Goal: Task Accomplishment & Management: Use online tool/utility

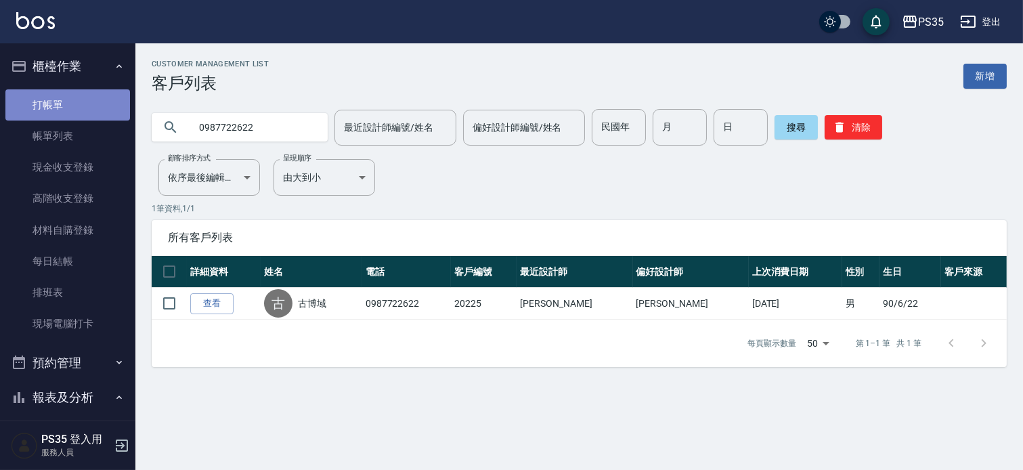
click at [72, 103] on link "打帳單" at bounding box center [67, 104] width 125 height 31
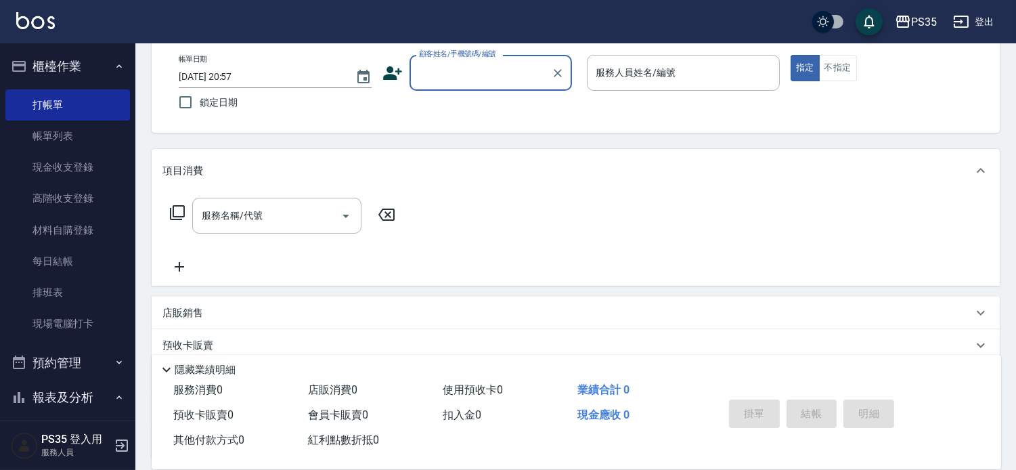
scroll to position [75, 0]
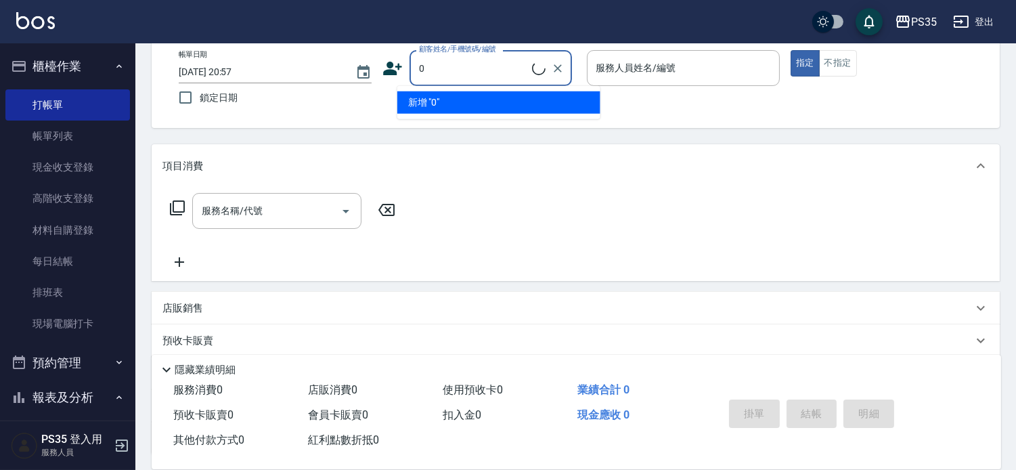
type input "無名字/0/null"
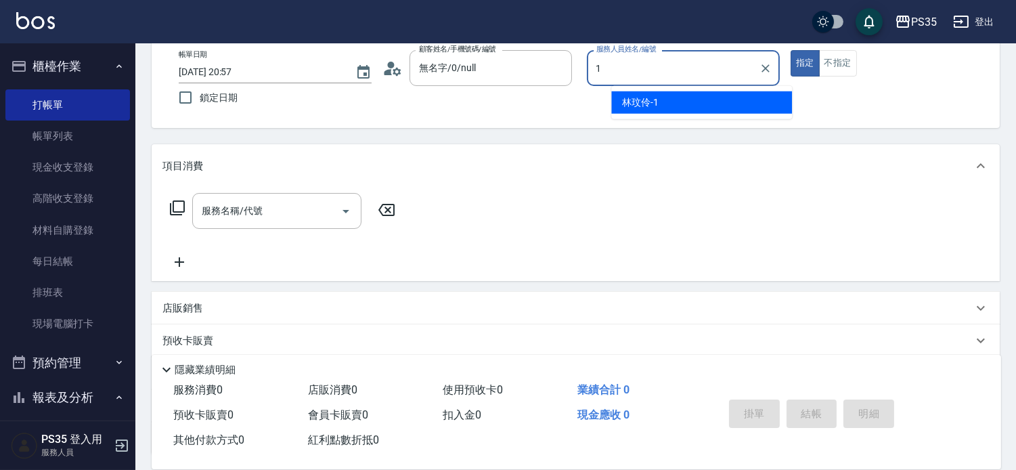
type input "林玟伶-1"
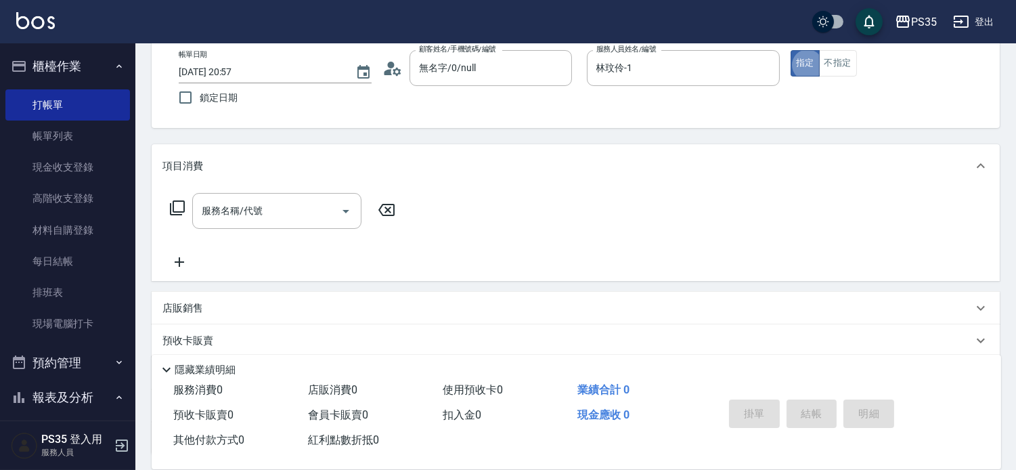
type button "true"
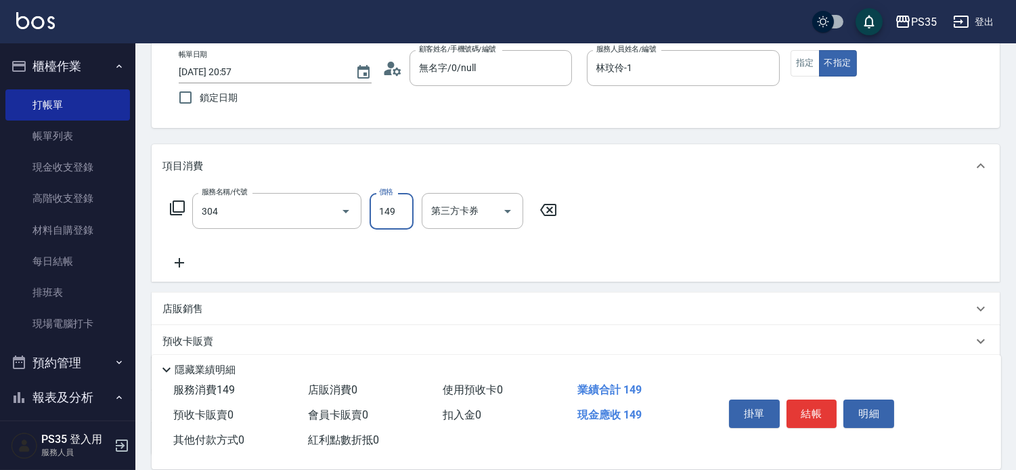
type input "剪髮(304)"
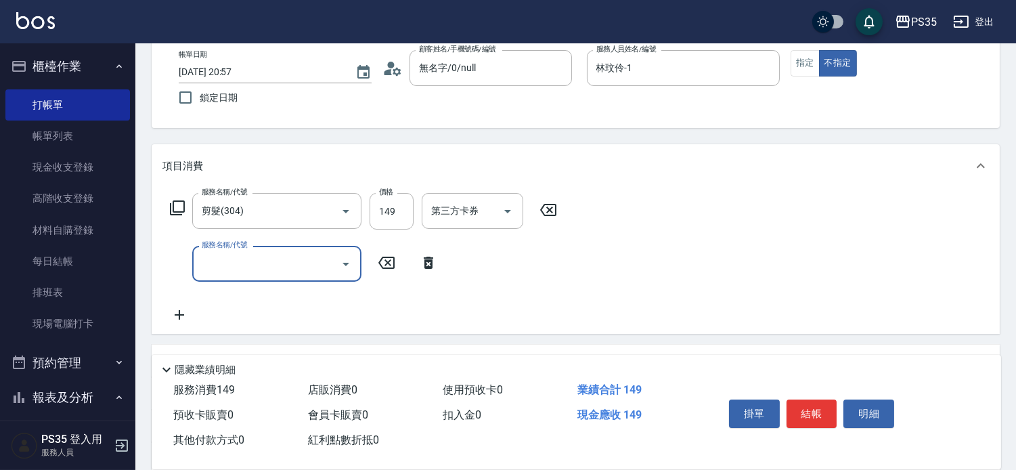
click at [818, 405] on button "結帳" at bounding box center [812, 413] width 51 height 28
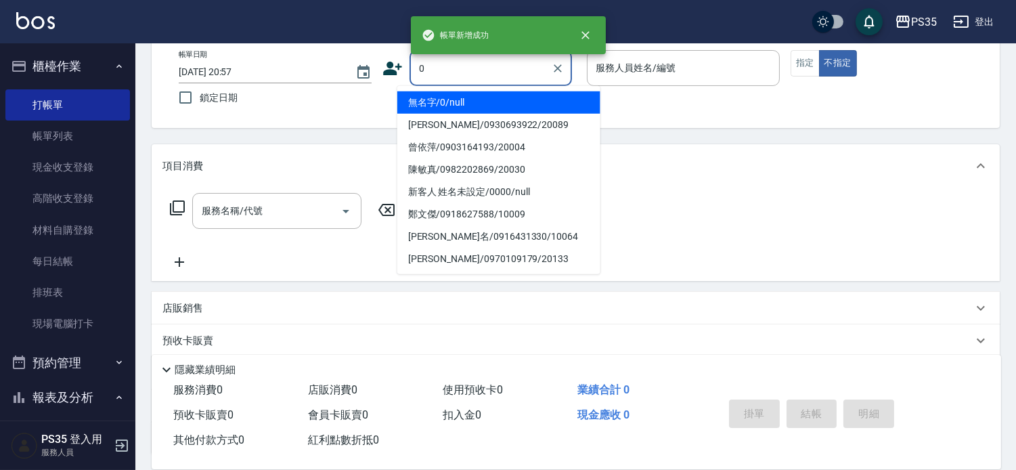
type input "0"
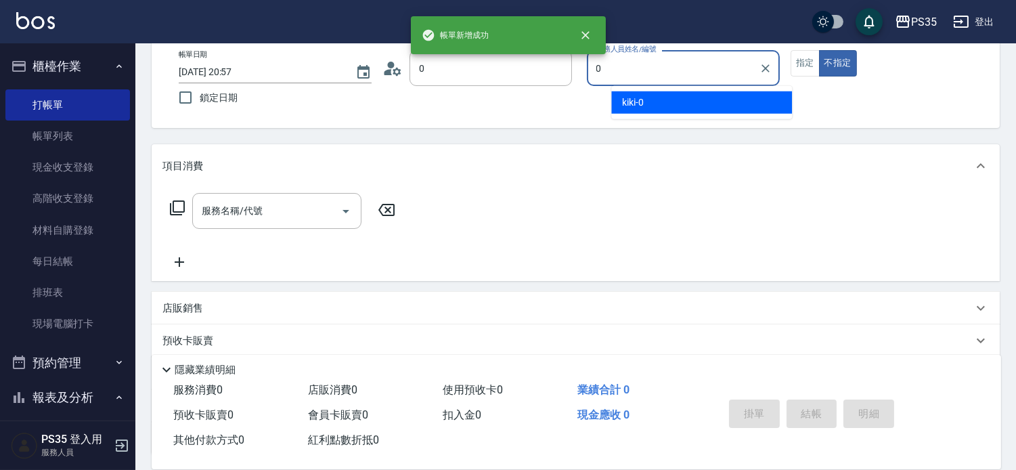
type input "無名字/0/null"
type input "0"
type button "false"
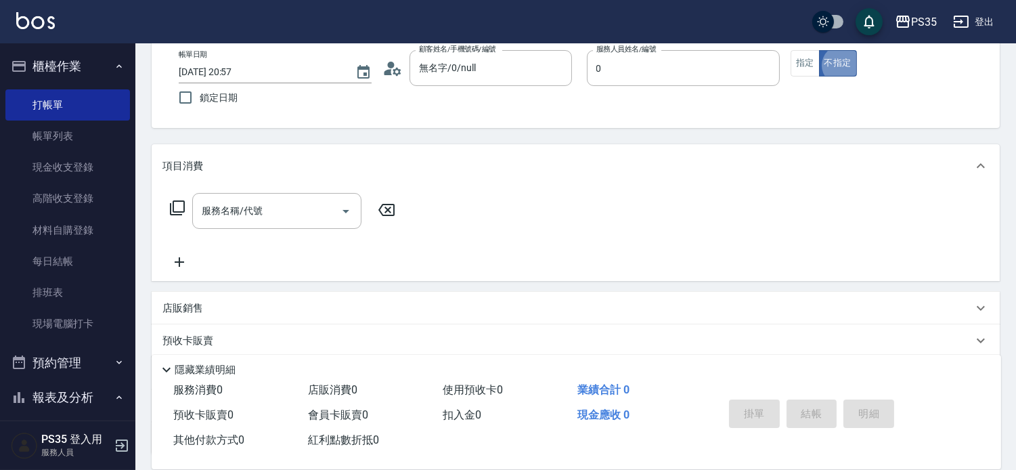
type input "kiki-0"
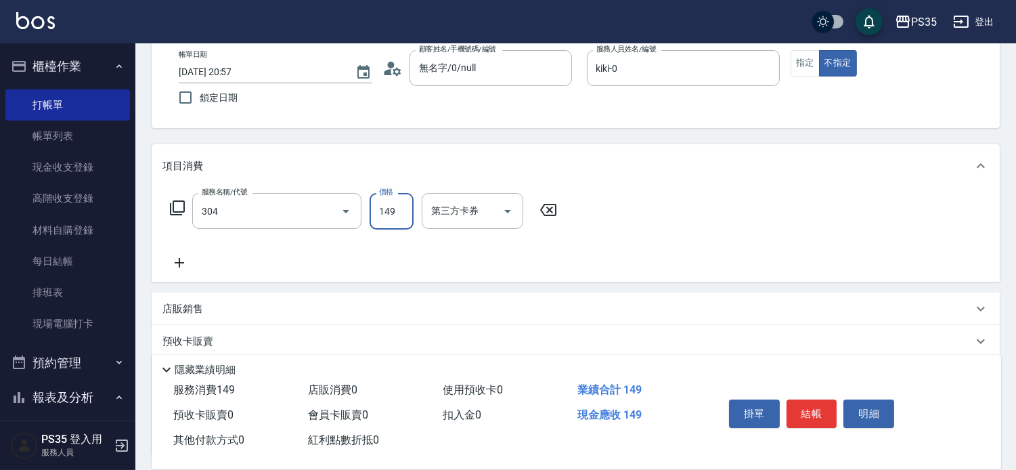
type input "剪髮(304)"
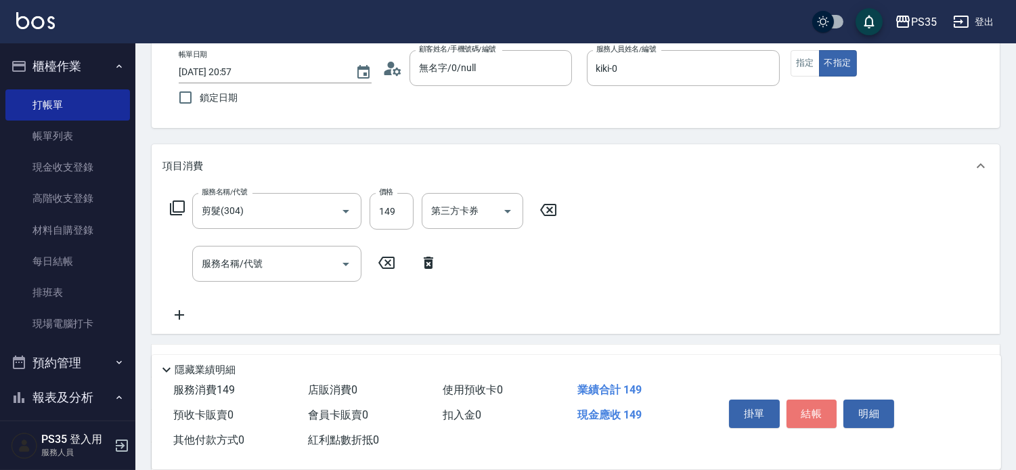
click at [818, 405] on button "結帳" at bounding box center [812, 413] width 51 height 28
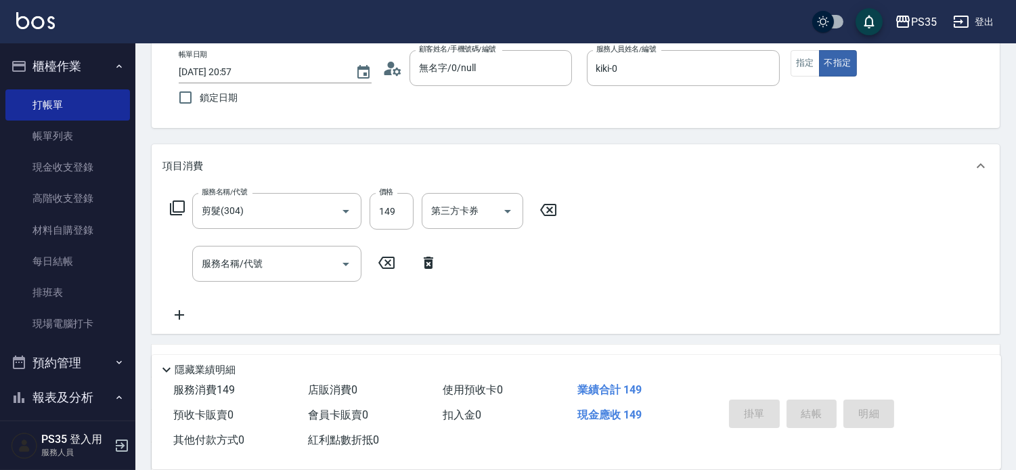
type input "2025/09/16 20:58"
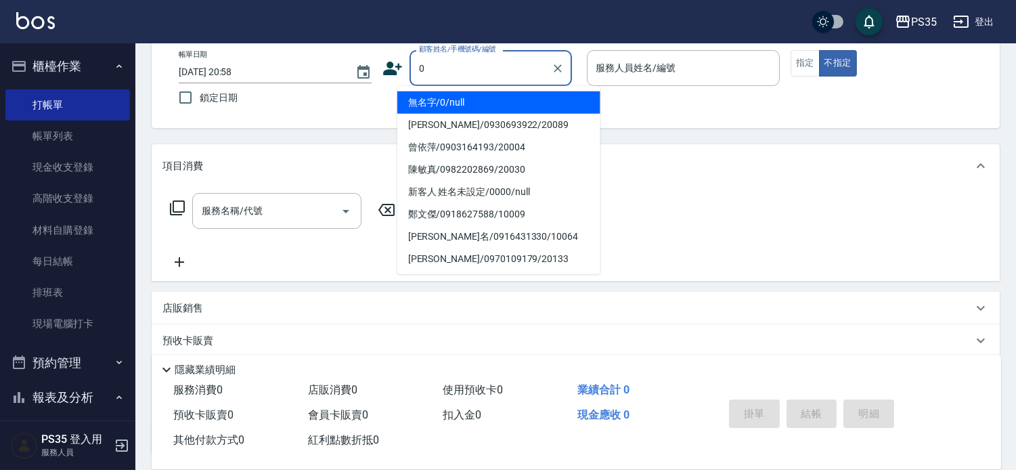
type input "0"
type input "2"
type input "無名字/0/null"
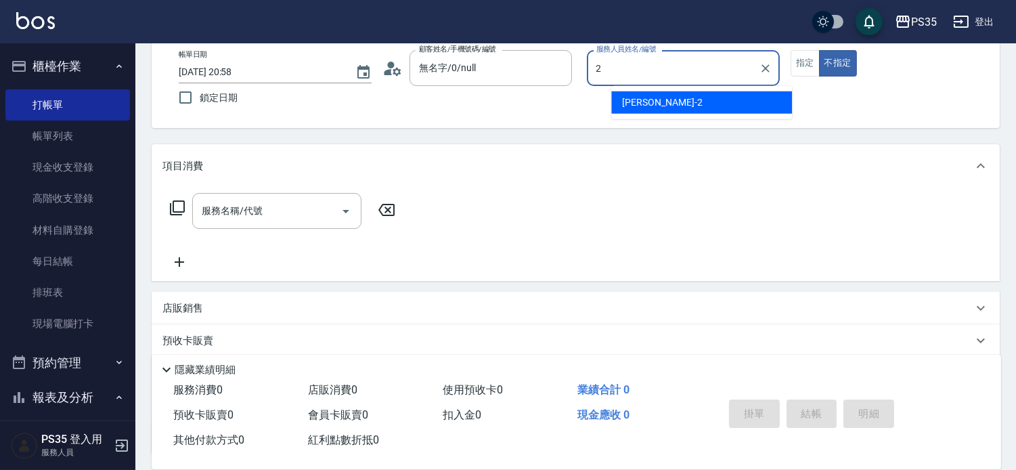
type input "栢沛怡-2"
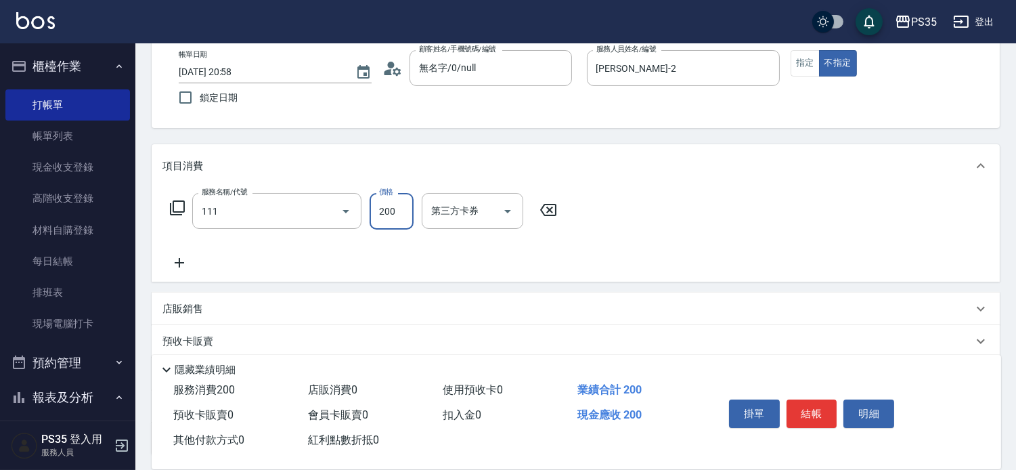
type input "200(111)"
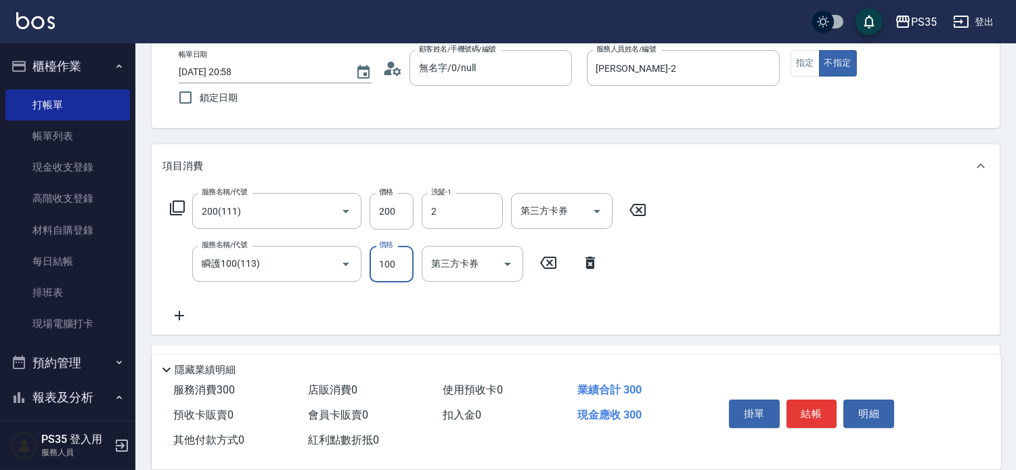
type input "栢沛怡-2"
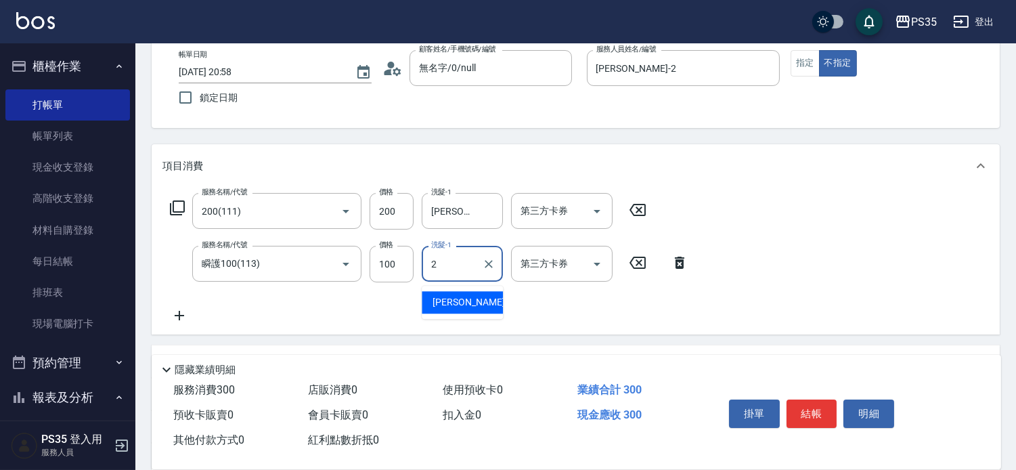
type input "栢沛怡-2"
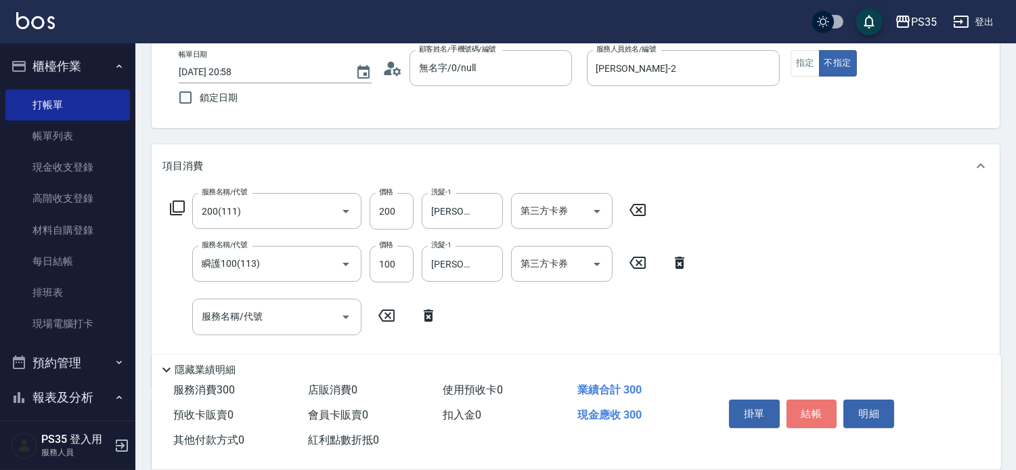
click at [818, 405] on button "結帳" at bounding box center [812, 413] width 51 height 28
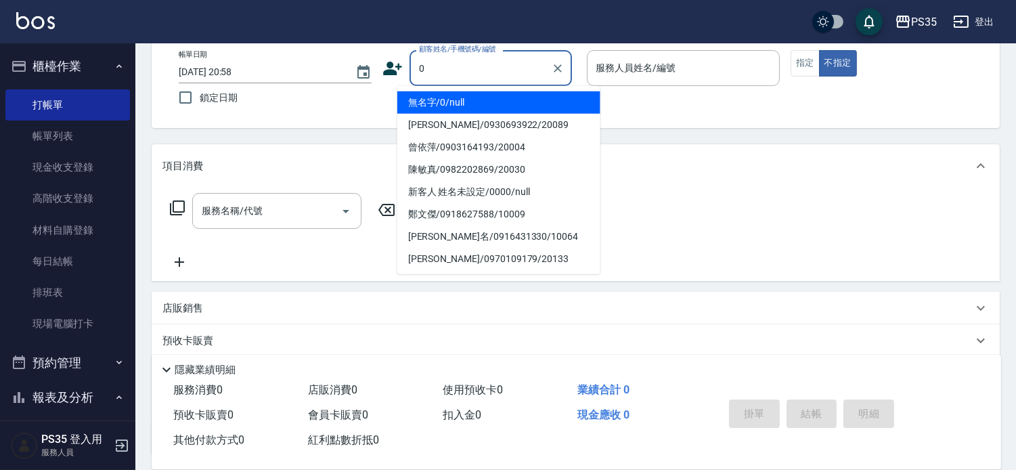
type input "無名字/0/null"
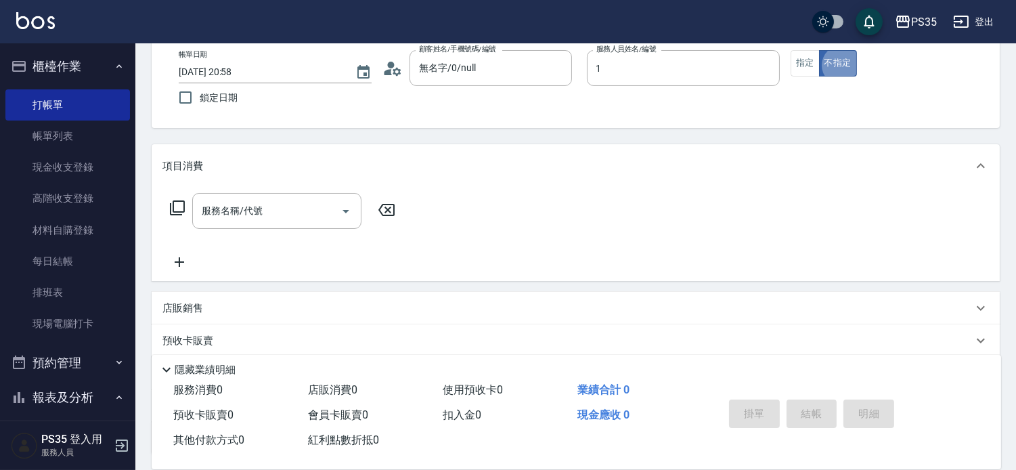
type input "林玟伶-1"
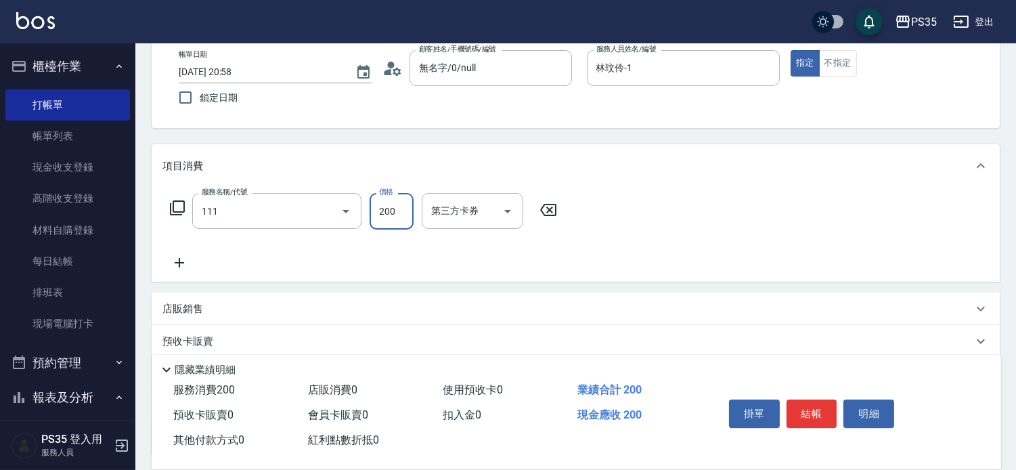
type input "200(111)"
type input "林玟伶-1"
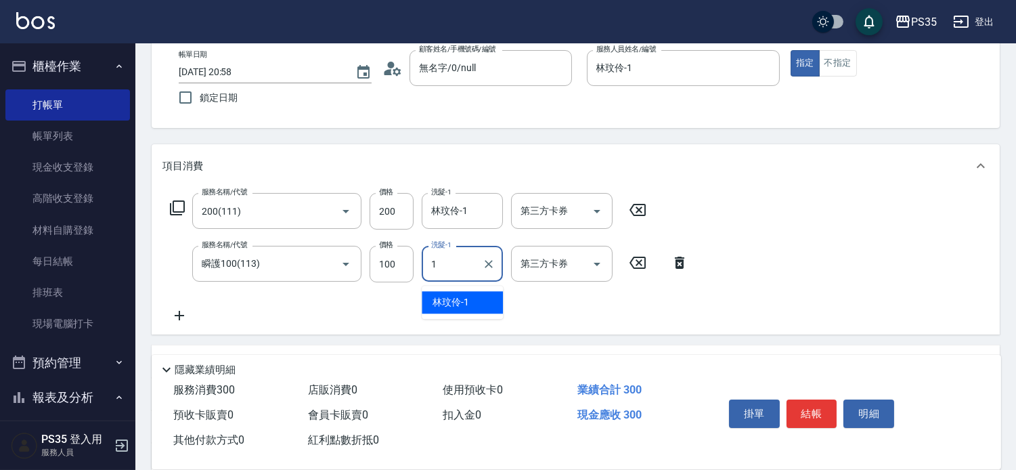
type input "林玟伶-1"
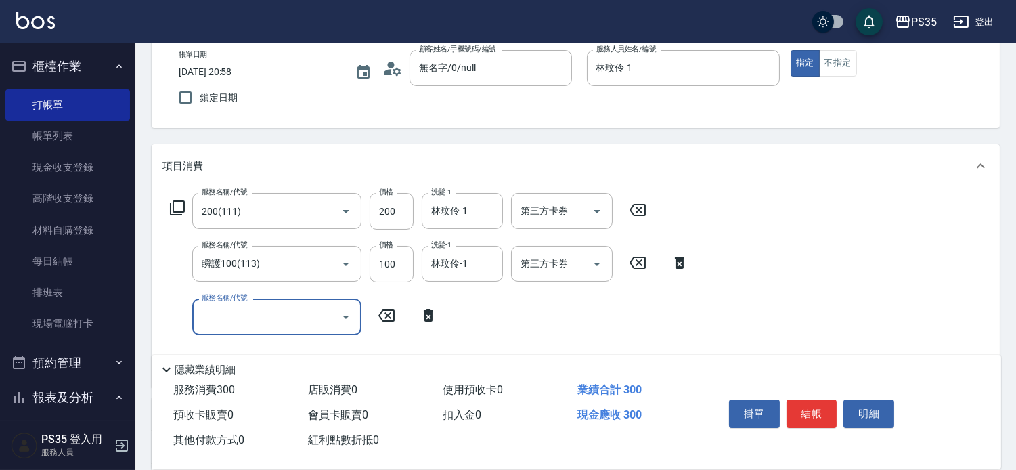
click at [818, 405] on button "結帳" at bounding box center [812, 413] width 51 height 28
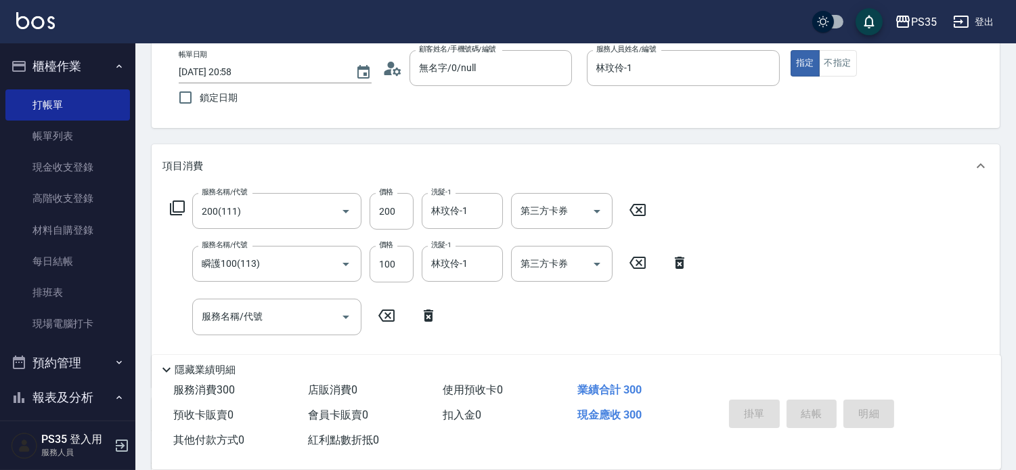
type input "2025/09/16 21:01"
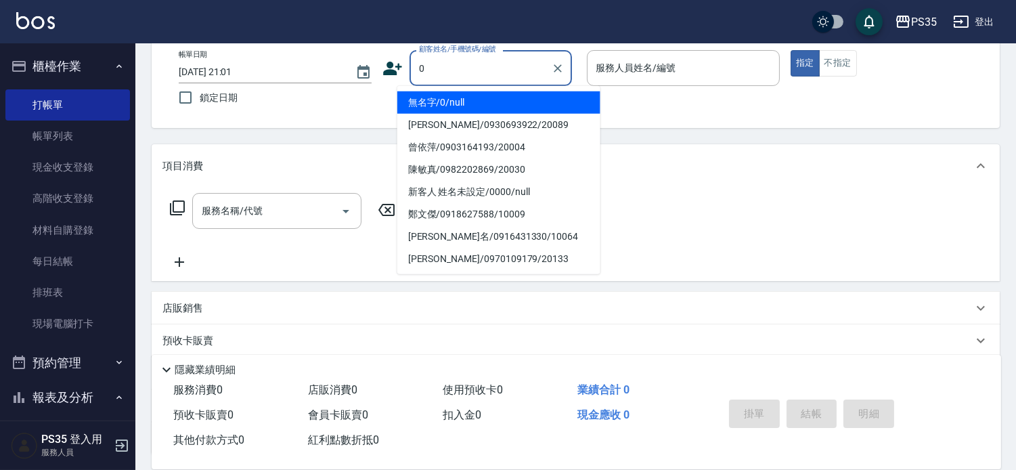
type input "0"
type input "無名字/0/null"
type input "kiki-0"
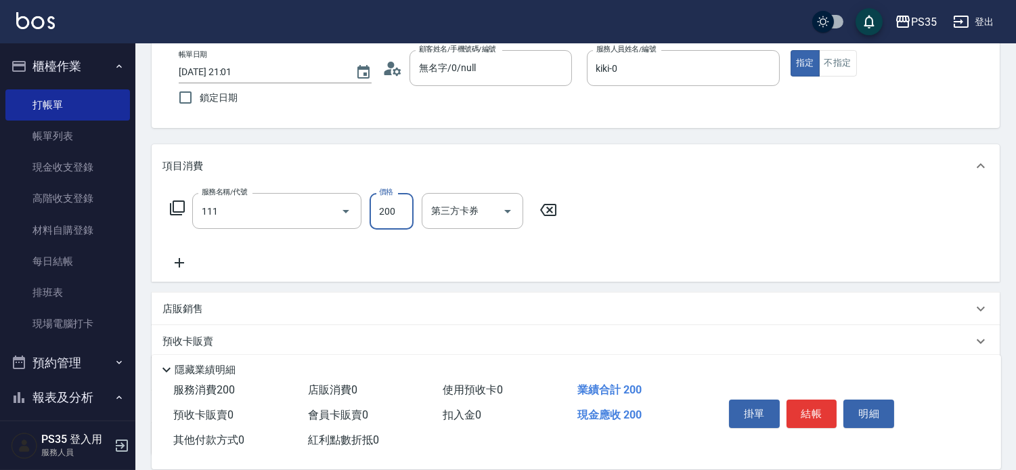
type input "200(111)"
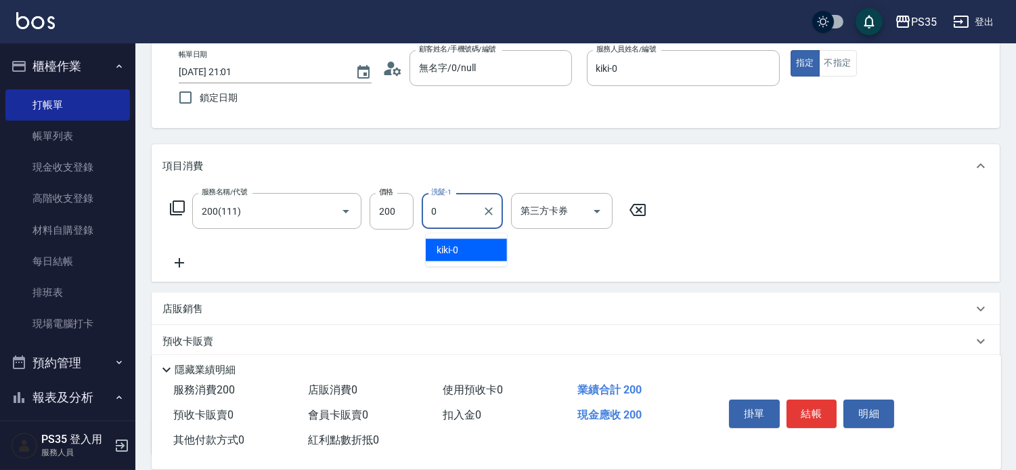
type input "kiki-0"
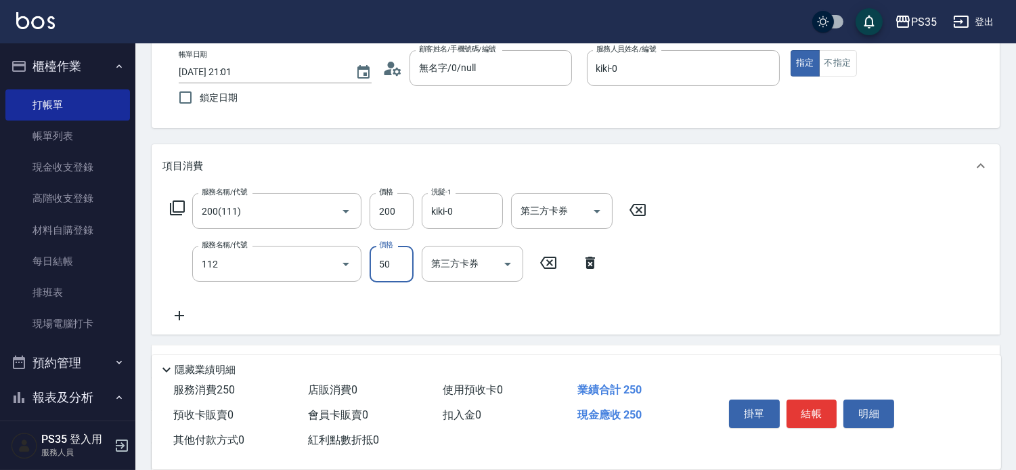
type input "精油50(112)"
type input "kiki-0"
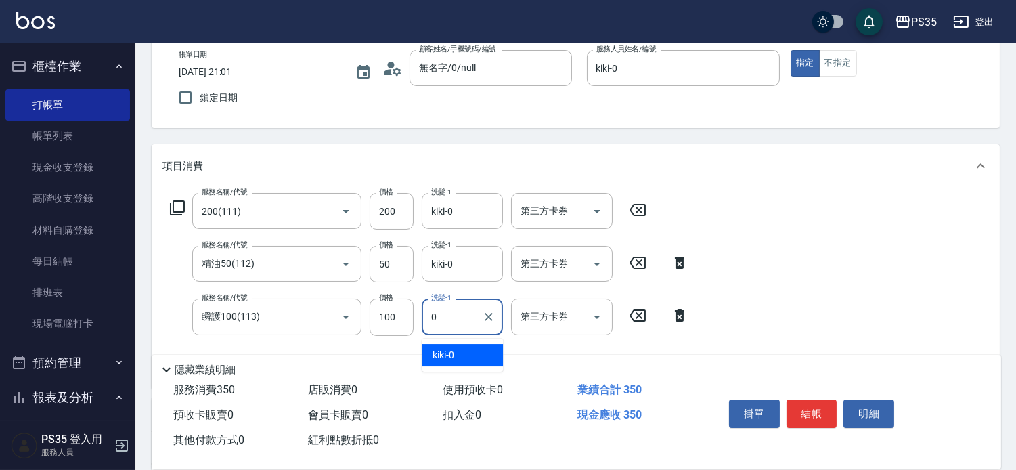
type input "kiki-0"
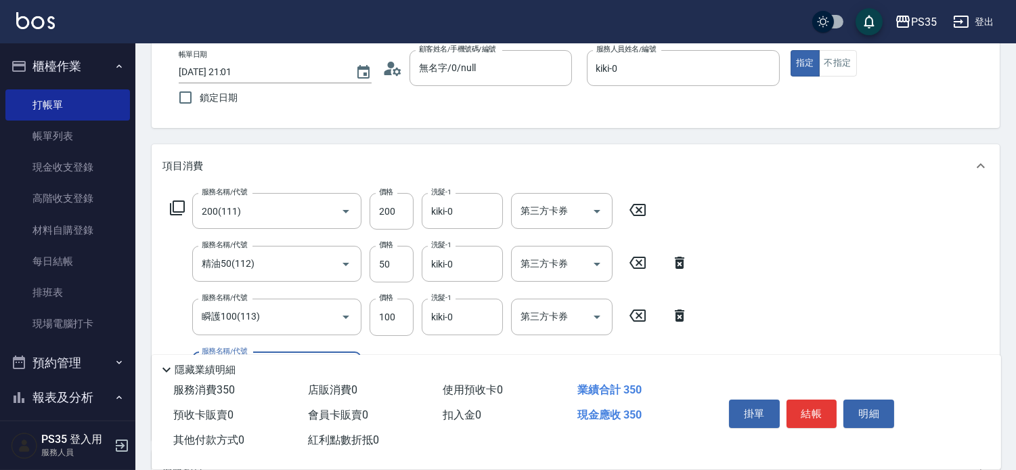
click at [818, 405] on button "結帳" at bounding box center [812, 413] width 51 height 28
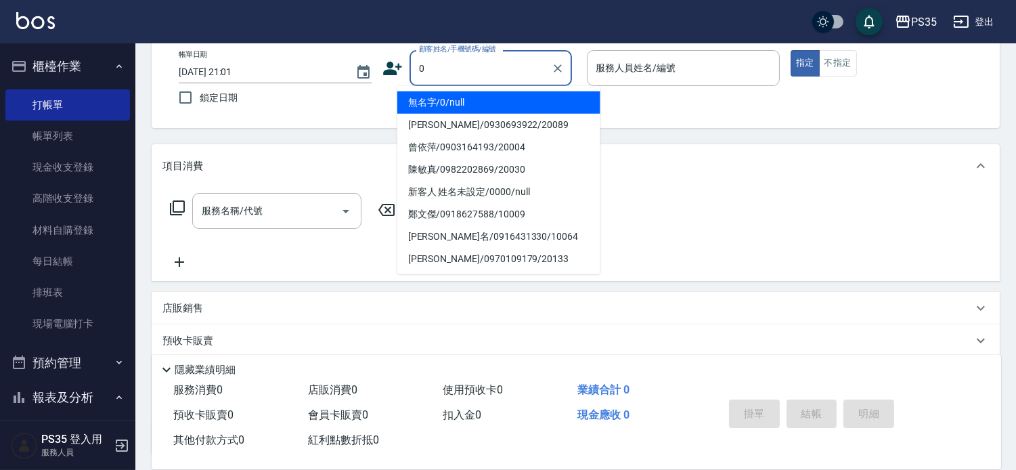
type input "無名字/0/null"
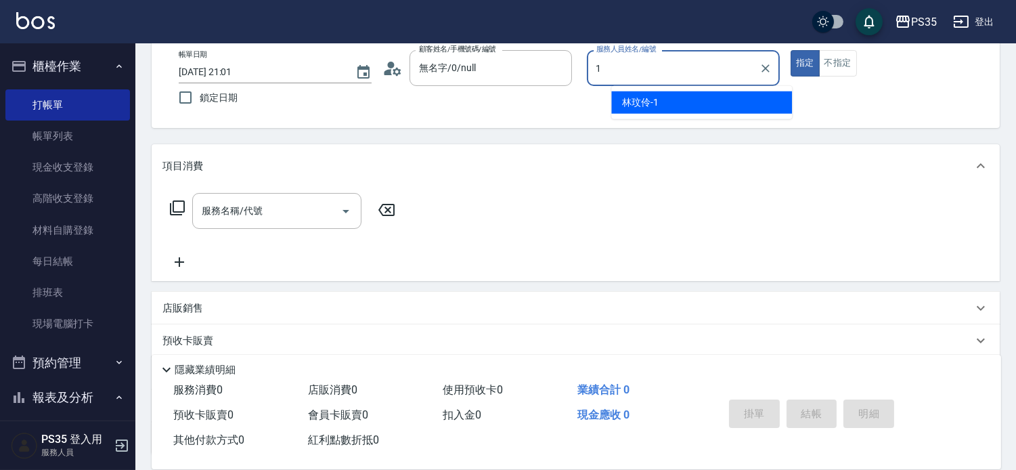
type input "林玟伶-1"
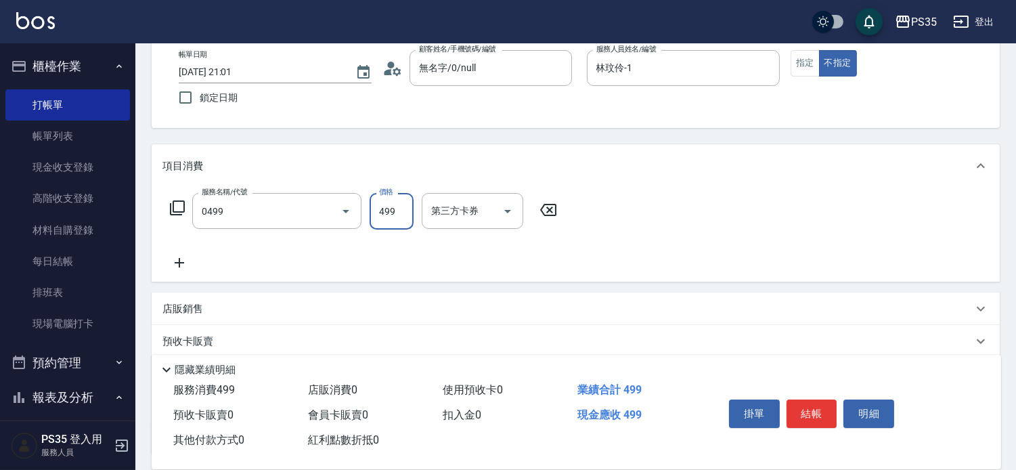
type input "伊黛莉499(0499)"
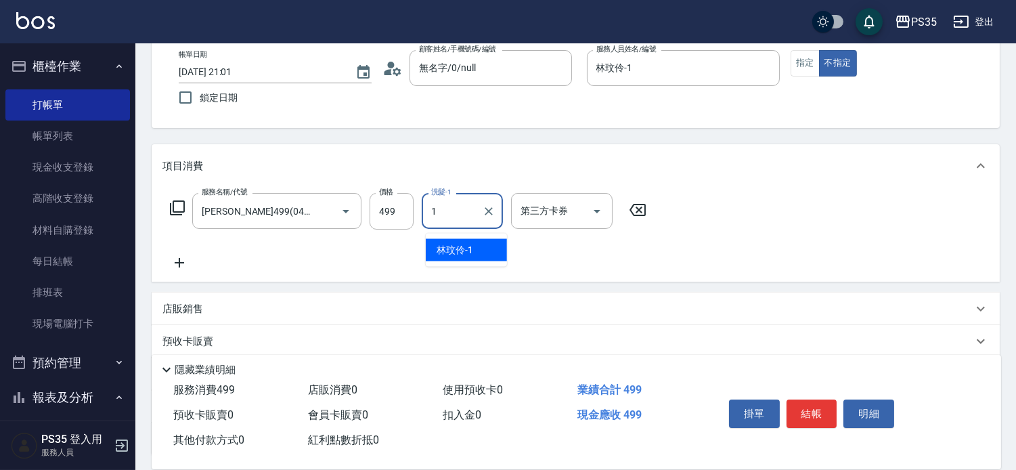
type input "林玟伶-1"
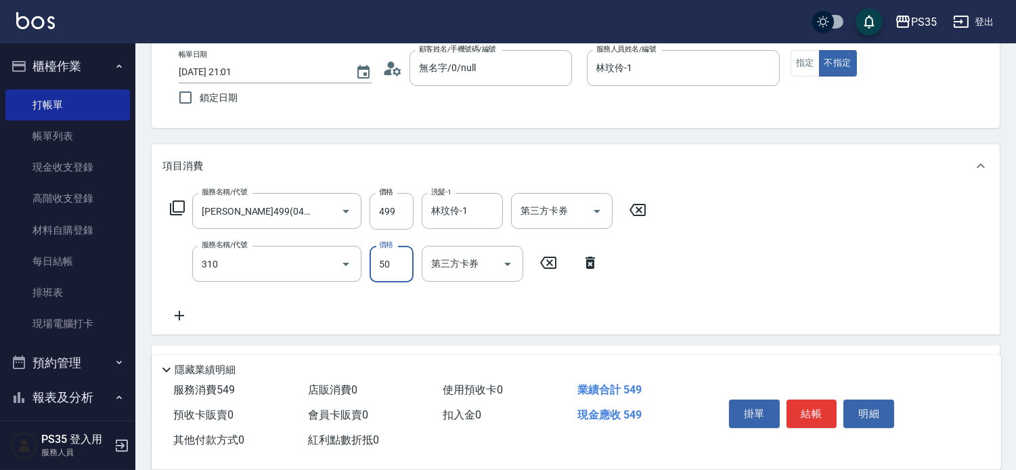
type input "剪瀏海(310)"
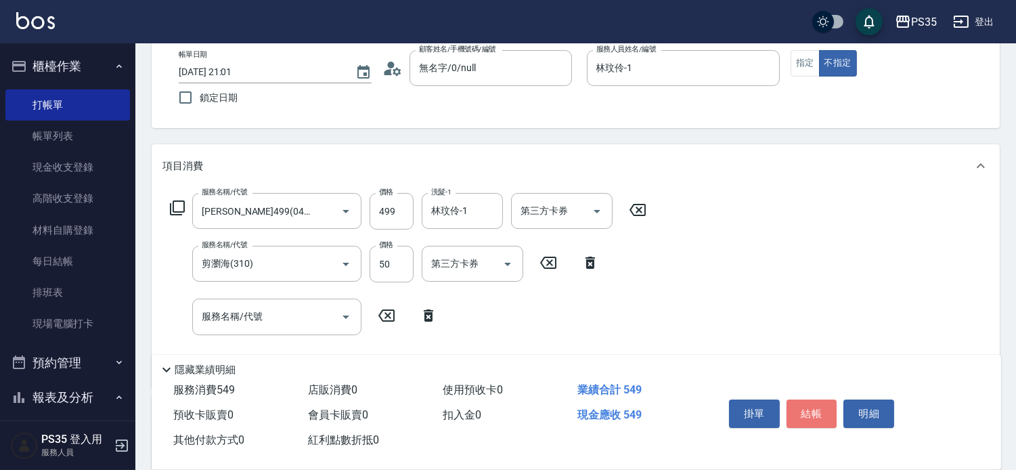
click at [818, 405] on button "結帳" at bounding box center [812, 413] width 51 height 28
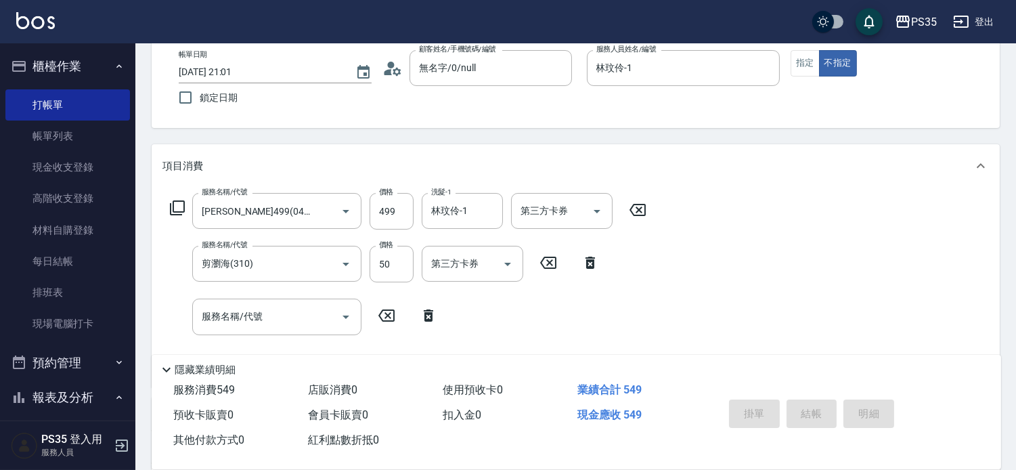
type input "2025/09/16 21:02"
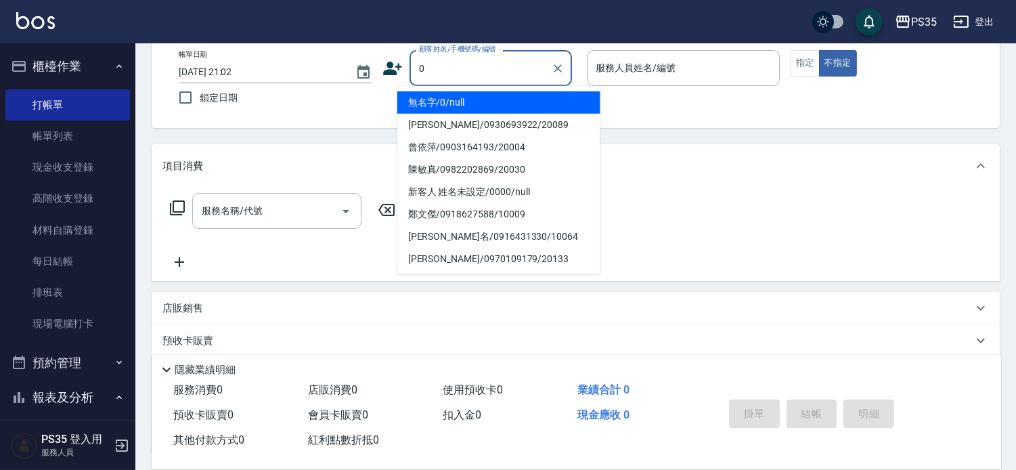
type input "0"
type input "1"
type input "無名字/0/null"
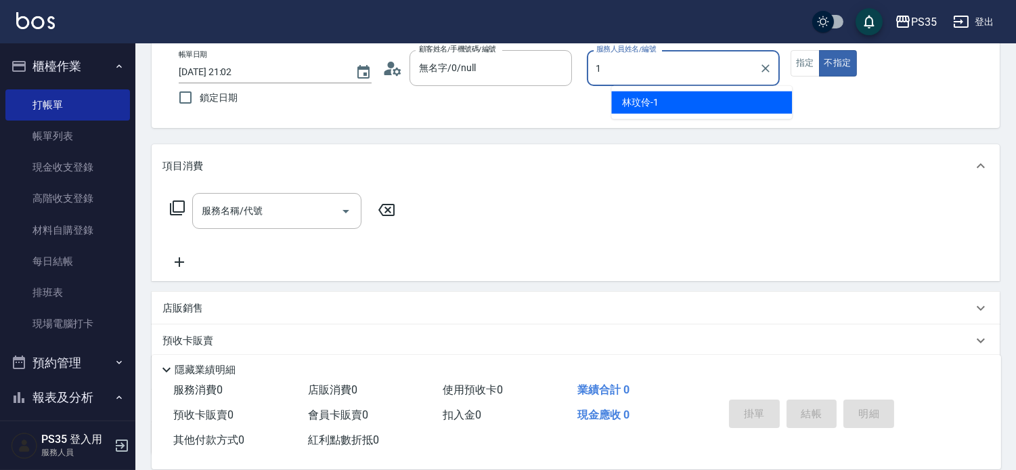
type input "林玟伶-1"
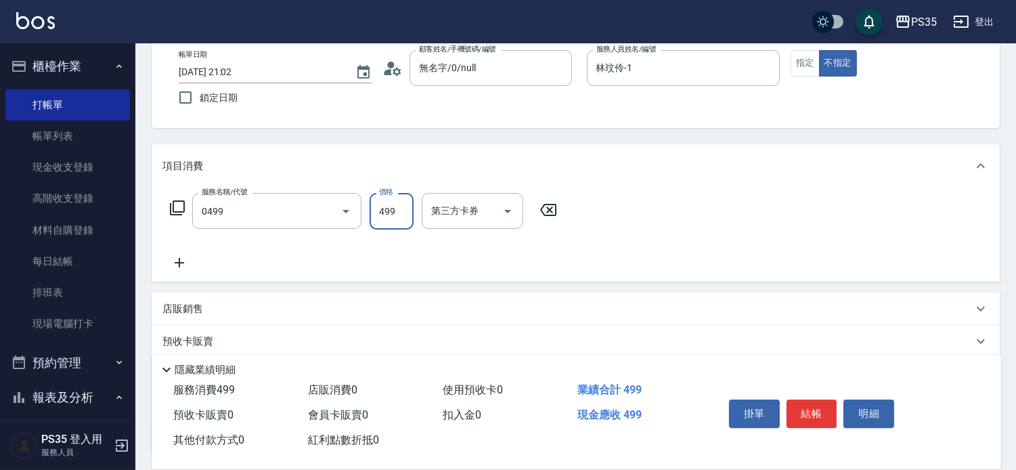
type input "伊黛莉499(0499)"
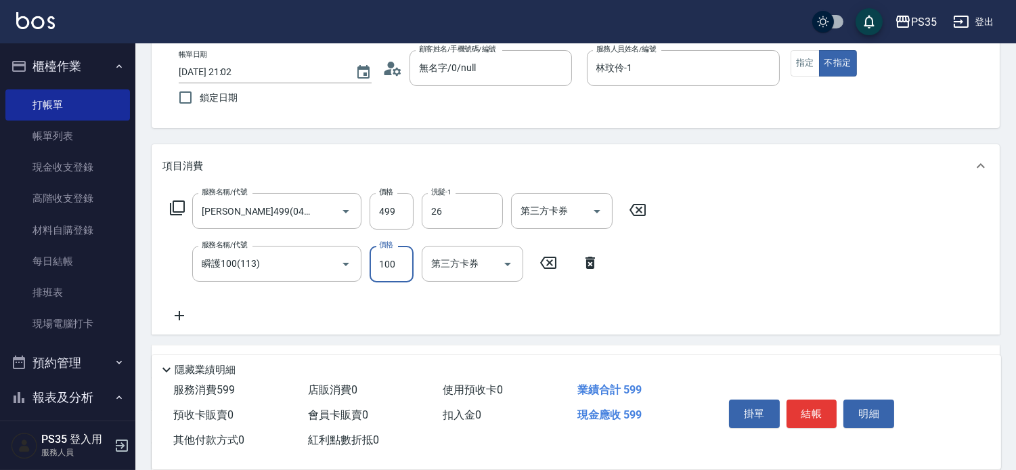
type input "菲菲-26"
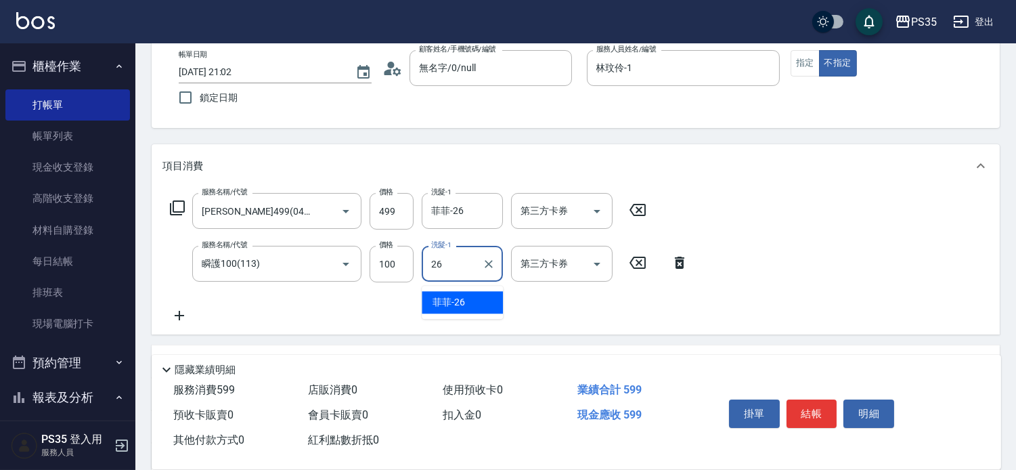
type input "菲菲-26"
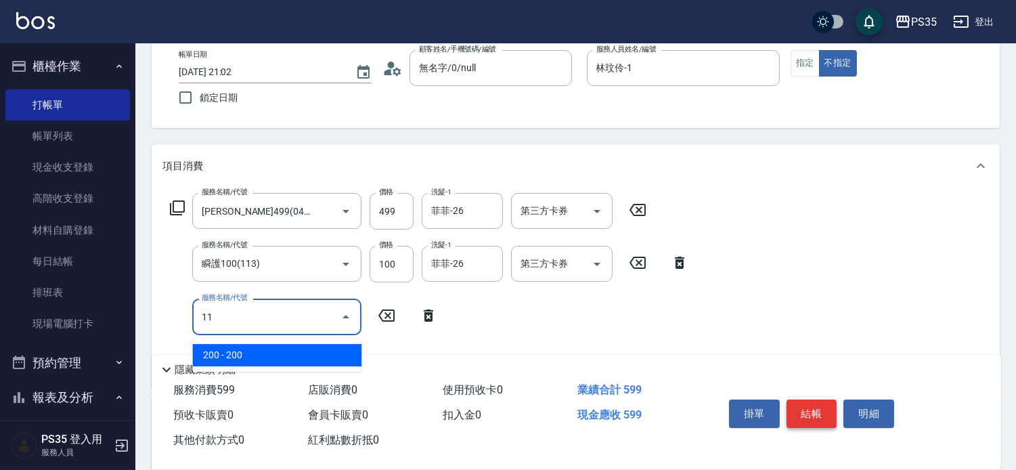
type input "1"
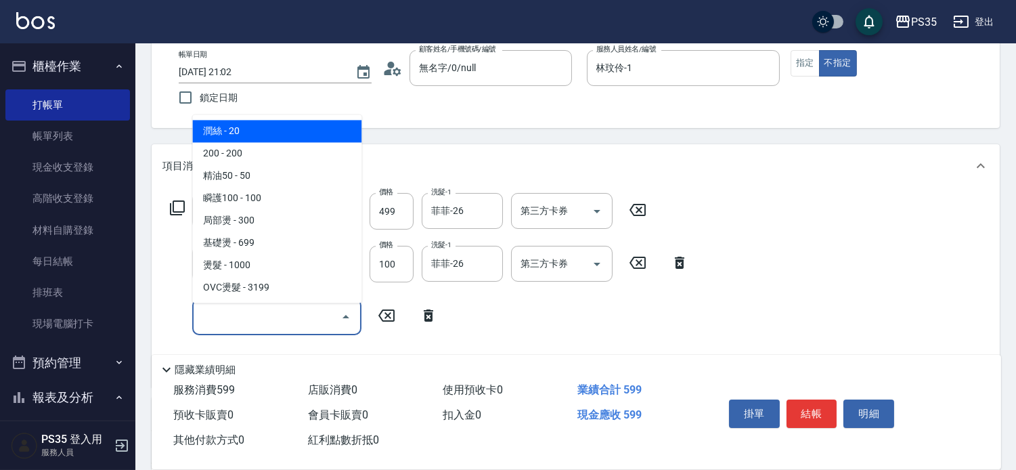
click at [675, 269] on icon at bounding box center [679, 263] width 9 height 12
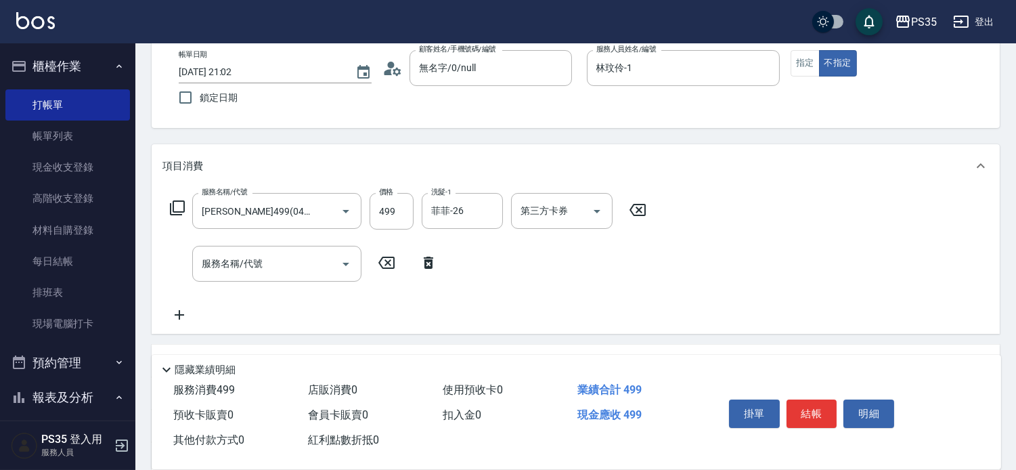
click at [649, 217] on icon at bounding box center [638, 210] width 34 height 16
type input "精油SPA(0699)"
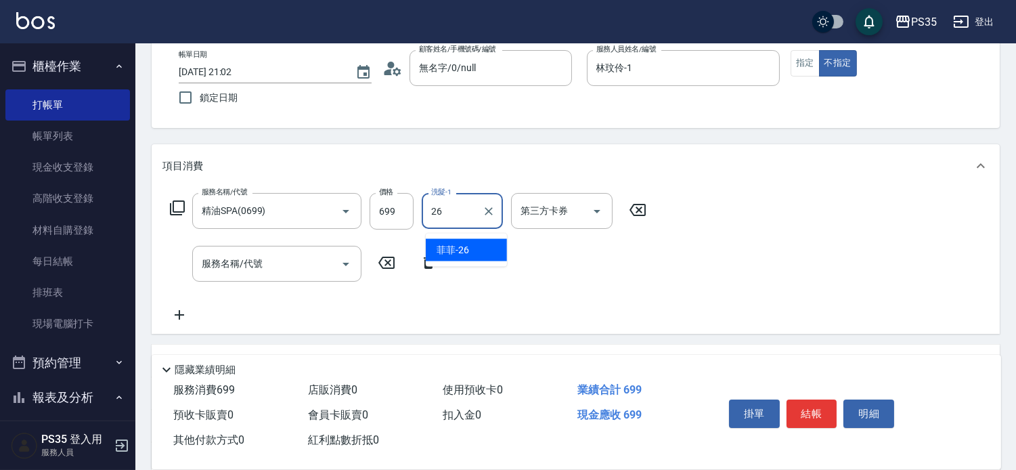
type input "菲菲-26"
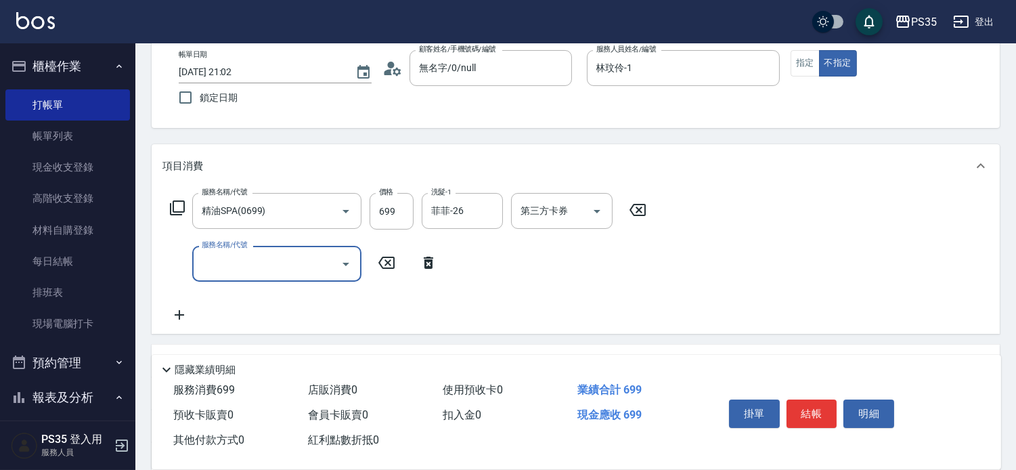
click at [646, 216] on icon at bounding box center [638, 210] width 16 height 12
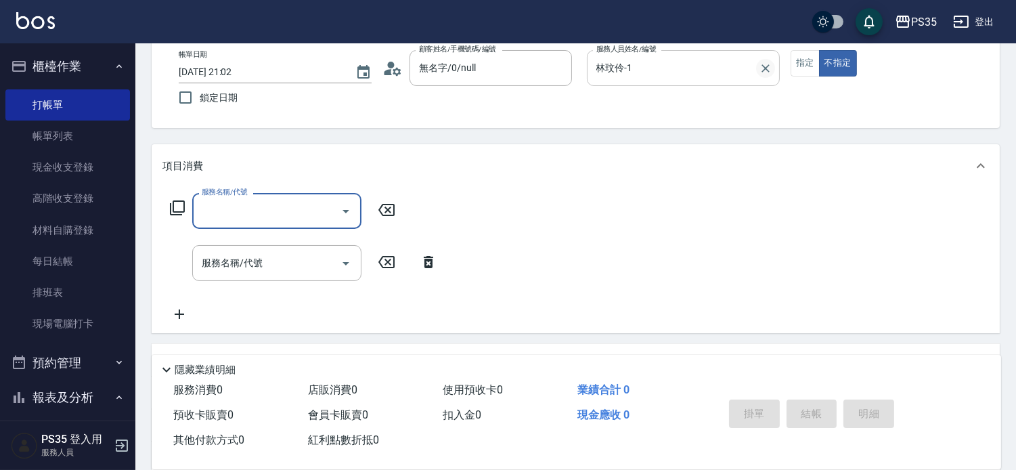
click at [772, 62] on icon "Clear" at bounding box center [766, 69] width 14 height 14
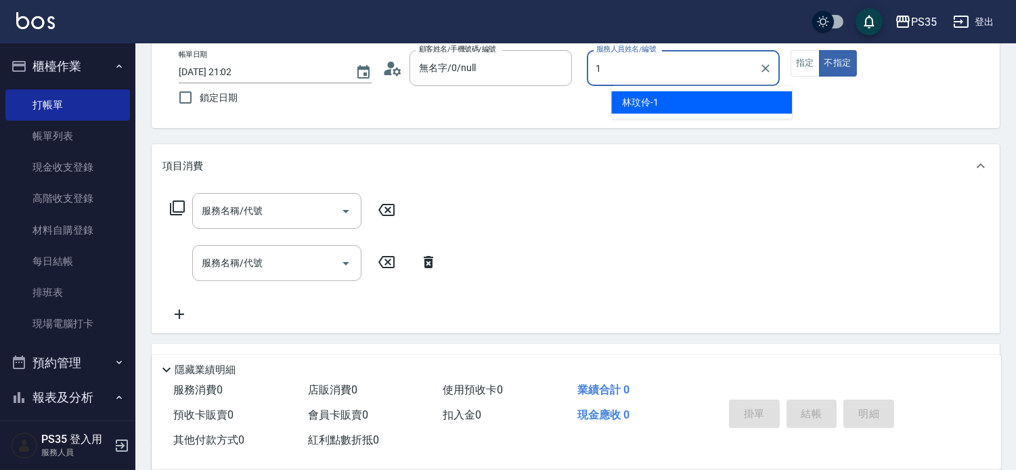
type input "林玟伶-1"
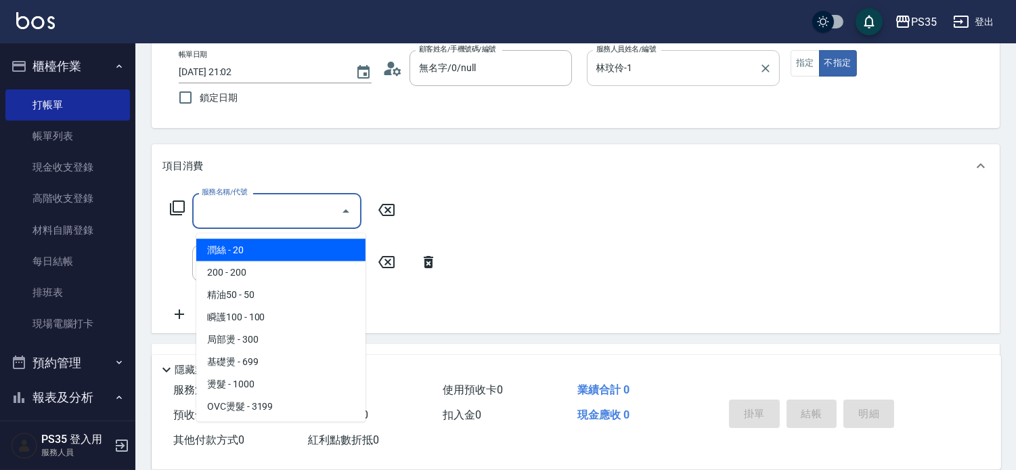
click at [245, 221] on input "服務名稱/代號" at bounding box center [266, 211] width 137 height 24
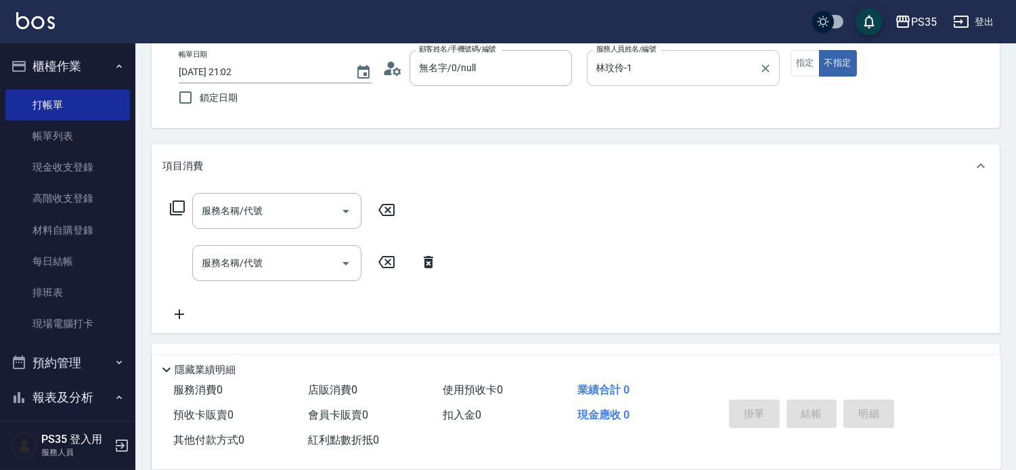
click at [787, 183] on div "項目消費" at bounding box center [576, 165] width 848 height 43
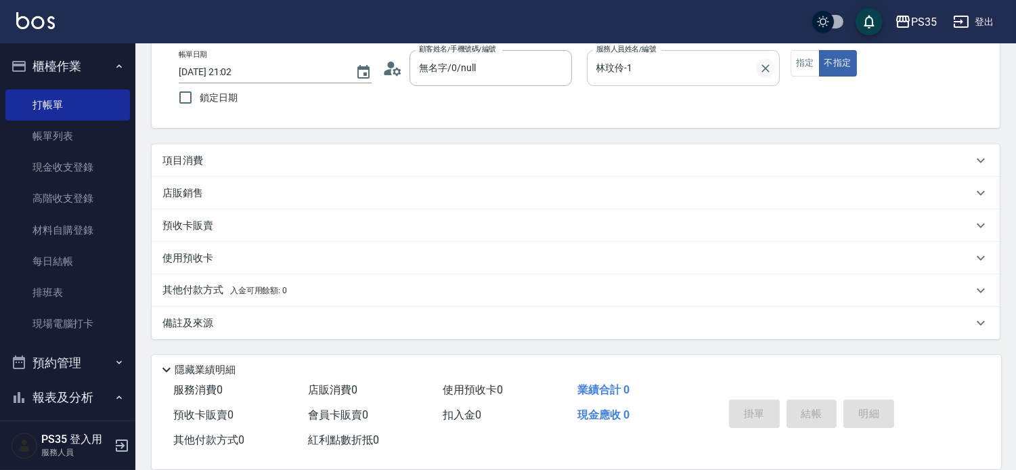
click at [772, 63] on icon "Clear" at bounding box center [766, 69] width 14 height 14
click at [777, 168] on div "項目消費" at bounding box center [567, 161] width 810 height 14
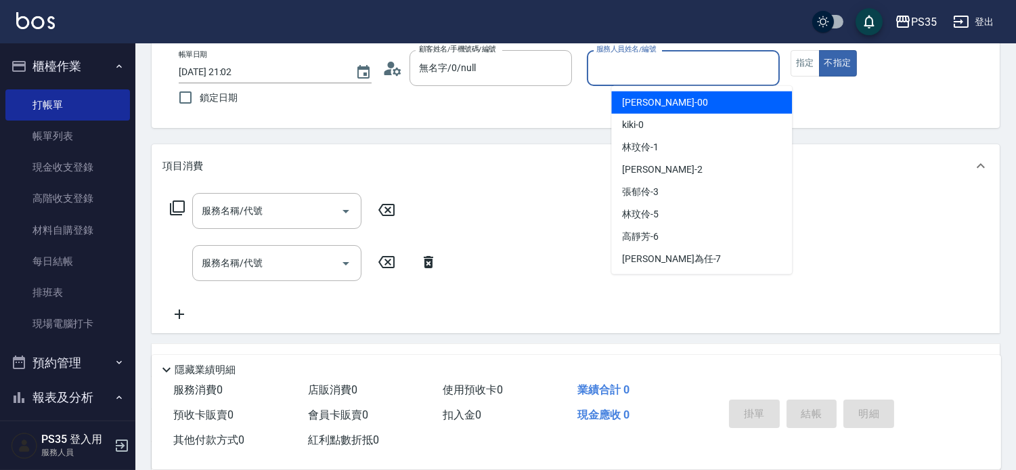
click at [667, 69] on input "服務人員姓名/編號" at bounding box center [683, 68] width 181 height 24
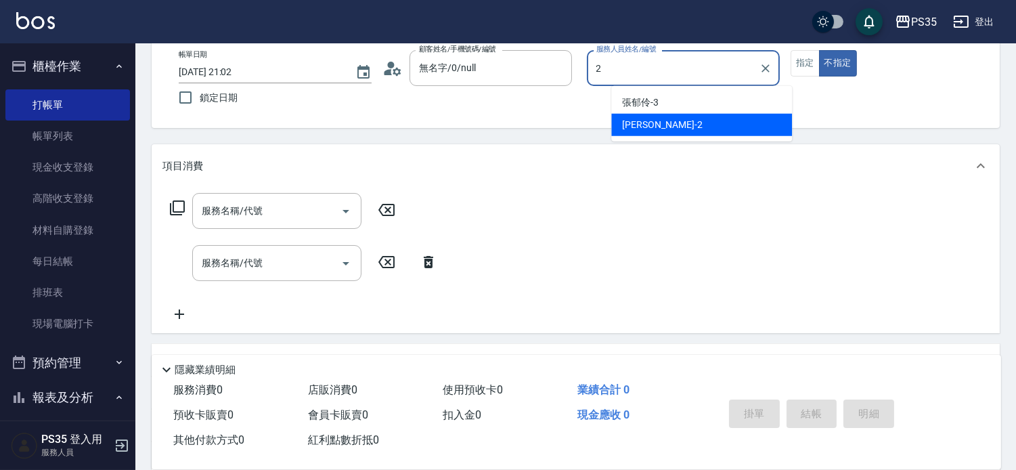
type input "栢沛怡-2"
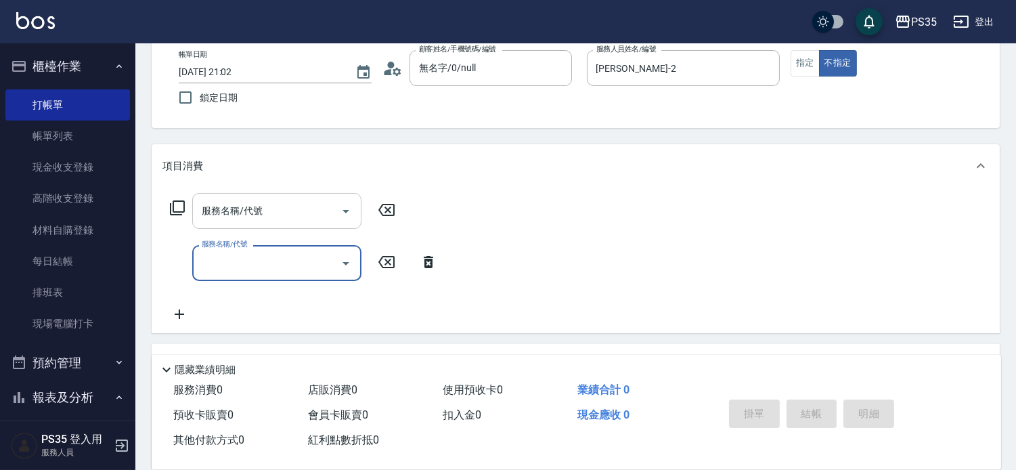
click at [269, 211] on input "服務名稱/代號" at bounding box center [266, 211] width 137 height 24
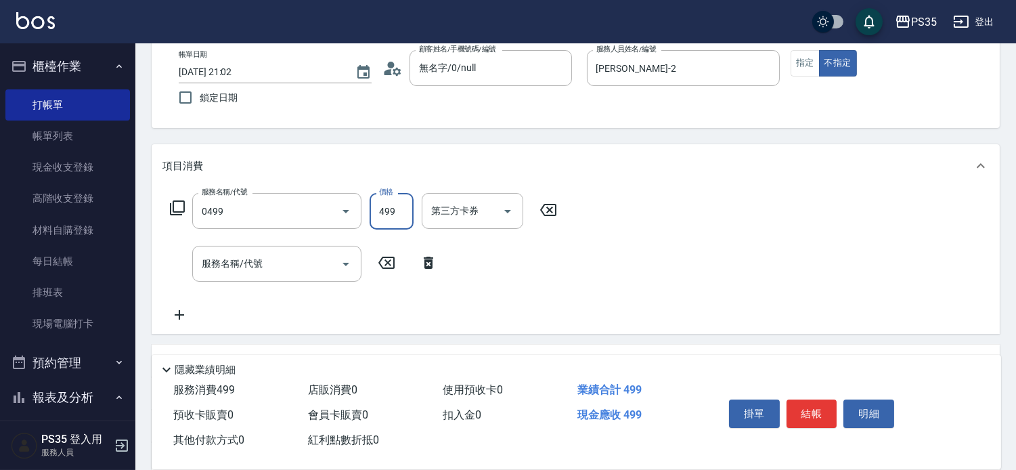
type input "伊黛莉499(0499)"
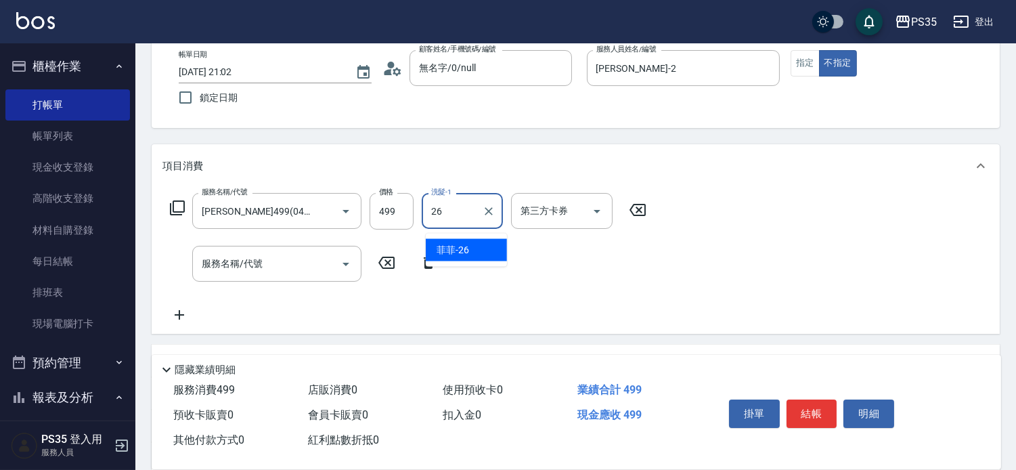
type input "菲菲-26"
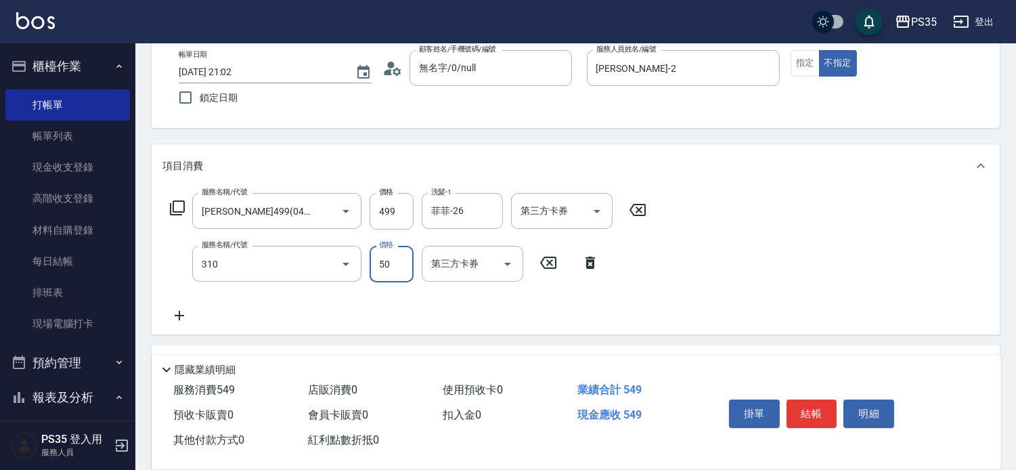
type input "剪瀏海(310)"
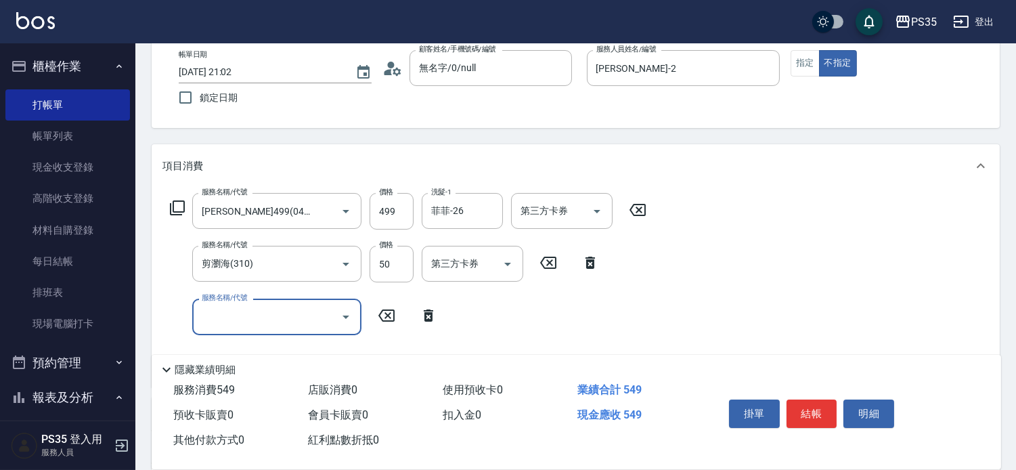
click at [815, 404] on button "結帳" at bounding box center [812, 413] width 51 height 28
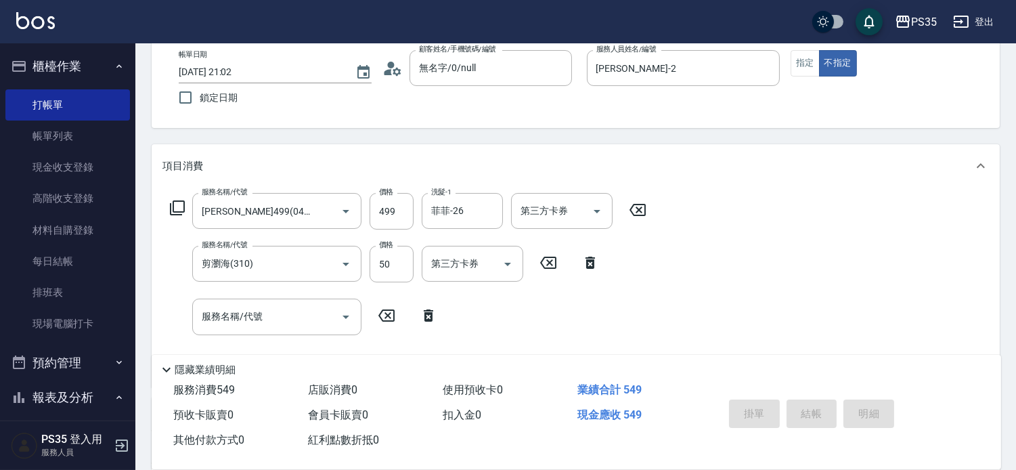
type input "2025/09/16 21:06"
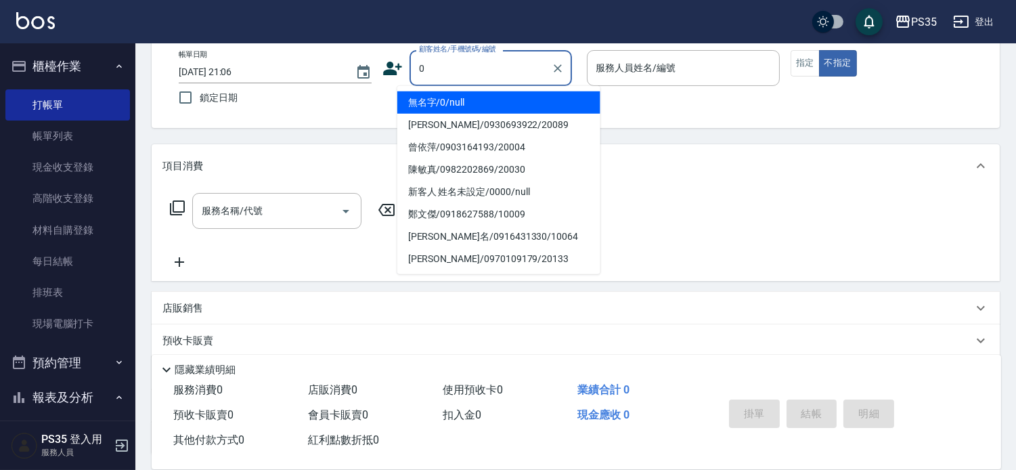
type input "0"
type input "無名字/0/null"
type input "kiki-0"
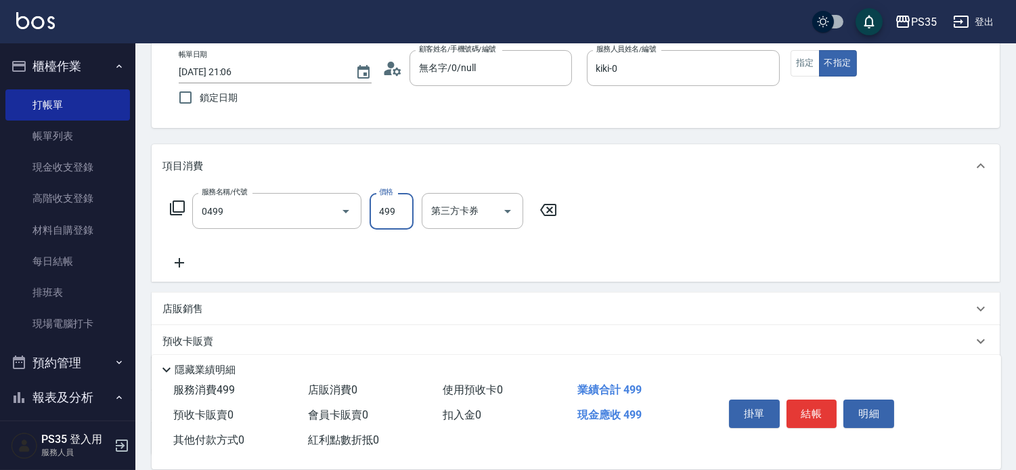
type input "伊黛莉499(0499)"
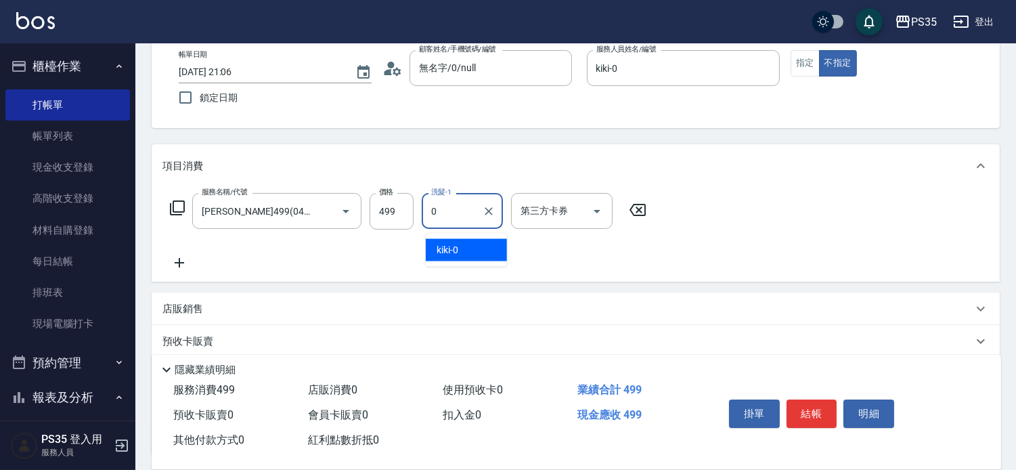
type input "kiki-0"
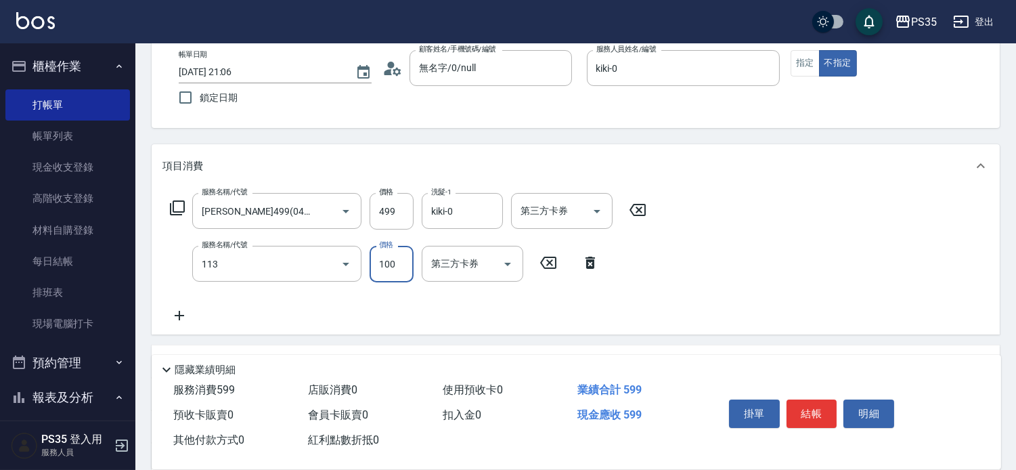
type input "瞬護100(113)"
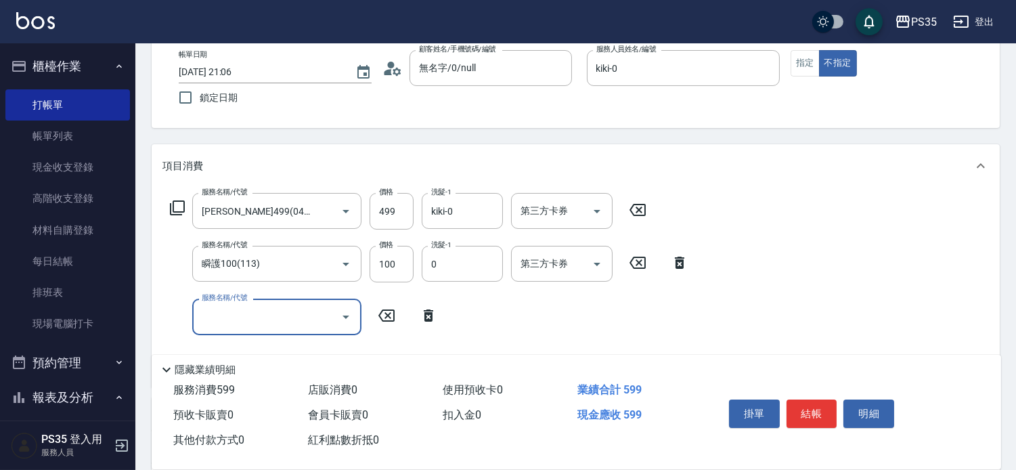
type input "kiki-0"
click at [815, 404] on button "結帳" at bounding box center [812, 413] width 51 height 28
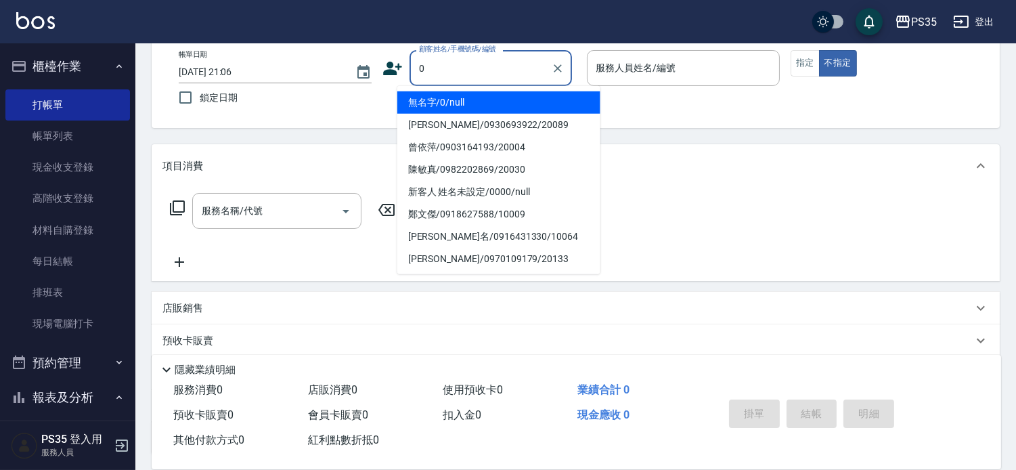
type input "無名字/0/null"
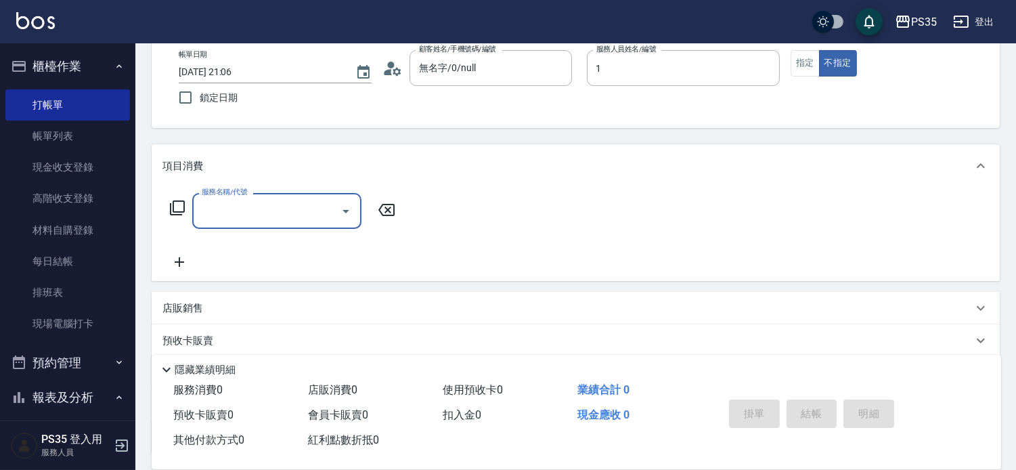
type input "林玟伶-1"
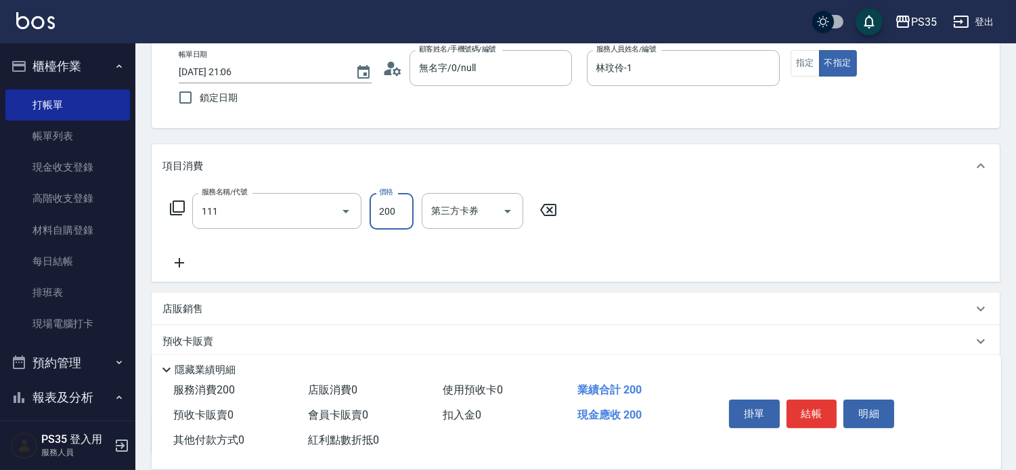
type input "200(111)"
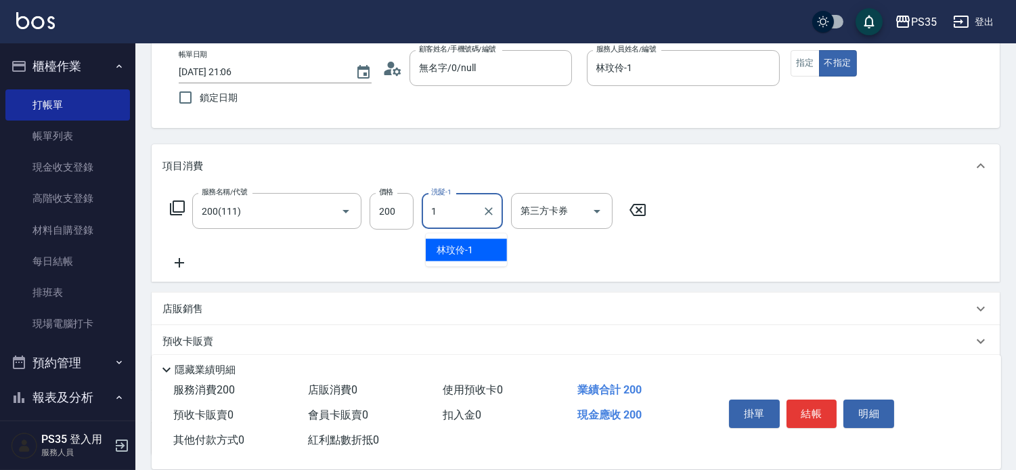
type input "林玟伶-1"
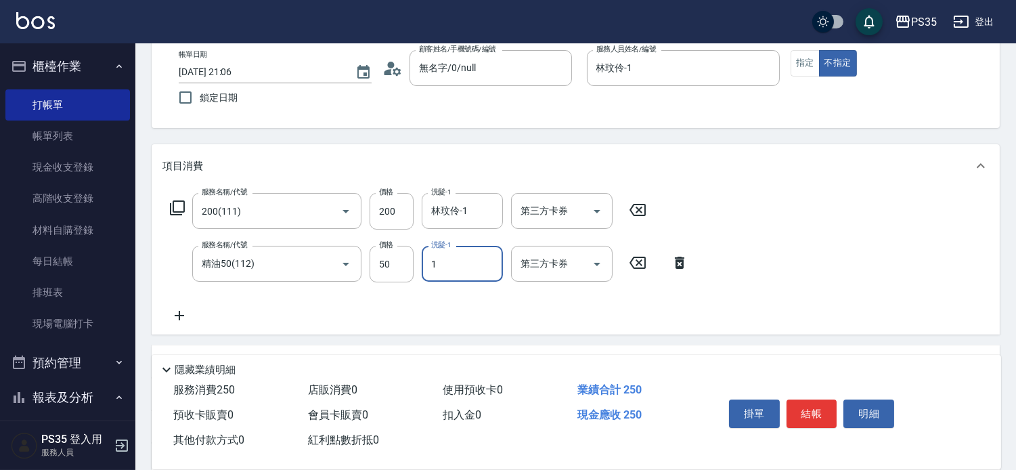
type input "林玟伶-1"
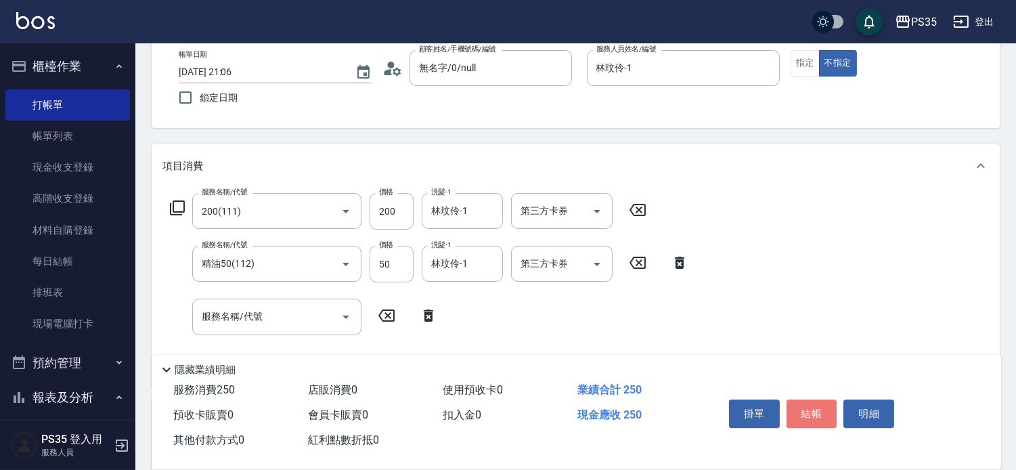
click at [815, 404] on button "結帳" at bounding box center [812, 413] width 51 height 28
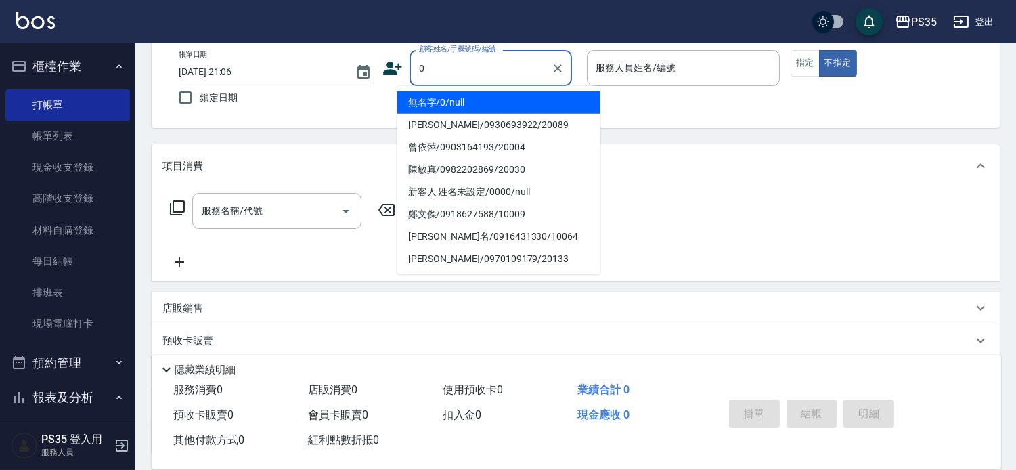
type input "無名字/0/null"
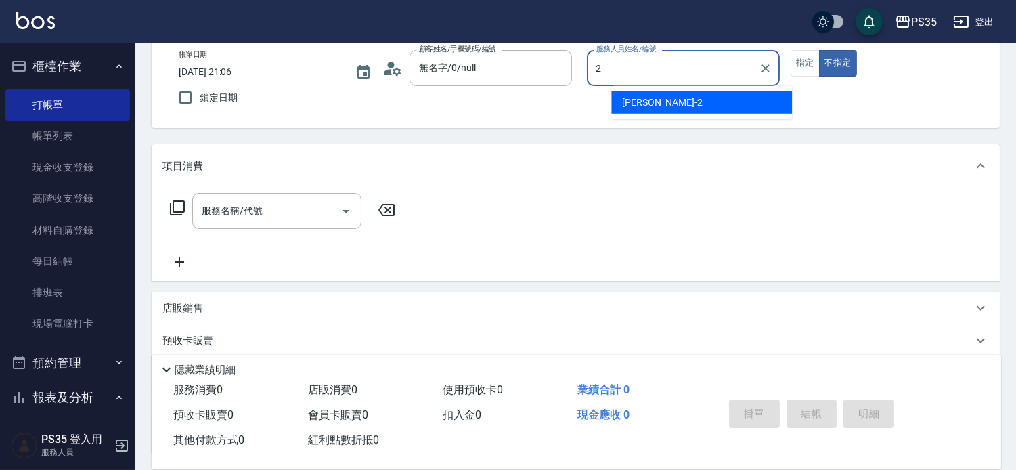
type input "栢沛怡-2"
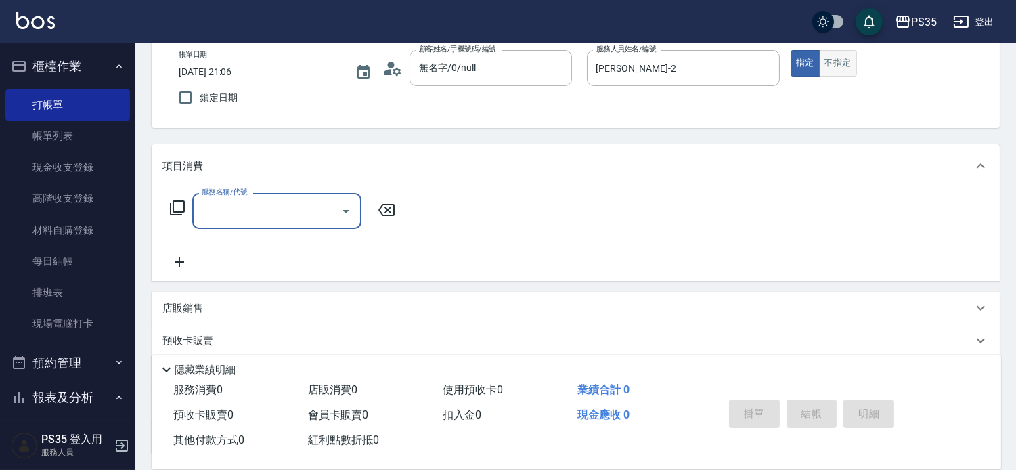
click at [857, 68] on button "不指定" at bounding box center [838, 63] width 38 height 26
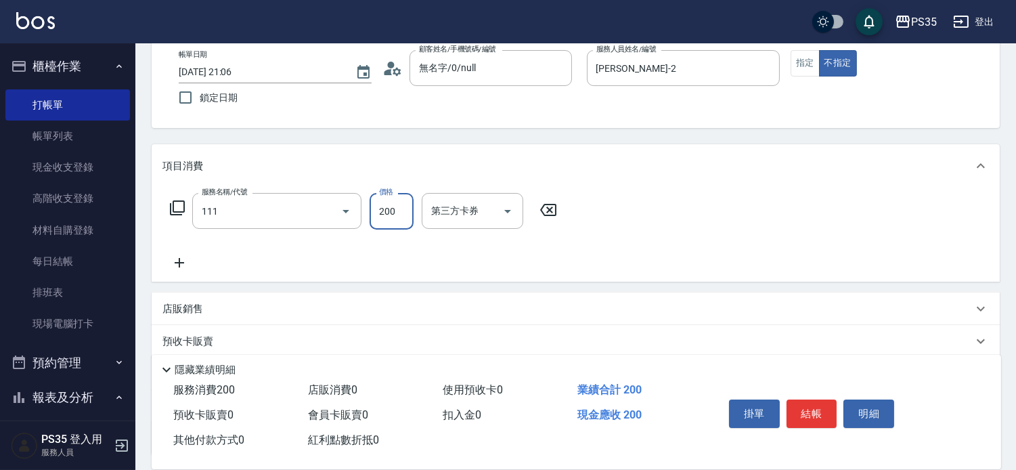
type input "200(111)"
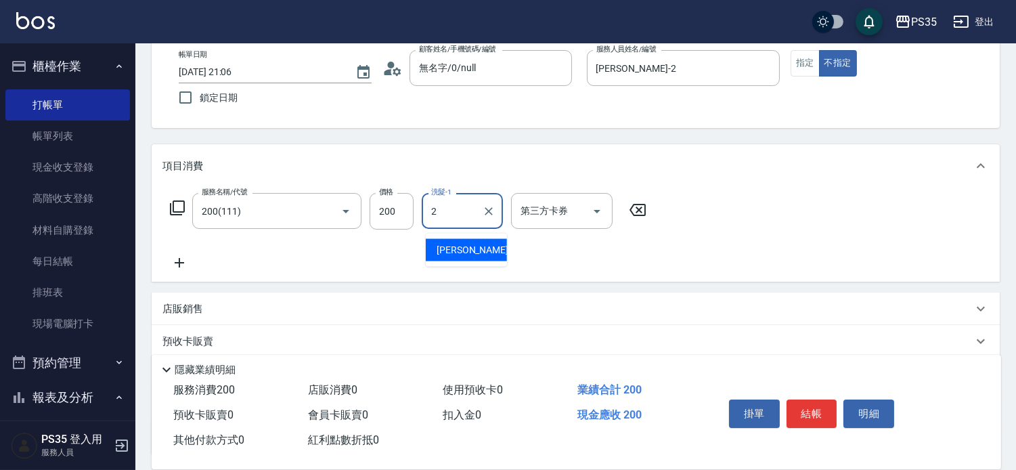
type input "栢沛怡-2"
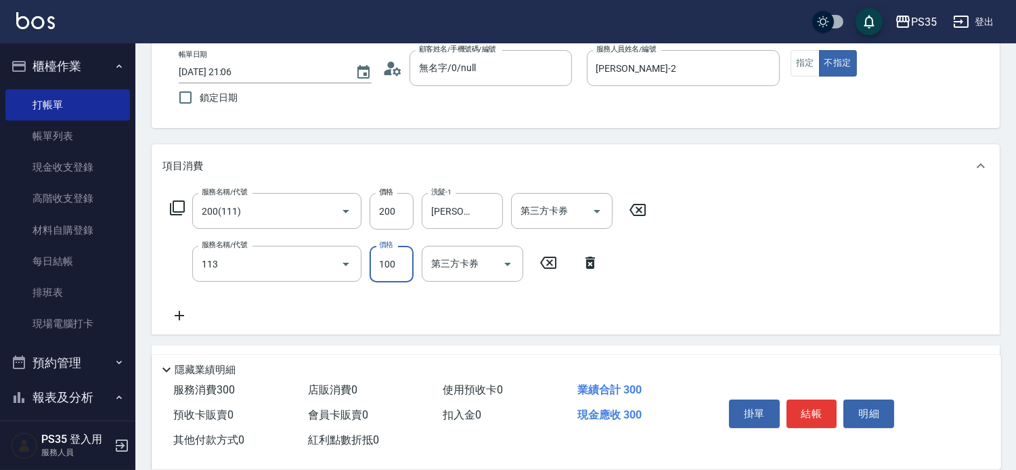
type input "瞬護100(113)"
click at [679, 265] on icon at bounding box center [679, 263] width 9 height 12
type input "精油50(112)"
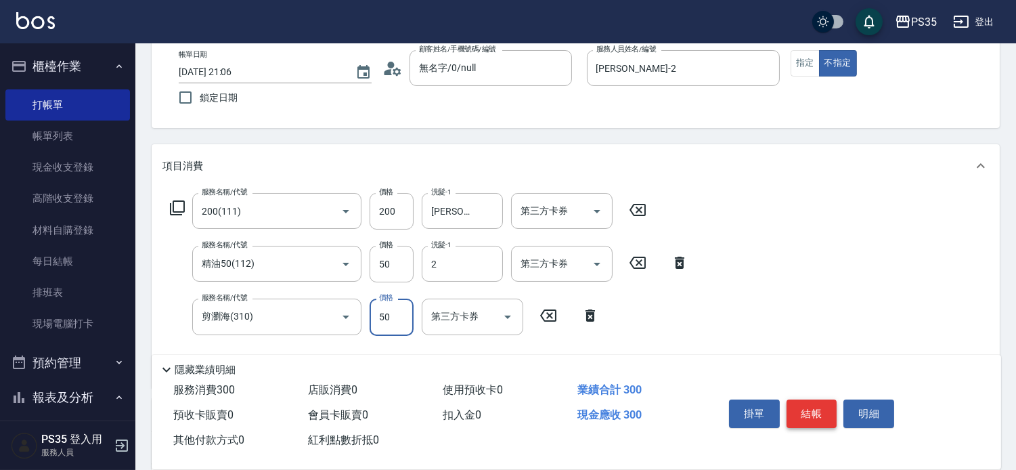
type input "栢沛怡-2"
drag, startPoint x: 827, startPoint y: 401, endPoint x: 877, endPoint y: 192, distance: 214.9
click at [877, 192] on div "Key In 打帳單 上一筆訂單:#9 帳單速查 結帳前確認明細 連續打單結帳 掛單 結帳 明細 帳單日期 2025/09/16 21:06 鎖定日期 顧客姓…" at bounding box center [575, 362] width 881 height 789
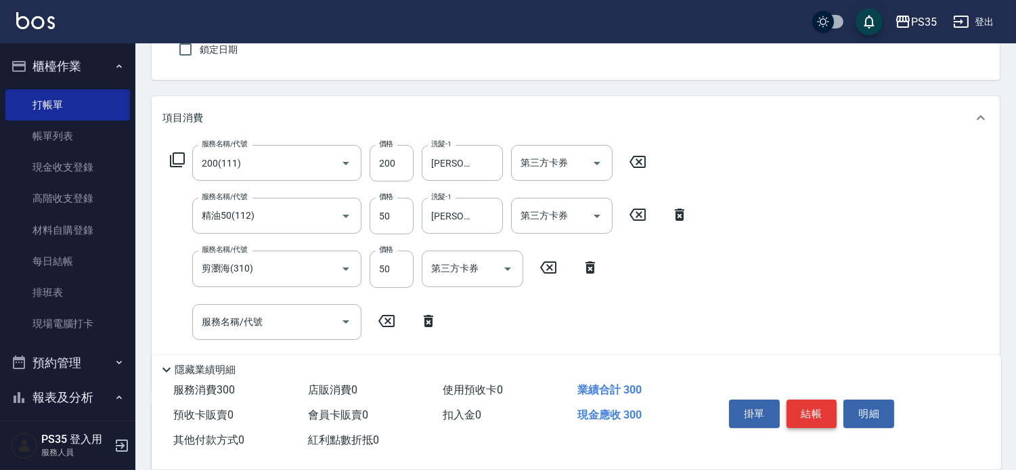
scroll to position [150, 0]
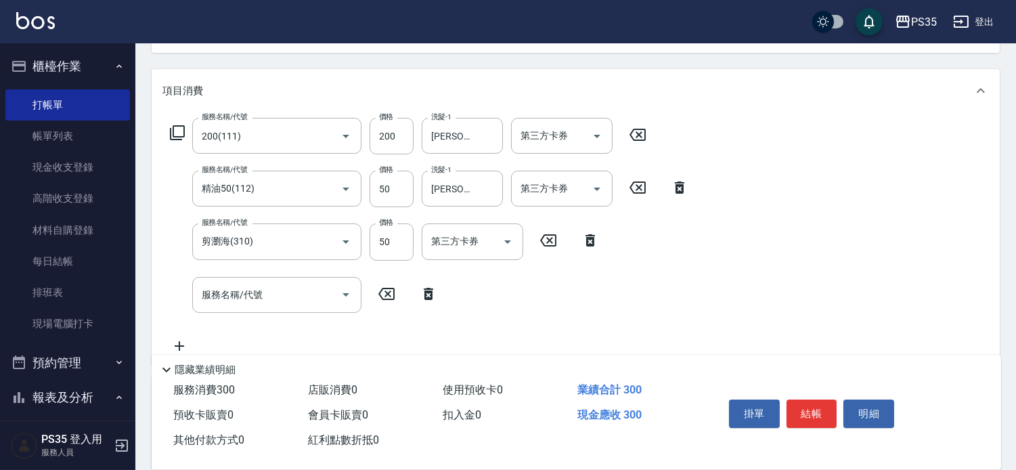
click at [676, 188] on icon at bounding box center [680, 187] width 34 height 16
type input "剪瀏海(310)"
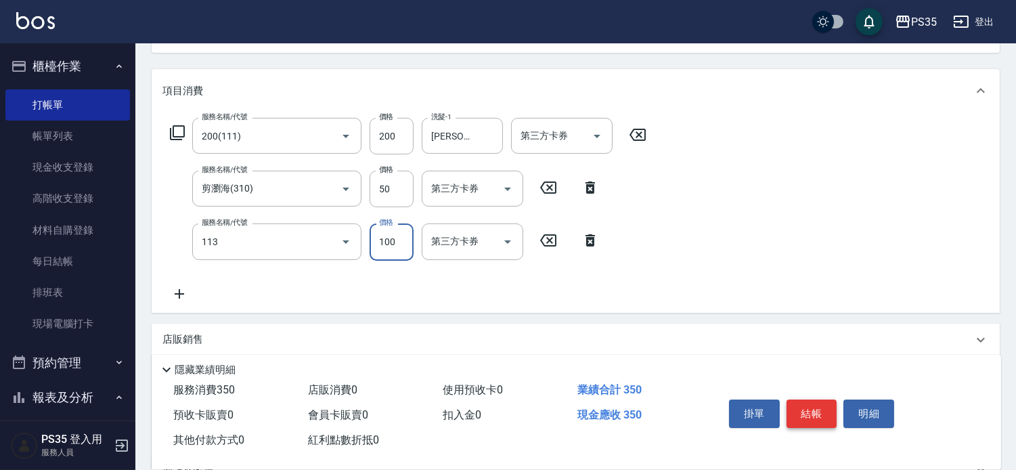
type input "瞬護100(113)"
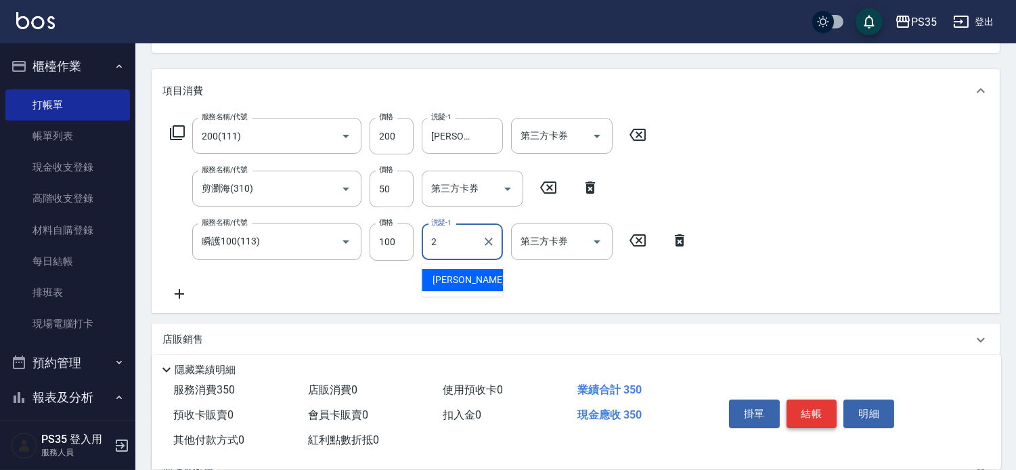
type input "栢沛怡-2"
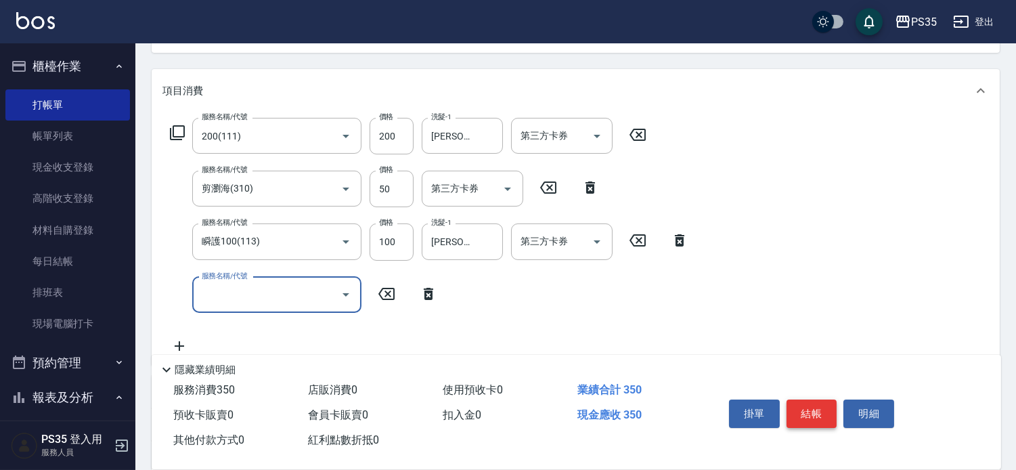
click at [810, 401] on button "結帳" at bounding box center [812, 413] width 51 height 28
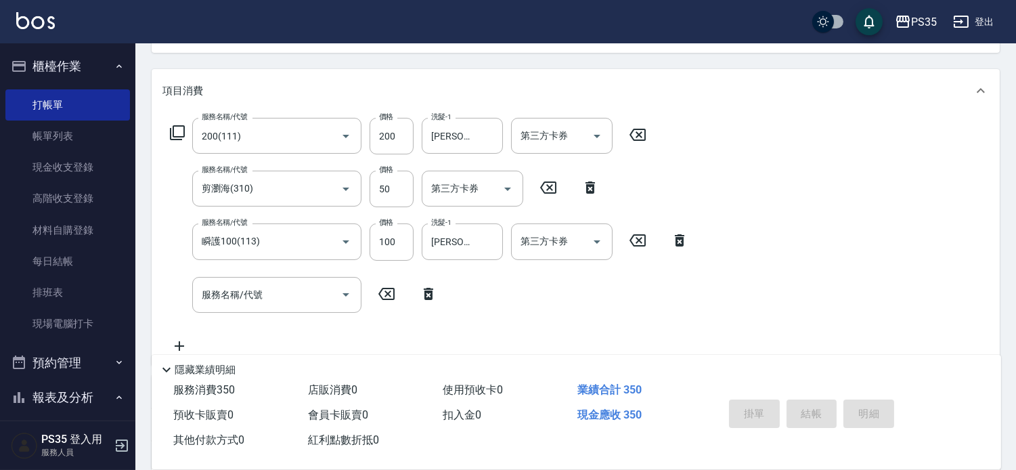
type input "2025/09/16 21:07"
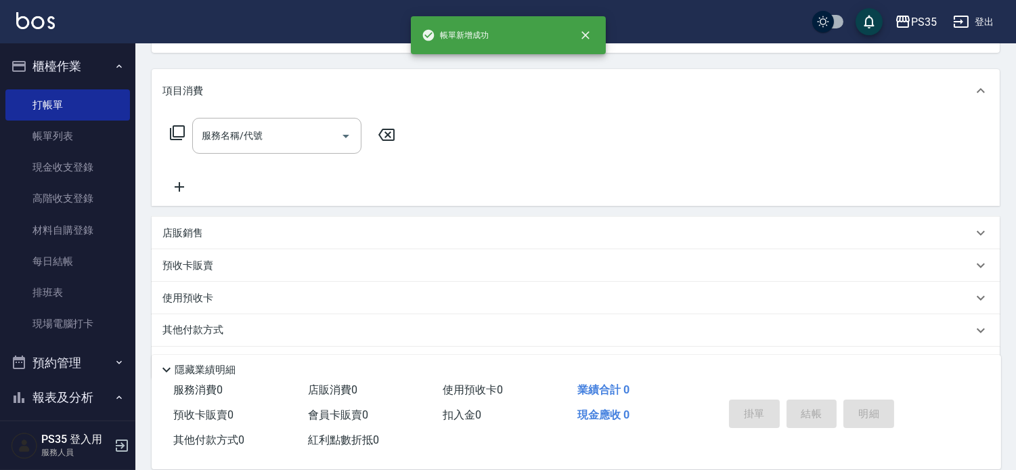
scroll to position [56, 0]
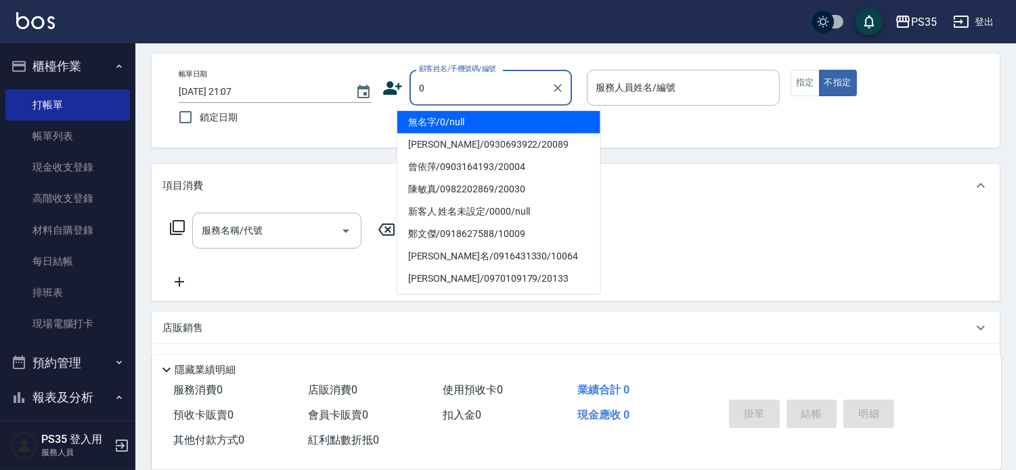
type input "0"
type input "無名字/0/null"
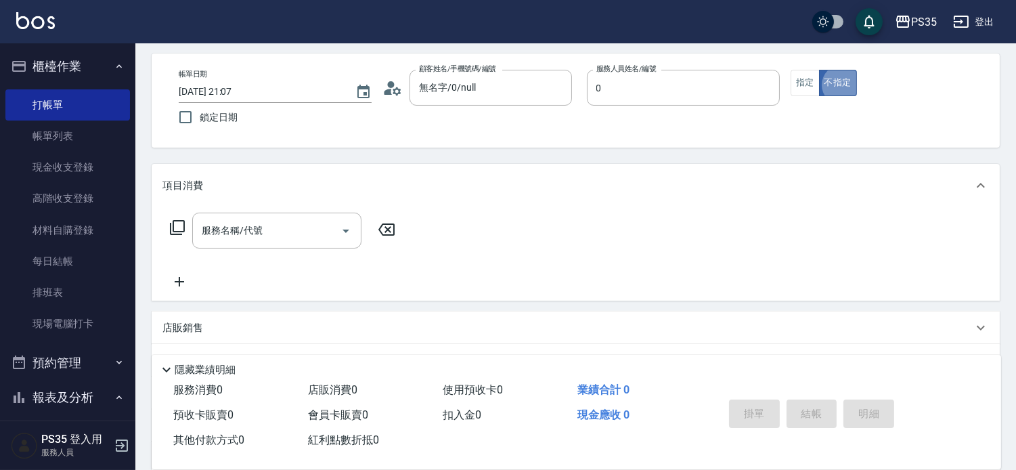
type input "kiki-0"
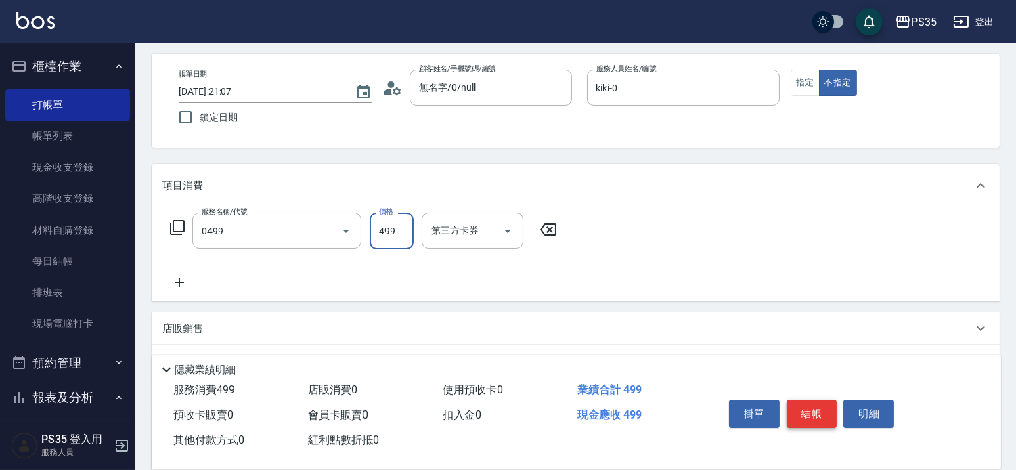
type input "伊黛莉499(0499)"
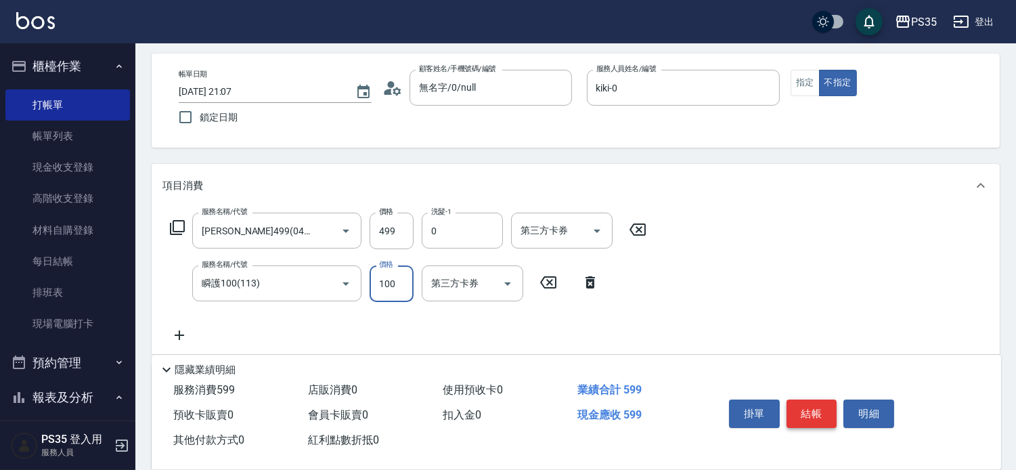
type input "kiki-0"
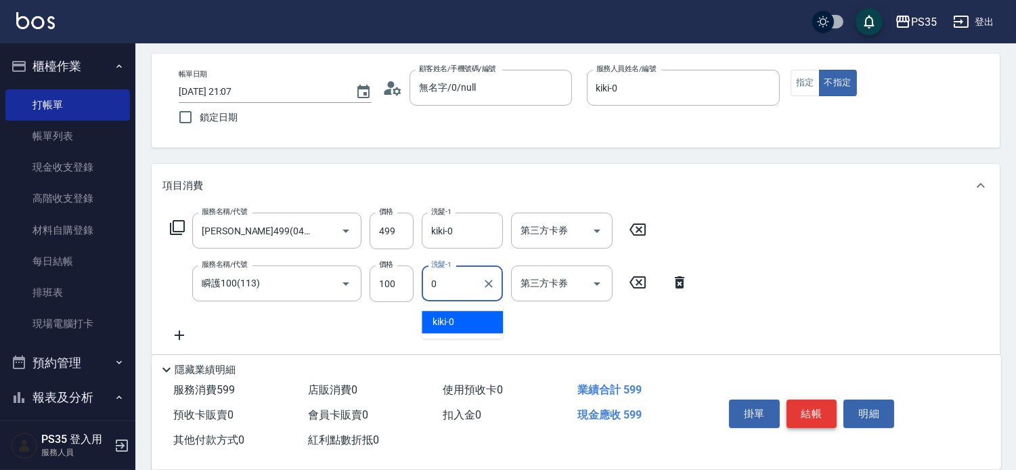
type input "kiki-0"
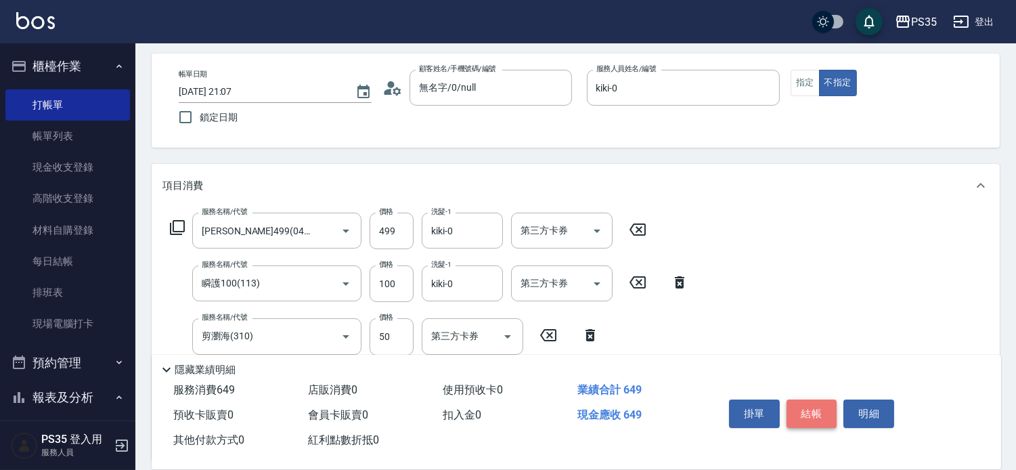
click at [810, 401] on button "結帳" at bounding box center [812, 413] width 51 height 28
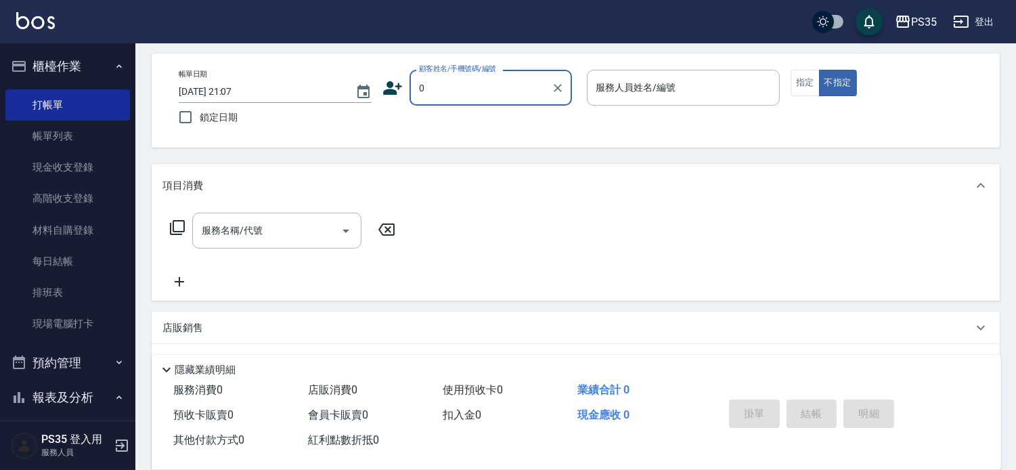
type input "0"
type input "無名字/0/null"
type input "kiki-0"
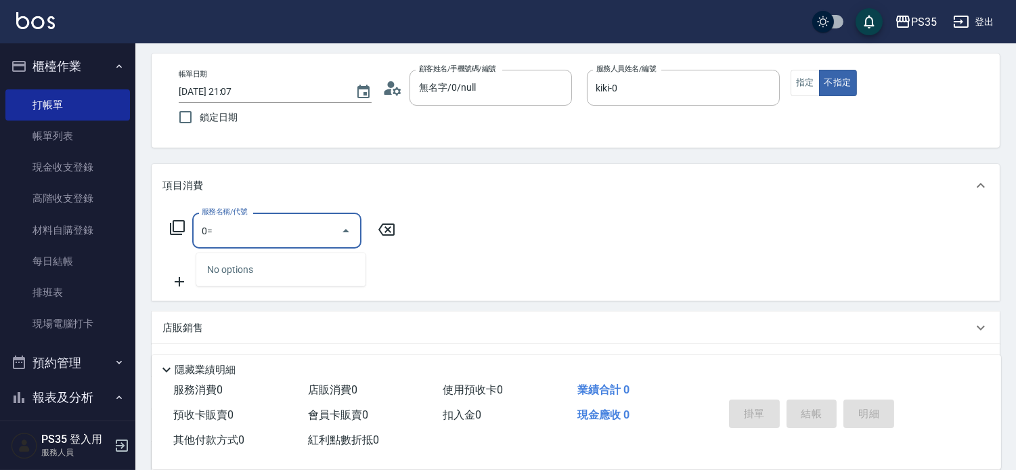
type input "0"
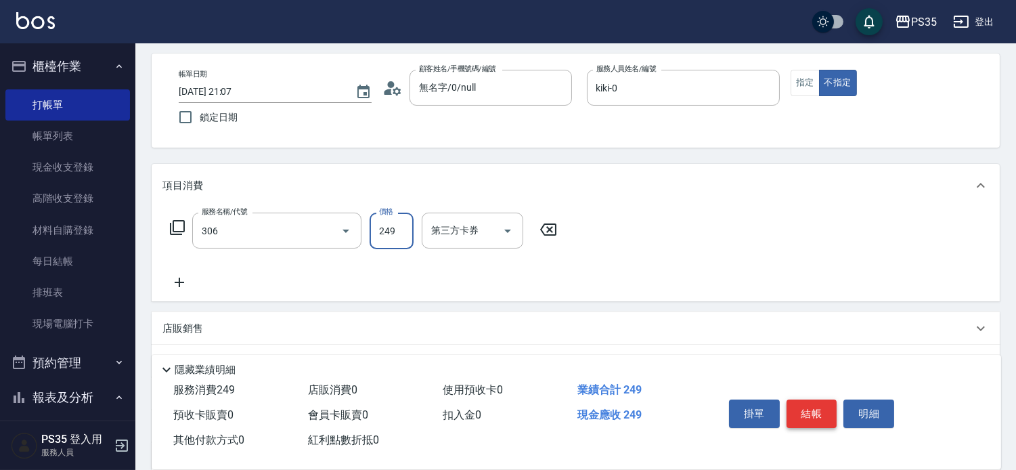
type input "剪髮(306)"
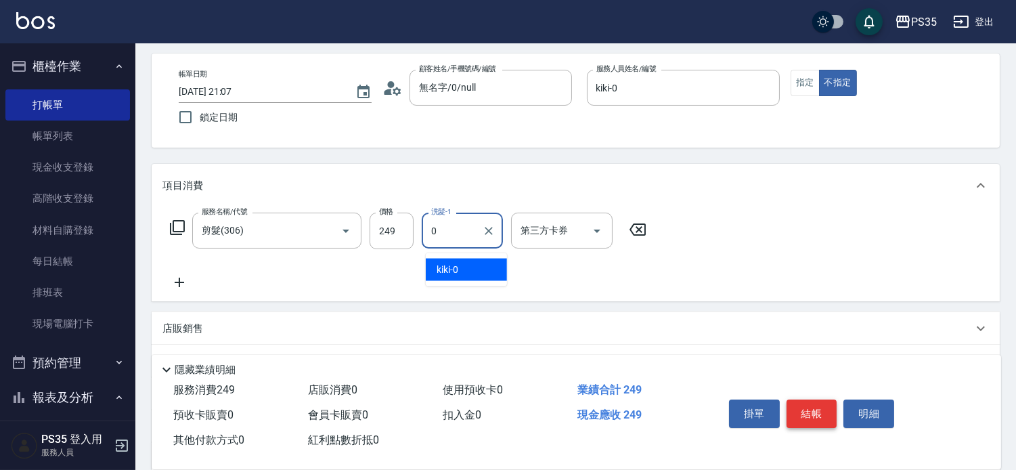
type input "kiki-0"
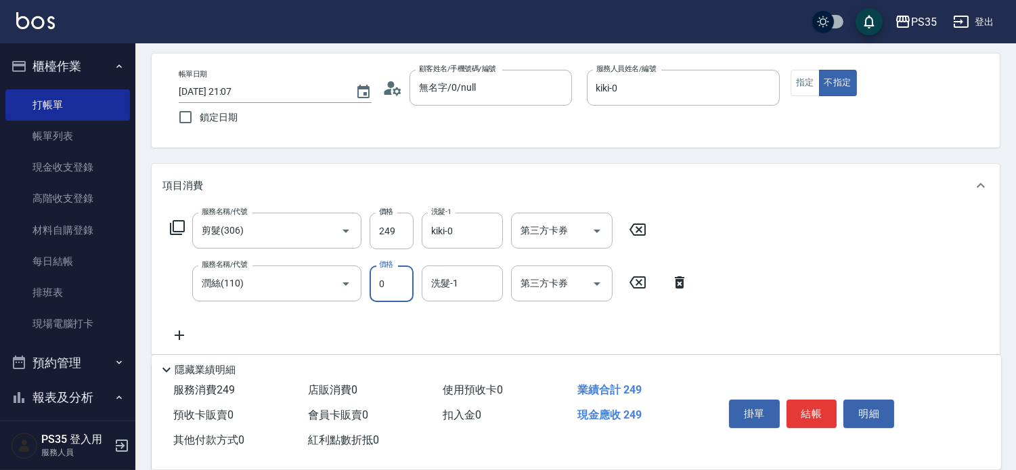
type input "0"
click at [675, 288] on icon at bounding box center [679, 282] width 9 height 12
type input "潤絲(110)"
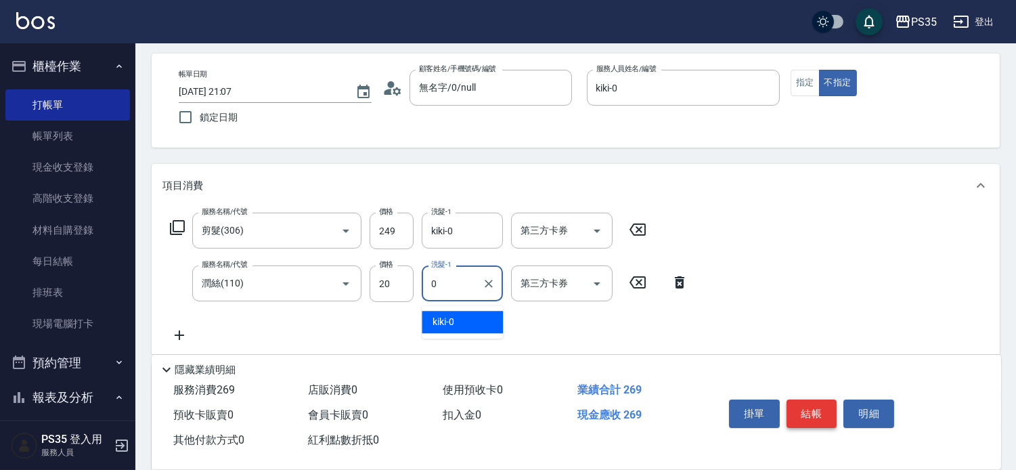
type input "kiki-0"
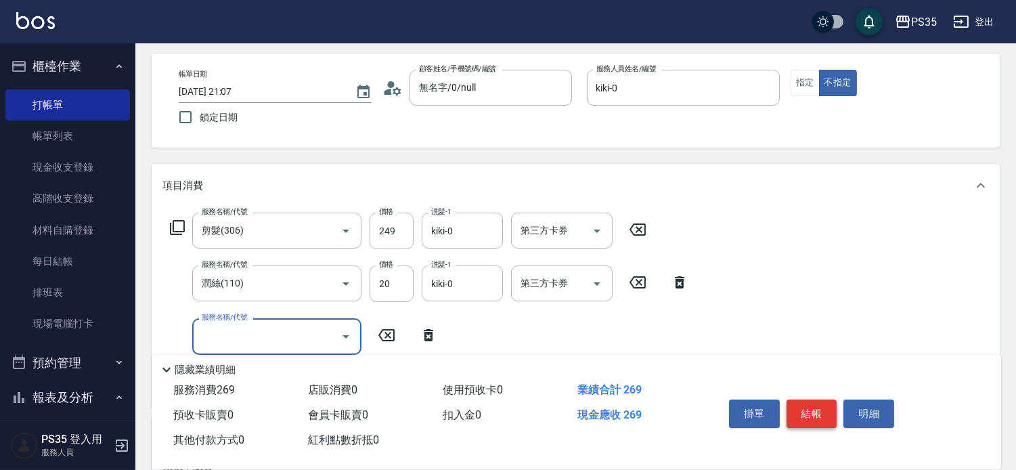
click at [808, 403] on button "結帳" at bounding box center [812, 413] width 51 height 28
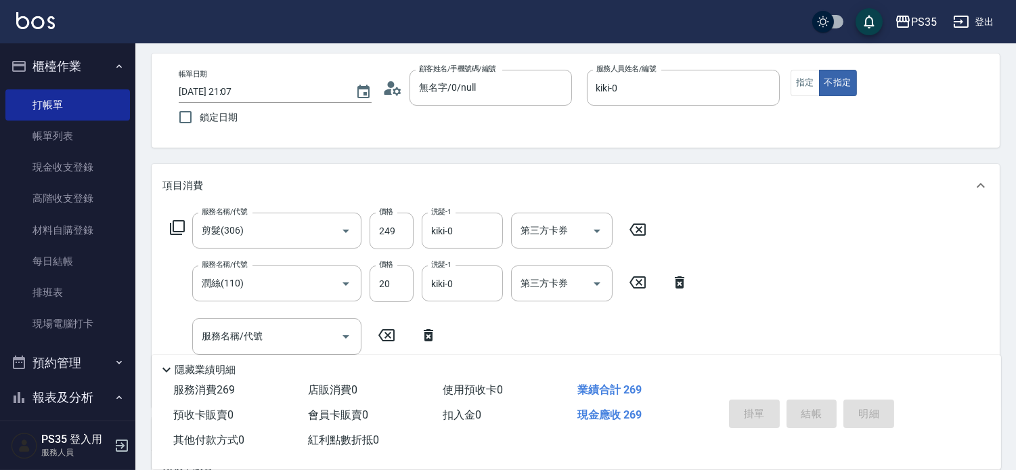
type input "2025/09/16 21:08"
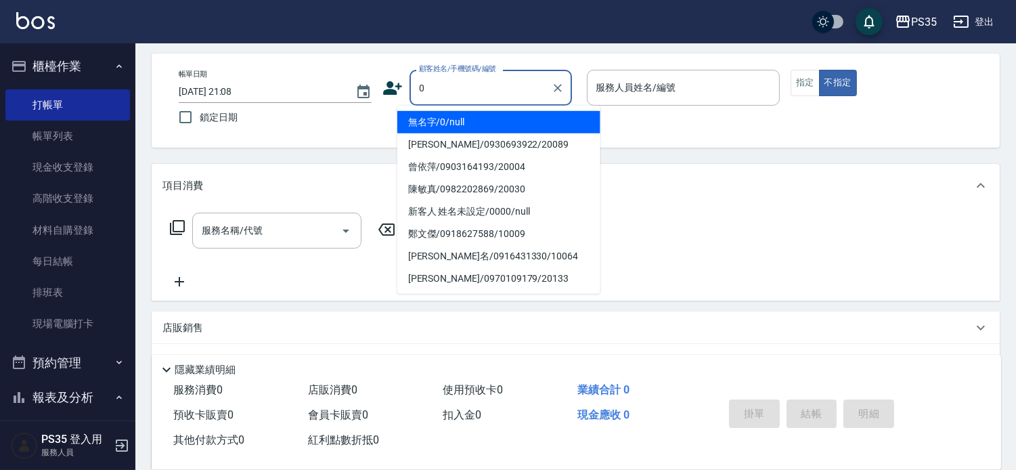
type input "0"
type input "1"
type input "無名字/0/null"
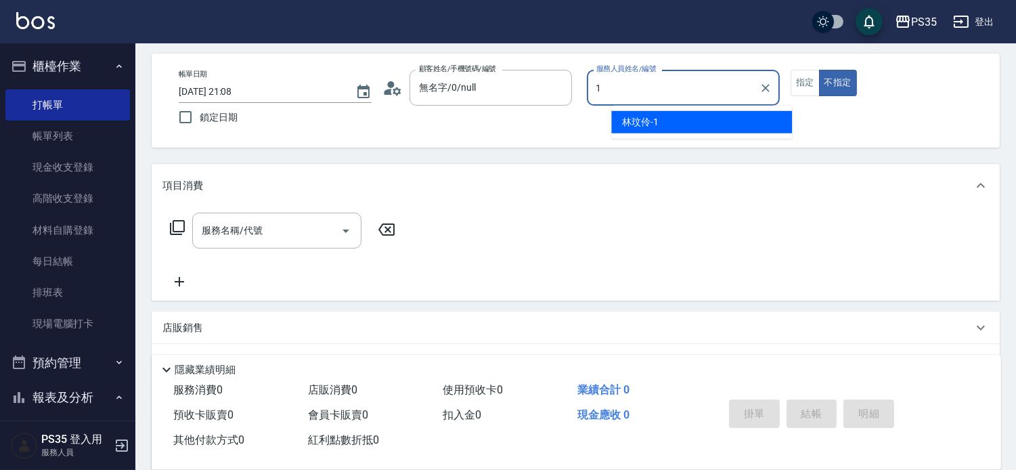
type input "林玟伶-1"
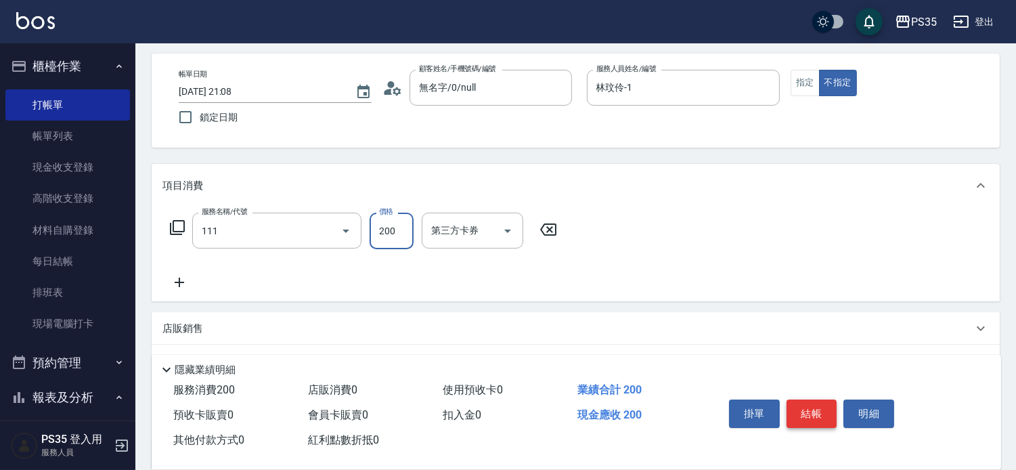
type input "200(111)"
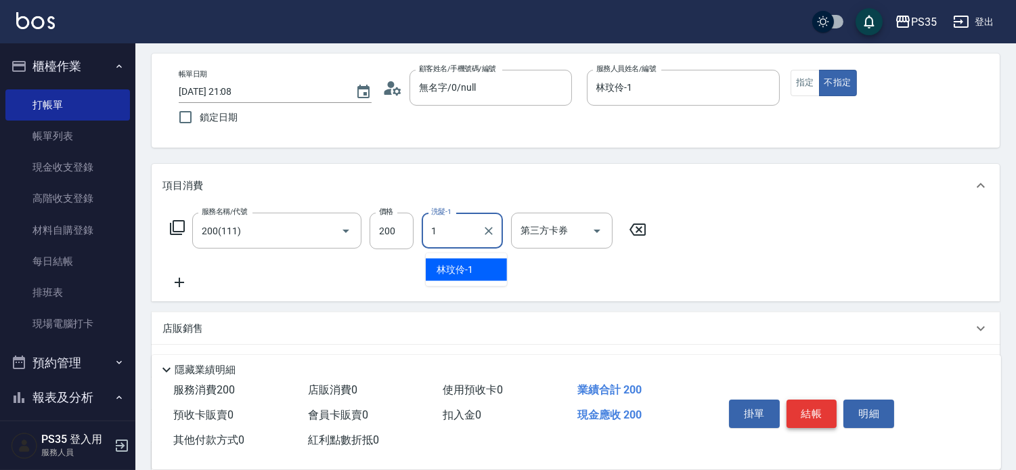
type input "林玟伶-1"
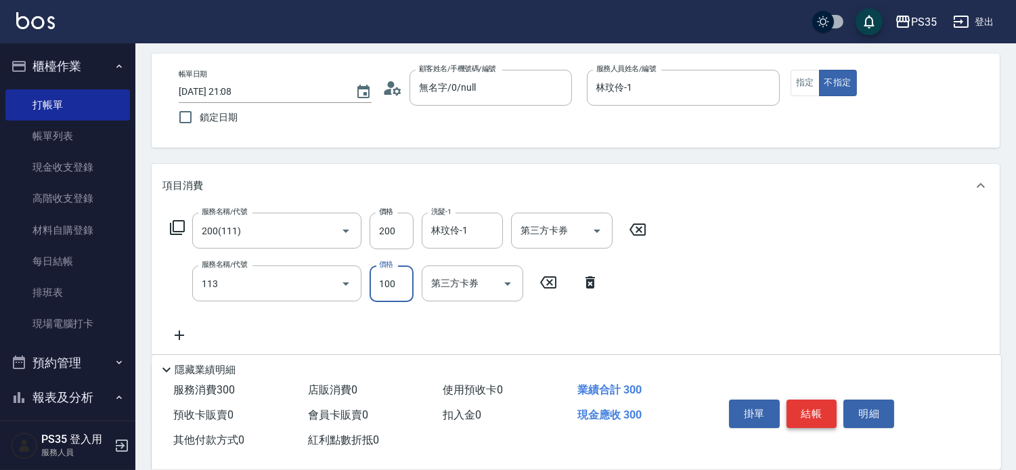
type input "瞬護100(113)"
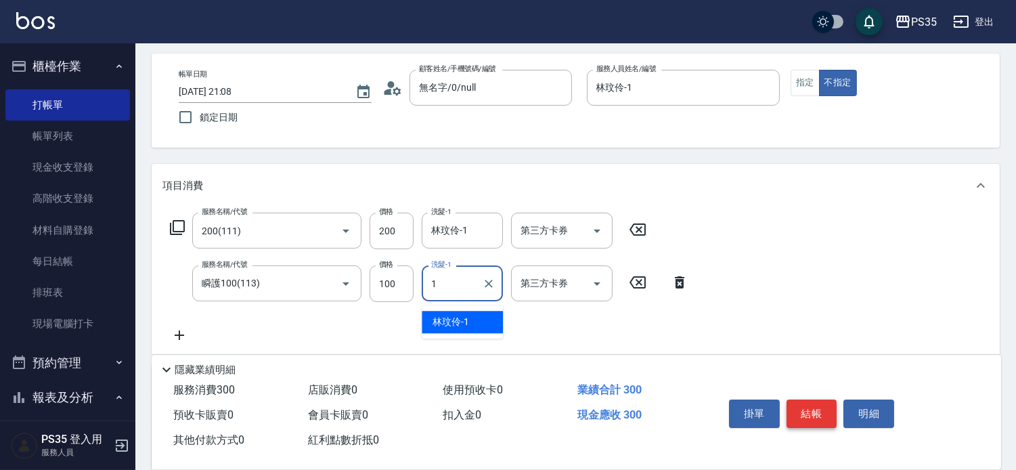
type input "林玟伶-1"
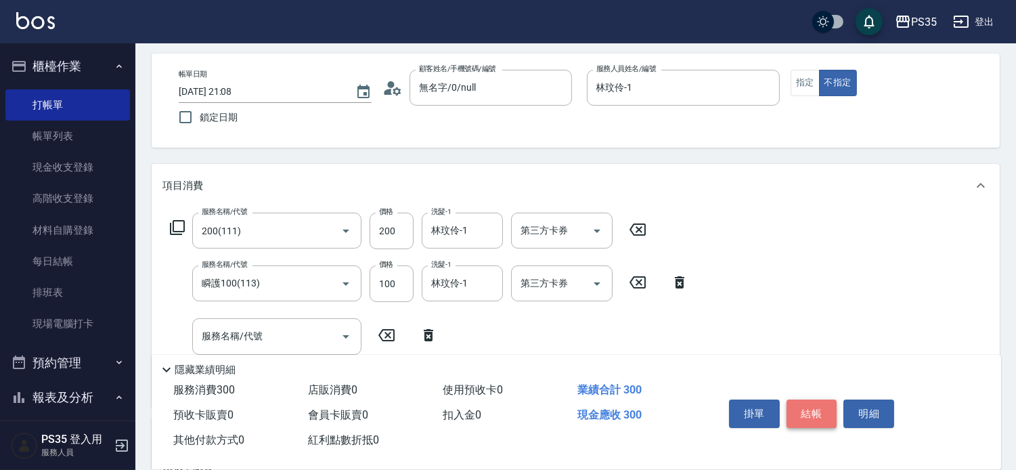
click at [808, 403] on button "結帳" at bounding box center [812, 413] width 51 height 28
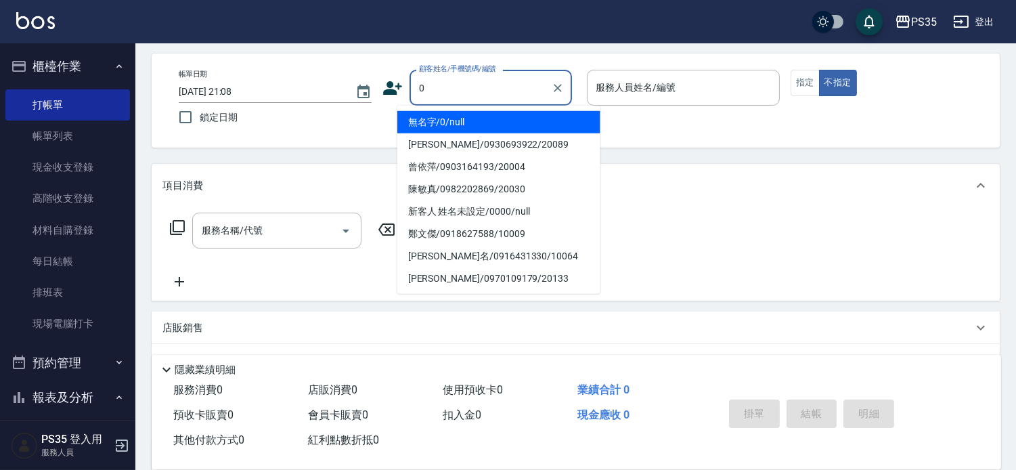
type input "無名字/0/null"
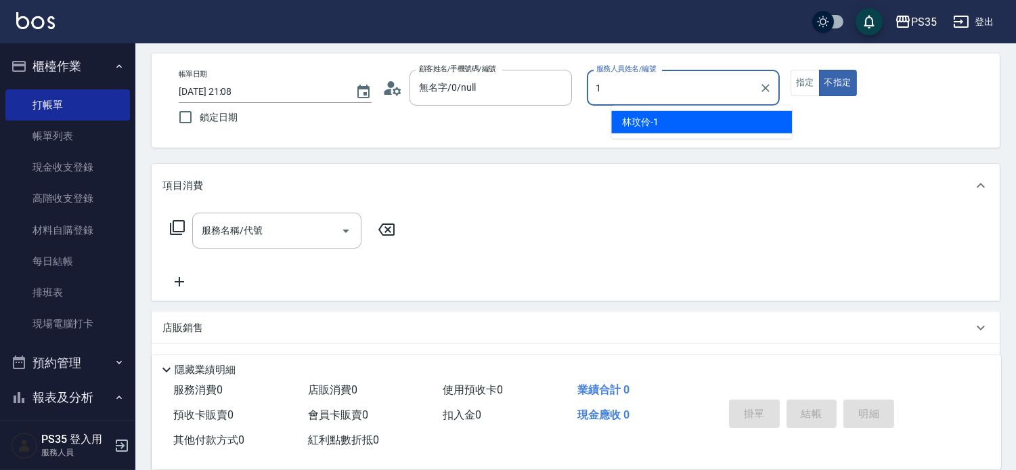
type input "林玟伶-1"
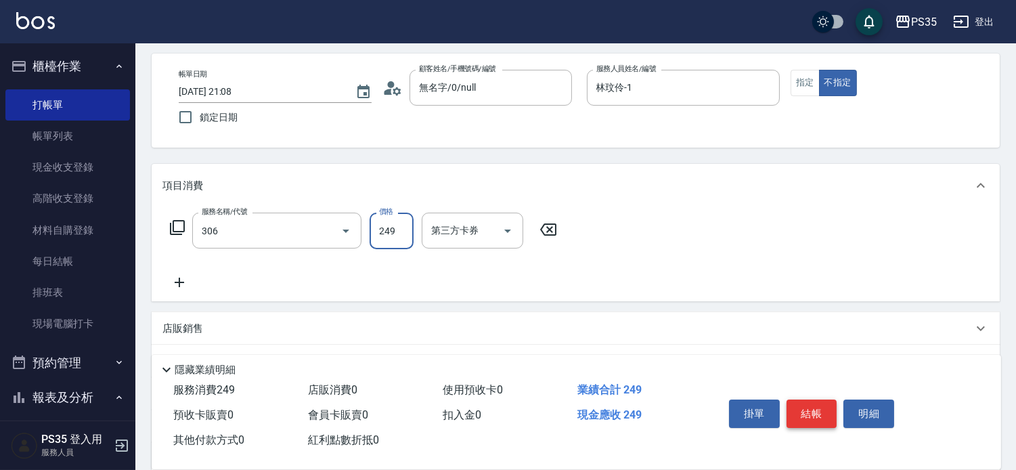
type input "剪髮(306)"
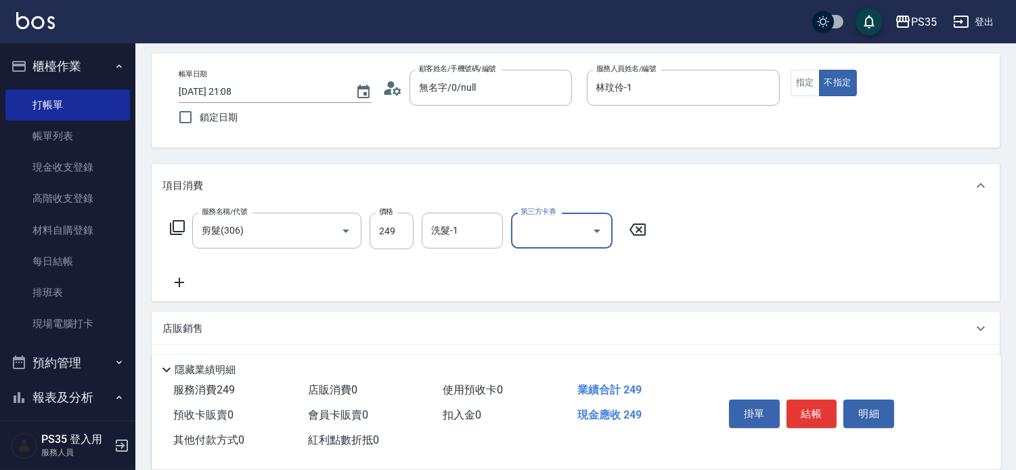
click at [481, 240] on input "洗髮-1" at bounding box center [462, 231] width 69 height 24
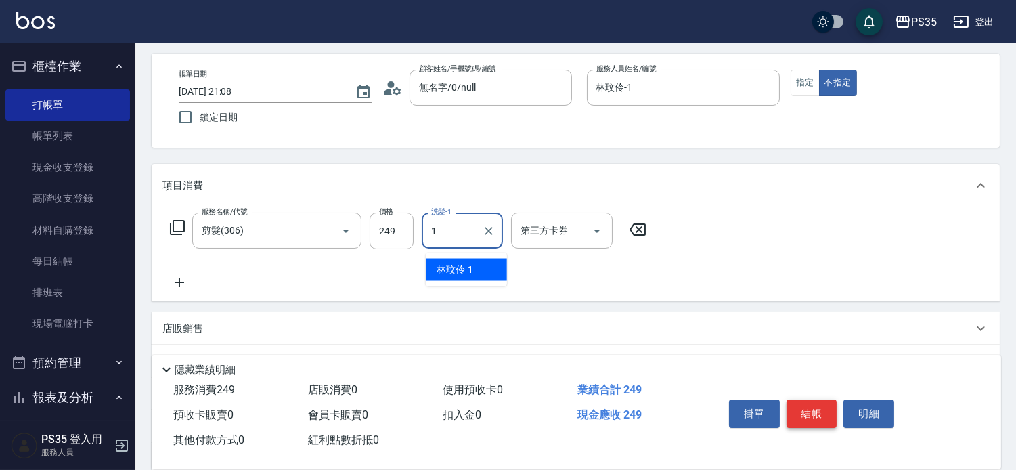
type input "林玟伶-1"
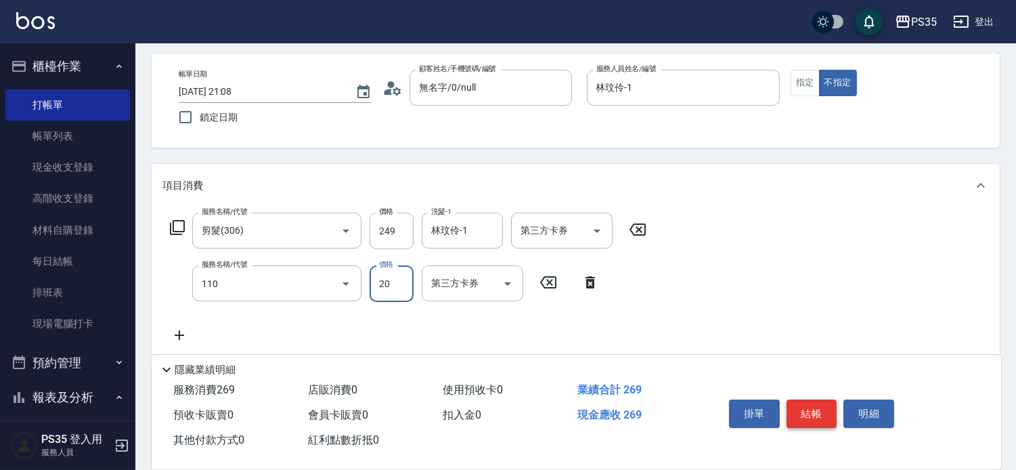
type input "潤絲(110)"
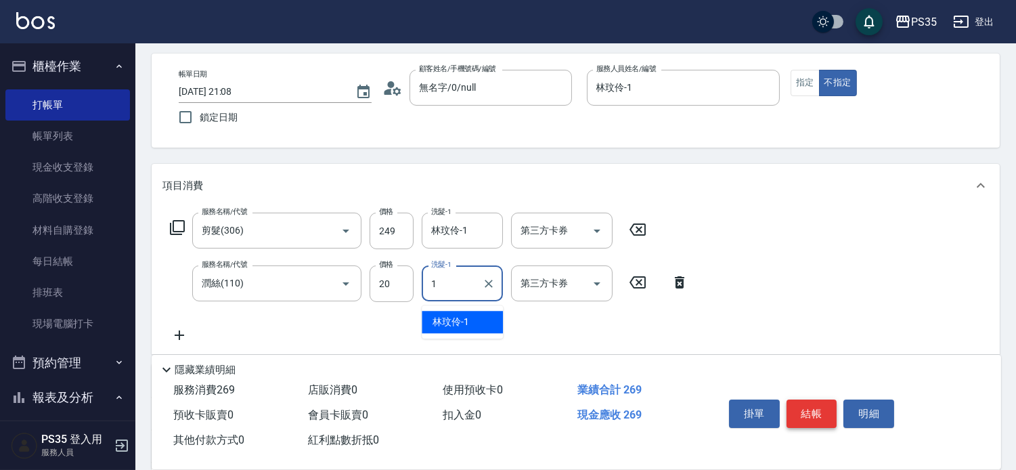
type input "林玟伶-1"
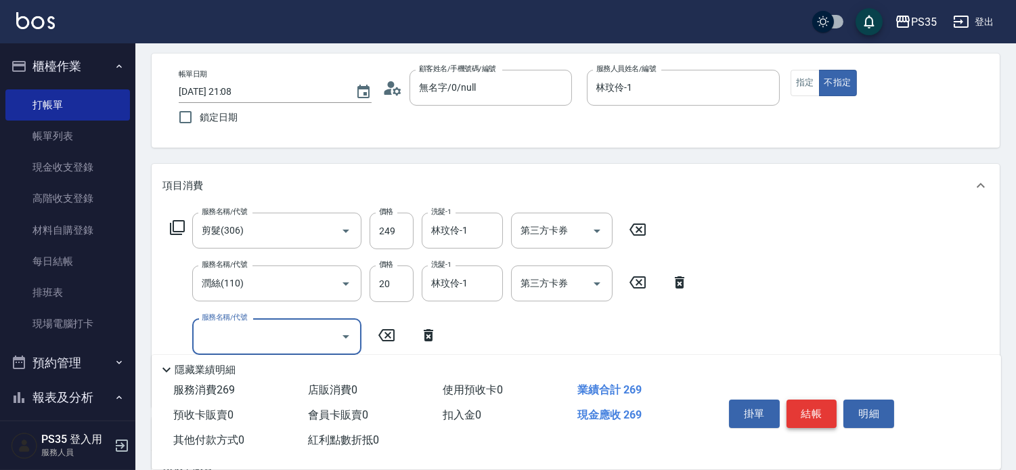
click at [815, 404] on button "結帳" at bounding box center [812, 413] width 51 height 28
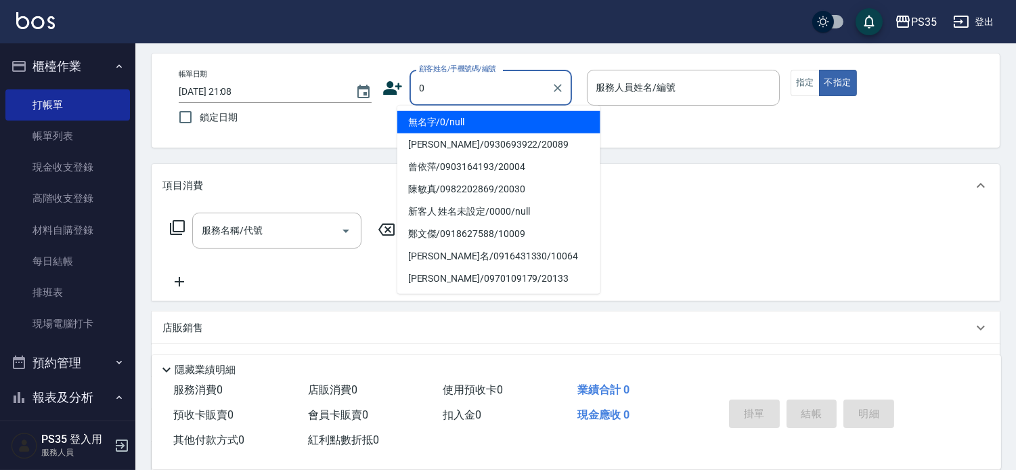
type input "無名字/0/null"
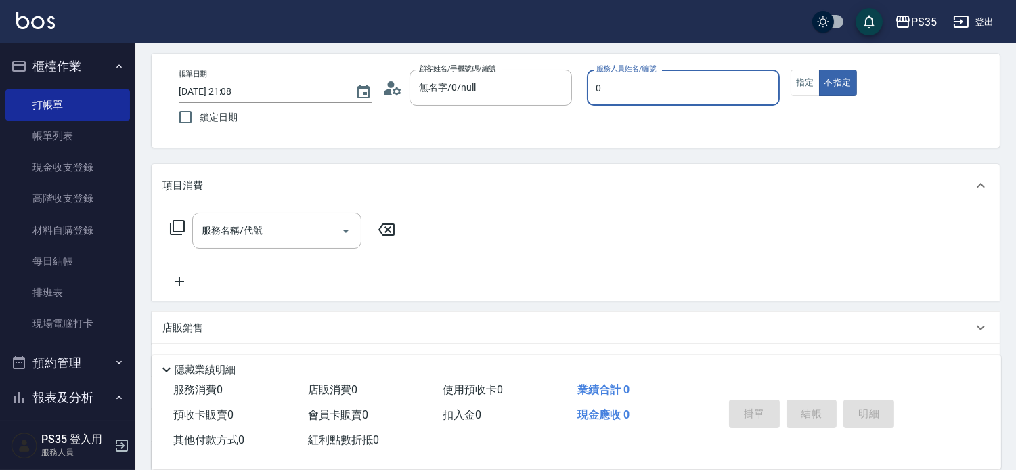
type input "kiki-0"
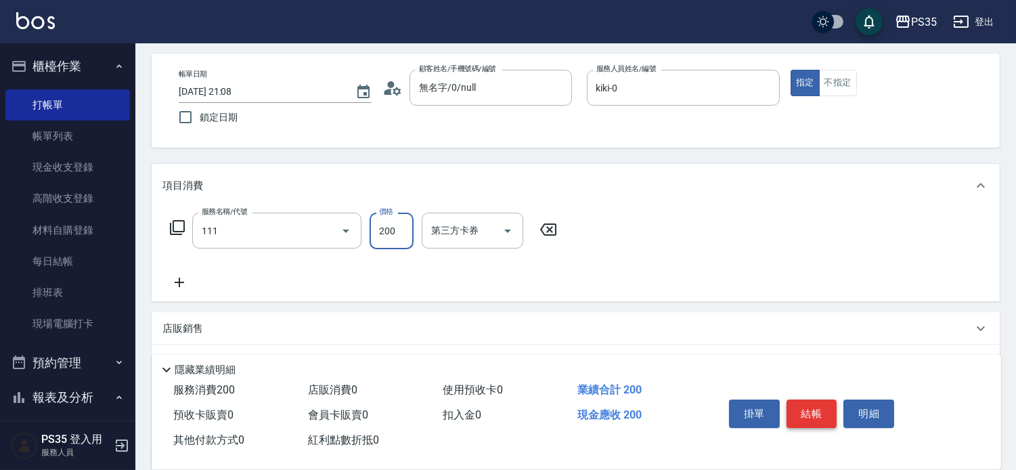
type input "200(111)"
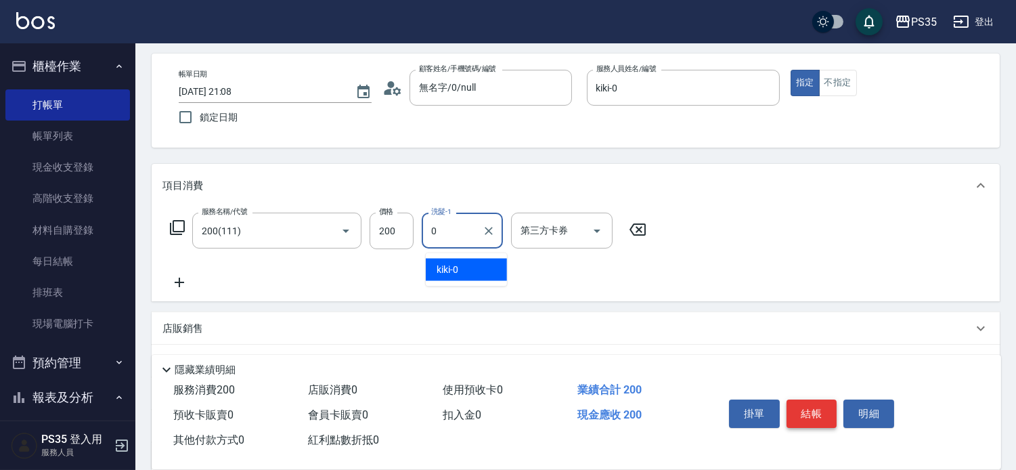
type input "kiki-0"
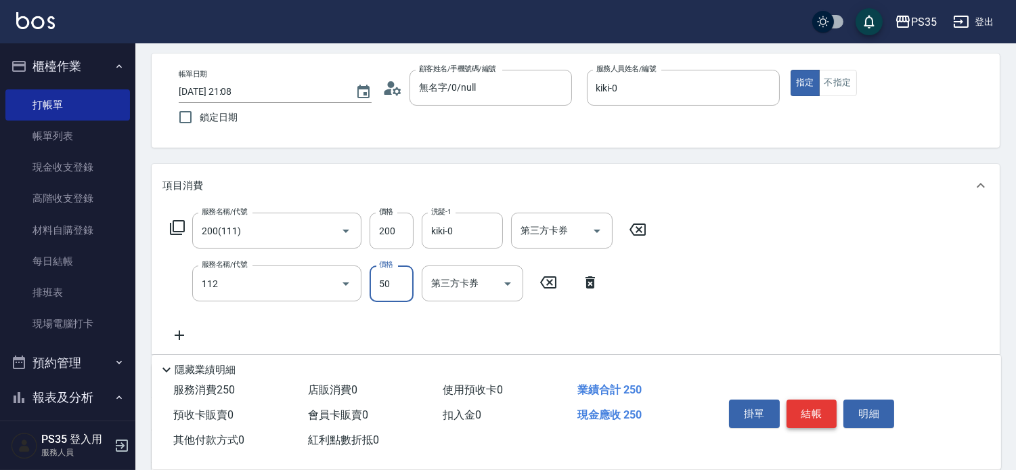
type input "精油50(112)"
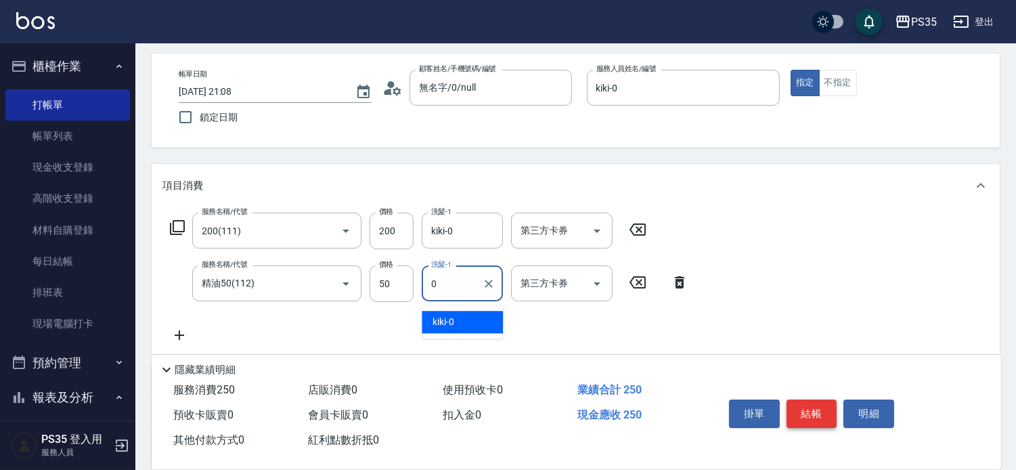
type input "kiki-0"
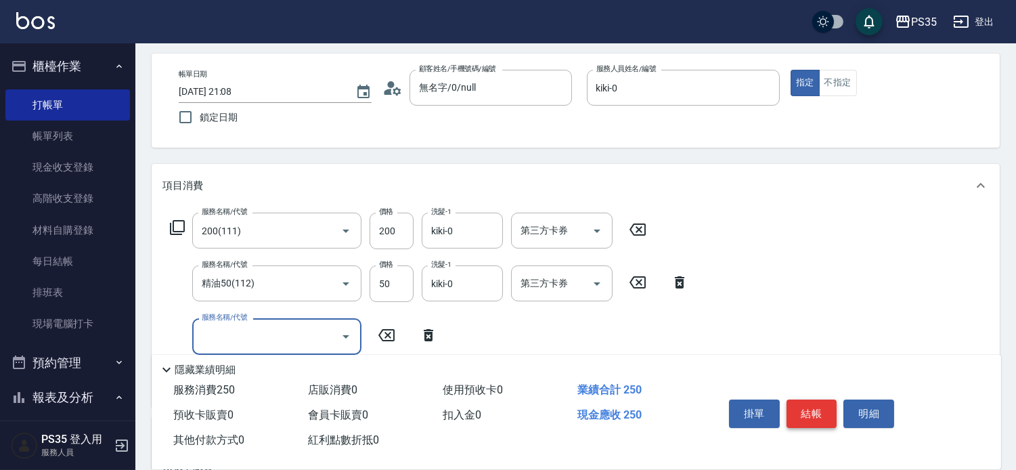
click at [815, 404] on button "結帳" at bounding box center [812, 413] width 51 height 28
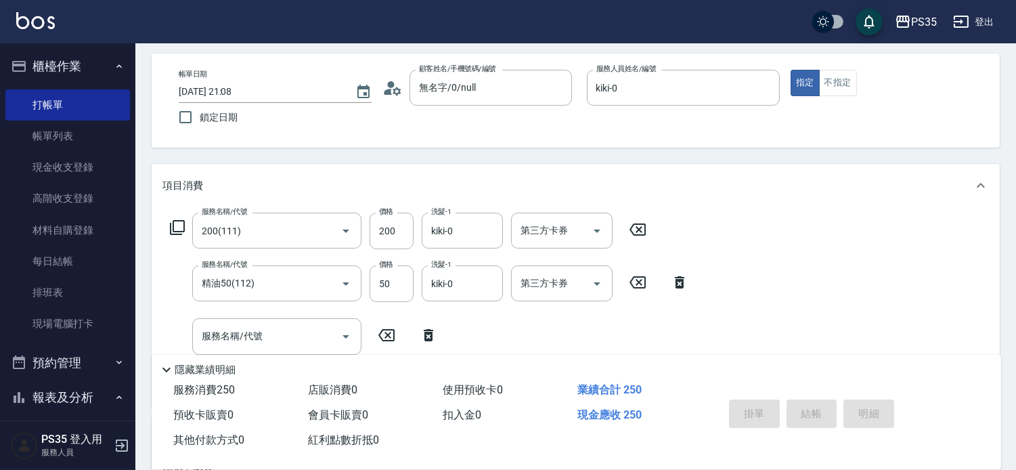
type input "2025/09/16 21:09"
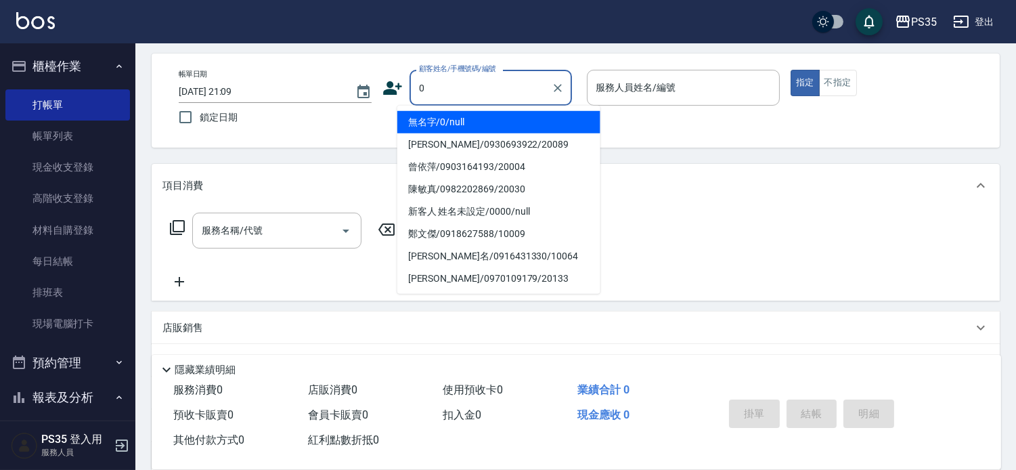
type input "0"
type input "2"
type input "無名字/0/null"
type input "栢沛怡-2"
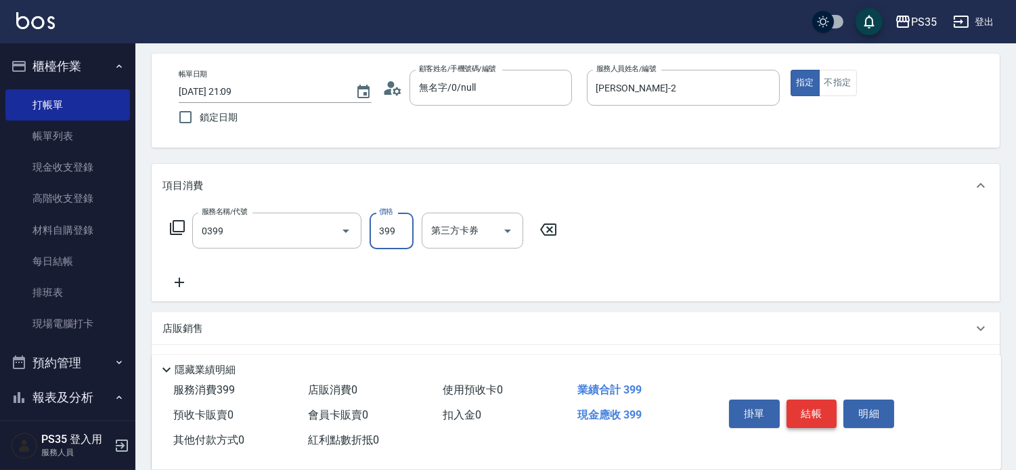
type input "海鹽399(0399)"
type input "400"
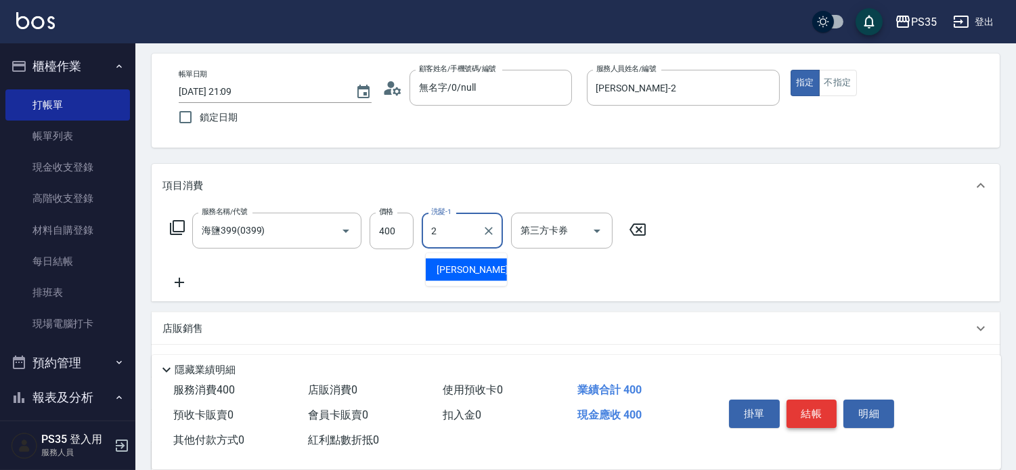
type input "栢沛怡-2"
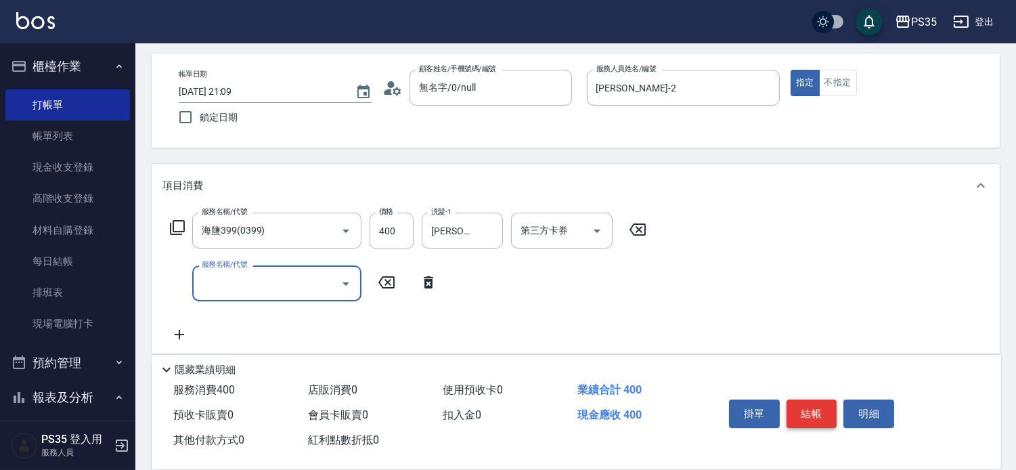
click at [815, 404] on button "結帳" at bounding box center [812, 413] width 51 height 28
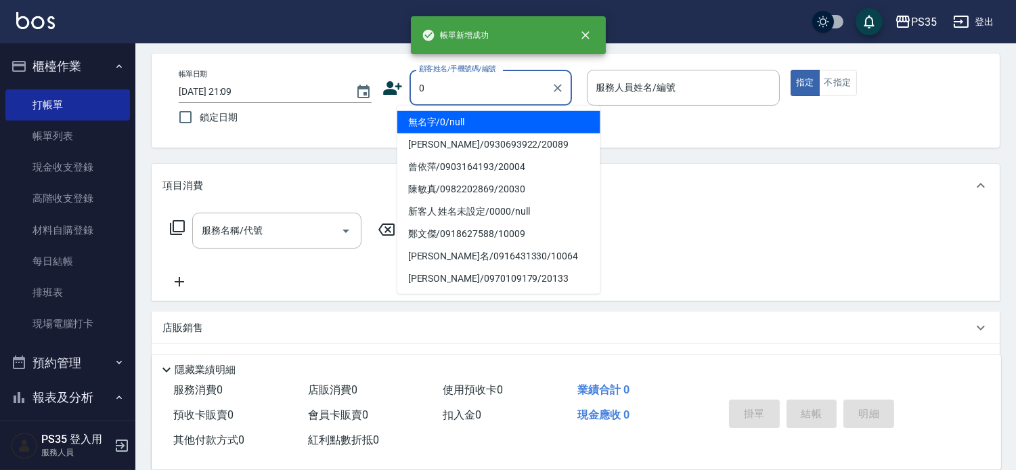
type input "0"
type input "無名字/0/null"
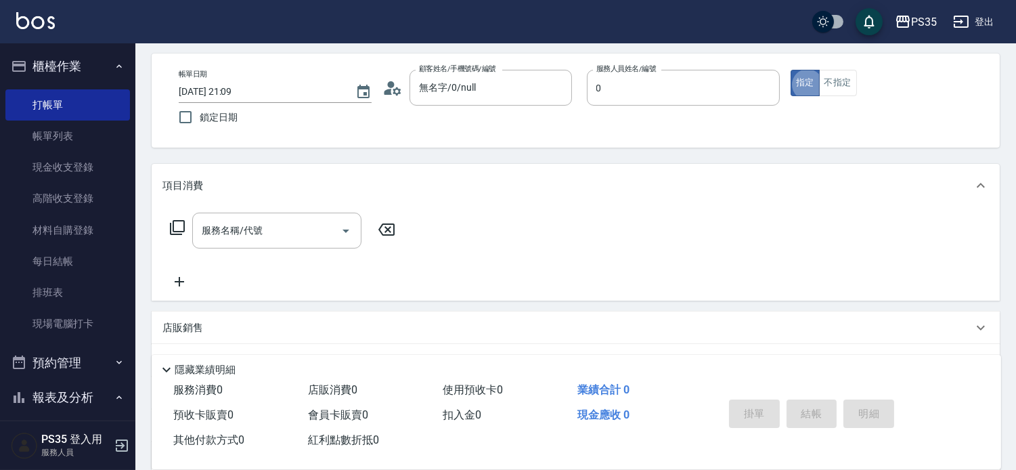
type input "kiki-0"
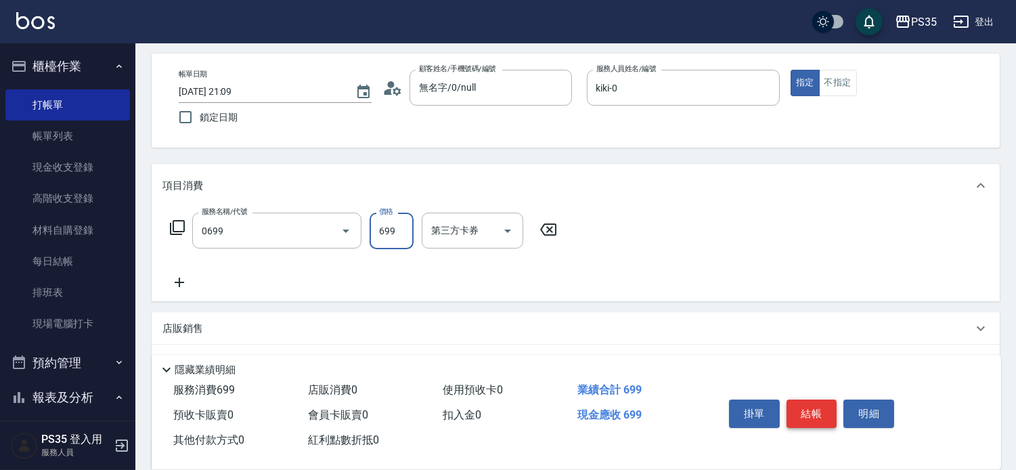
type input "精油SPA(0699)"
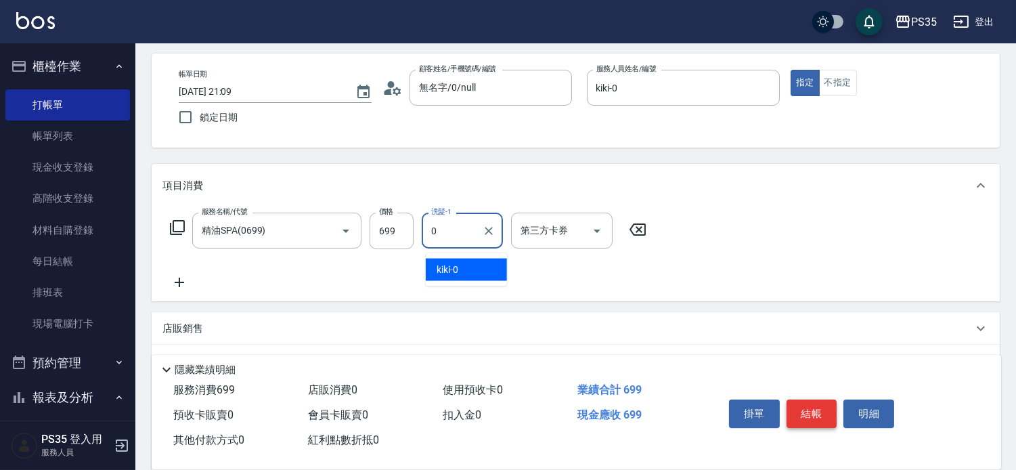
type input "kiki-0"
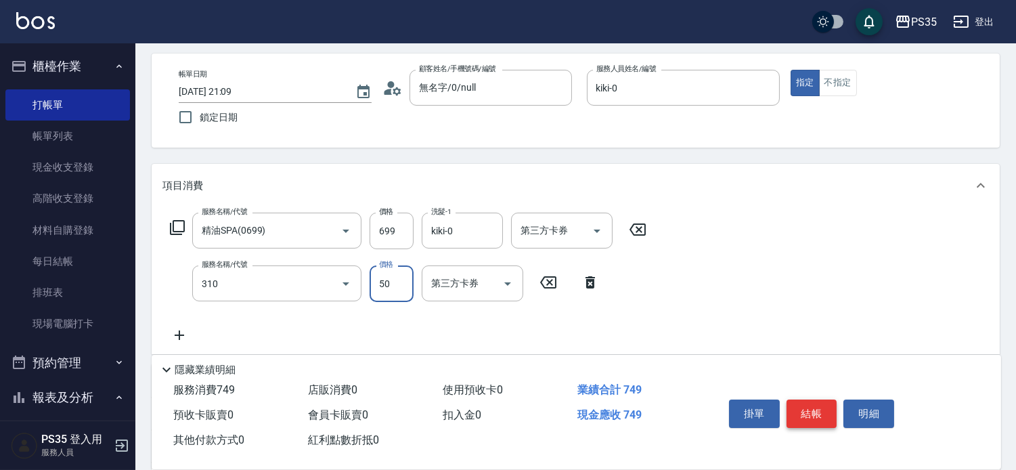
type input "剪瀏海(310)"
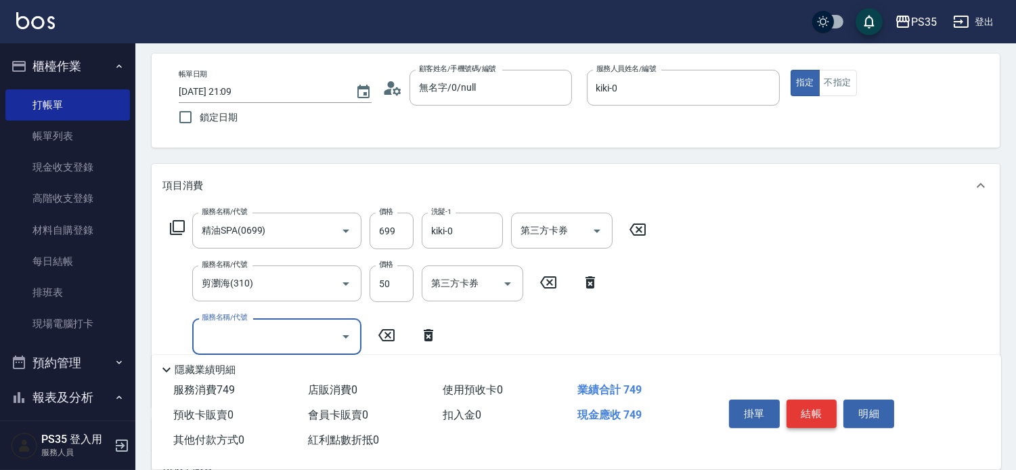
click at [815, 404] on button "結帳" at bounding box center [812, 413] width 51 height 28
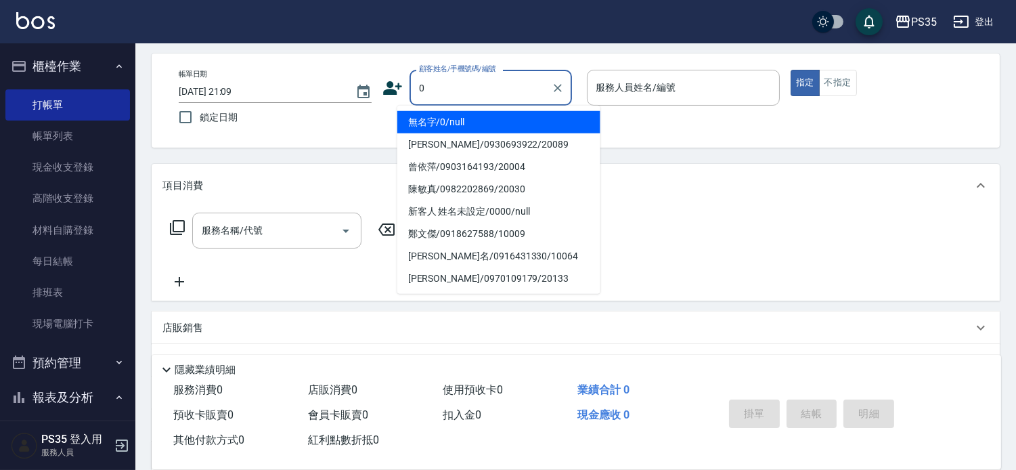
type input "無名字/0/null"
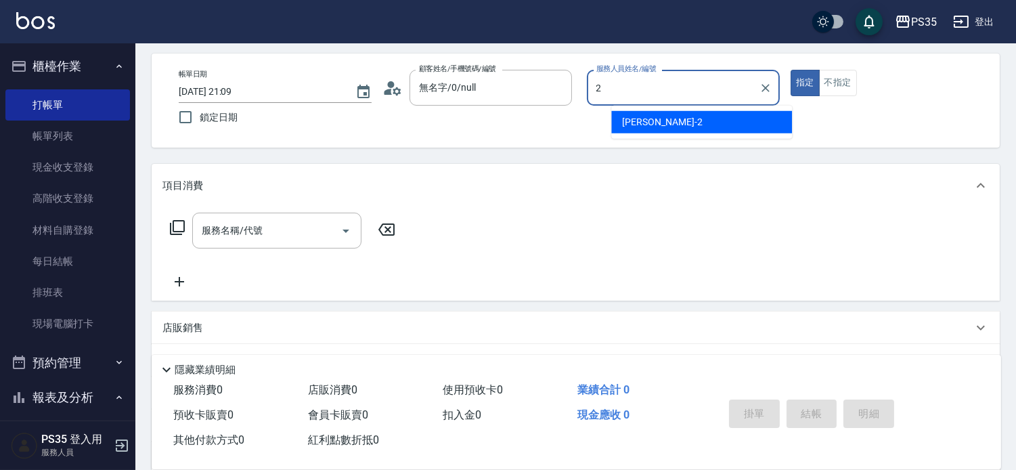
type input "栢沛怡-2"
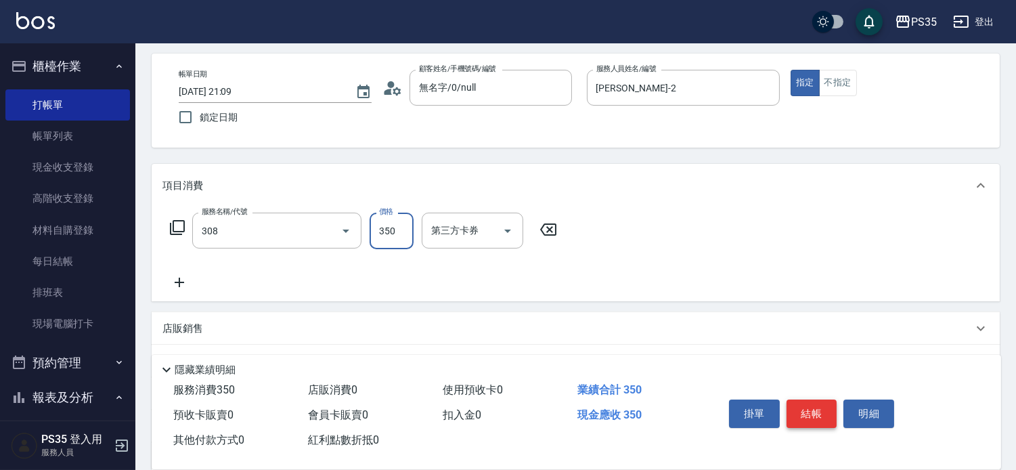
type input "洗+剪(308)"
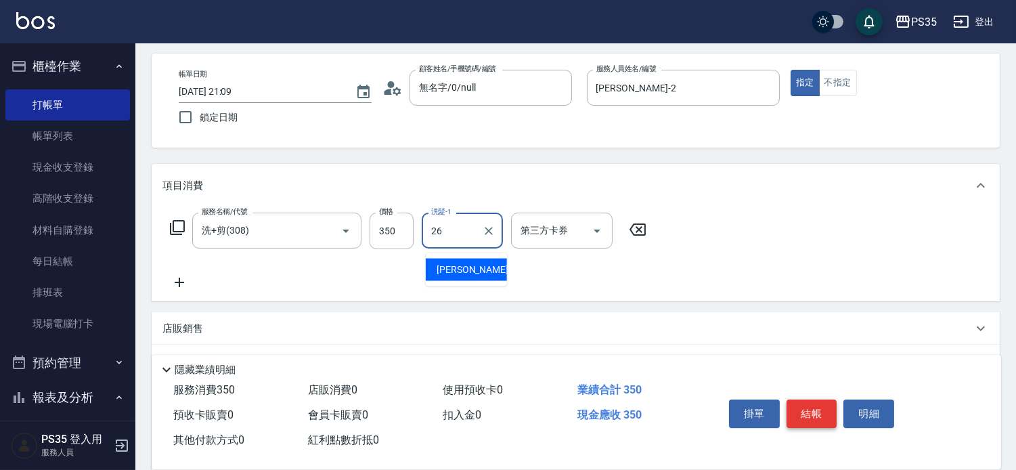
type input "菲菲-26"
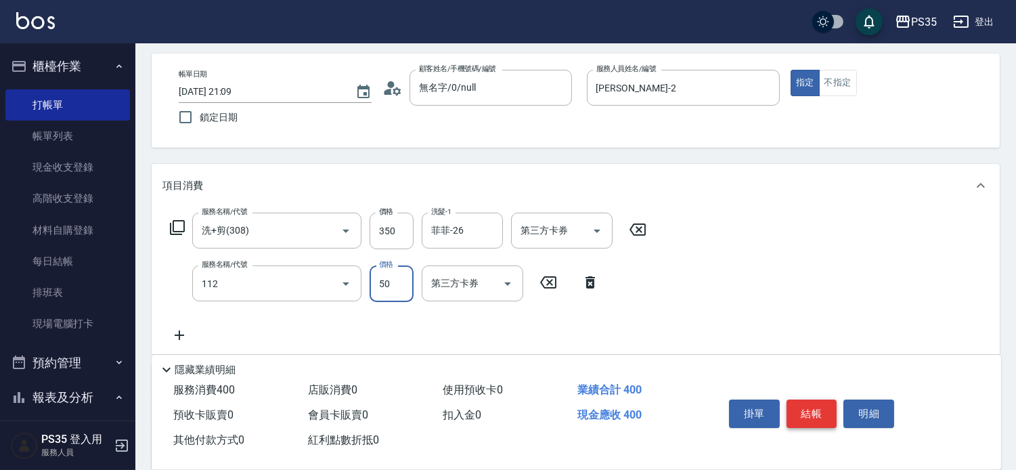
type input "精油50(112)"
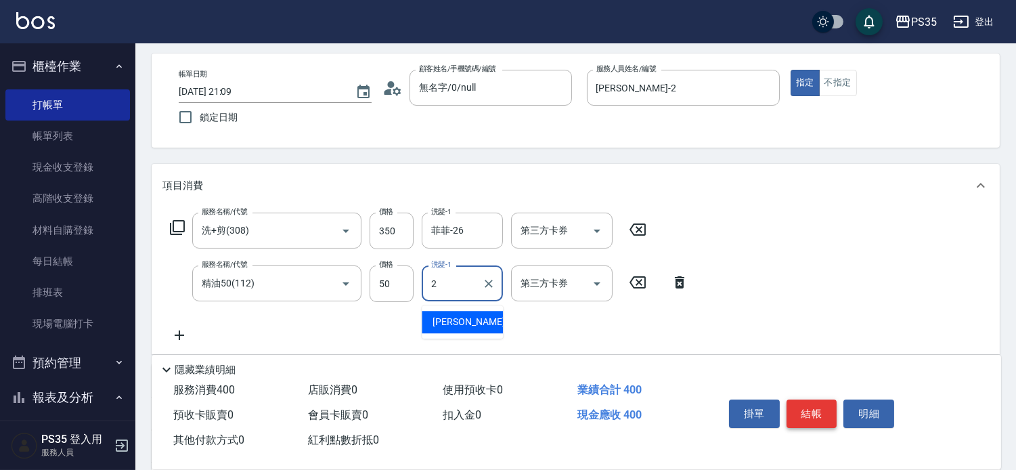
type input "栢沛怡-2"
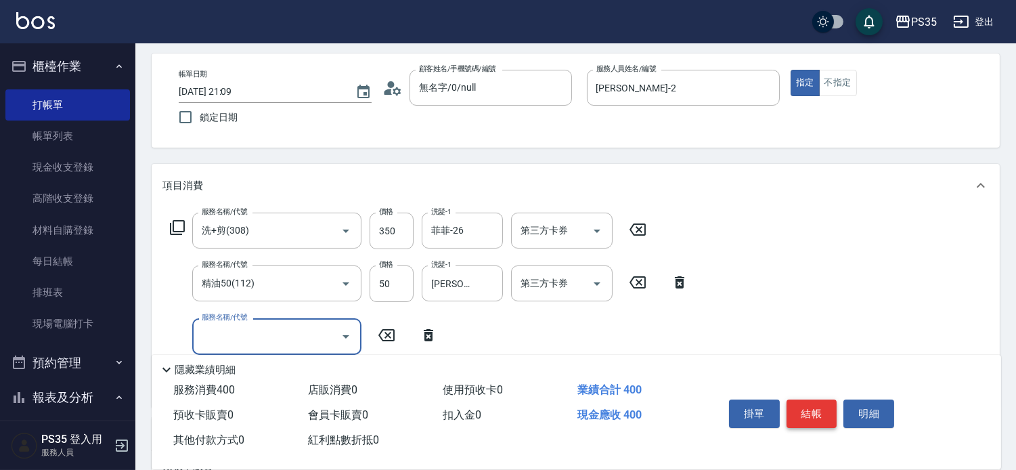
click at [815, 404] on button "結帳" at bounding box center [812, 413] width 51 height 28
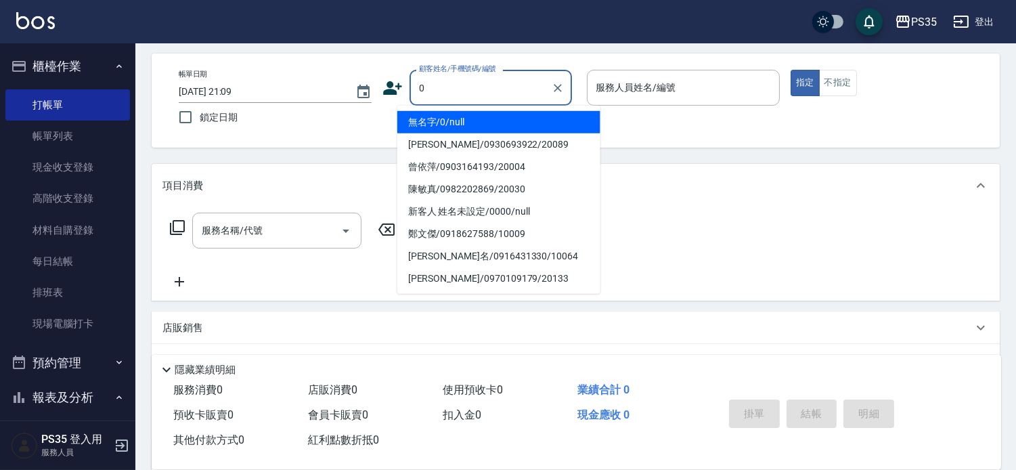
type input "0"
type input "無名字/0/null"
type input "kiki-0"
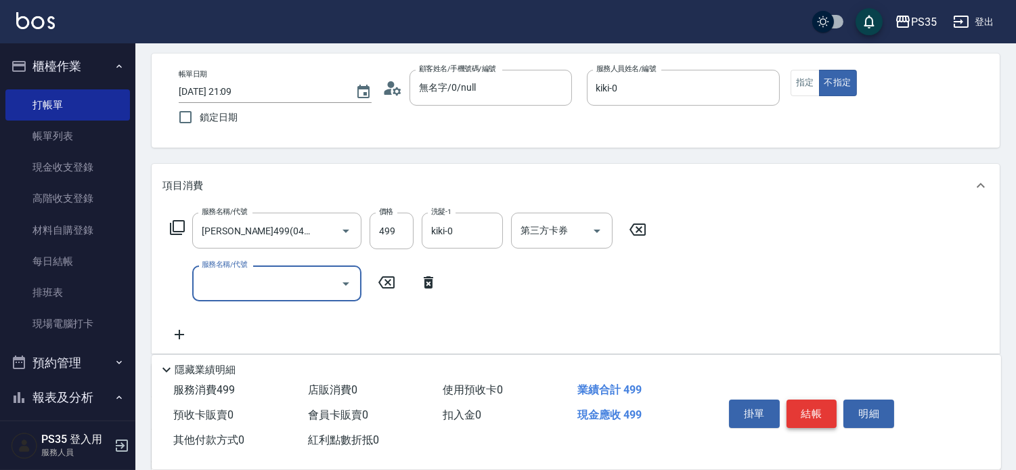
click at [815, 404] on button "結帳" at bounding box center [812, 413] width 51 height 28
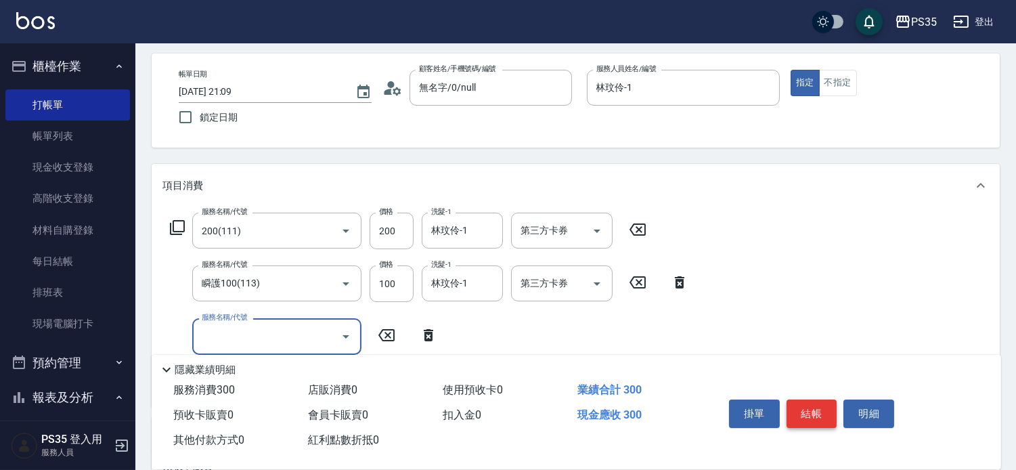
click at [815, 404] on button "結帳" at bounding box center [812, 413] width 51 height 28
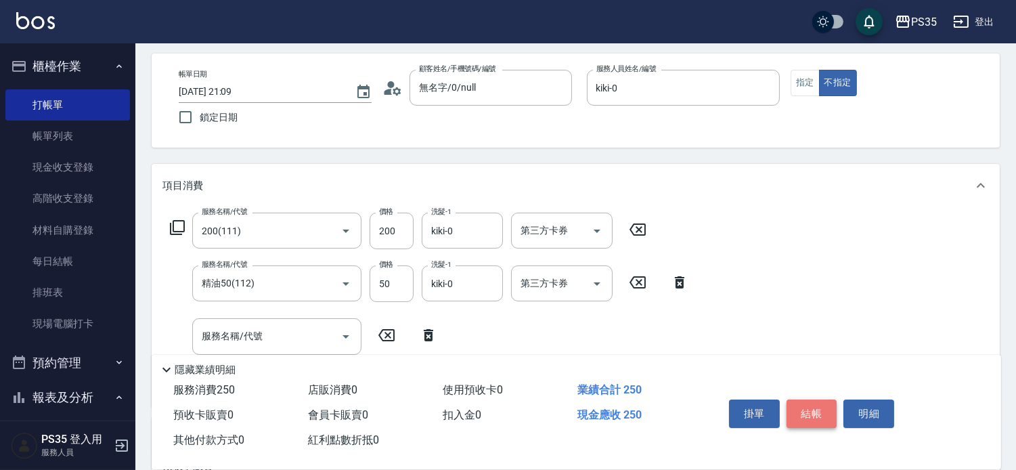
click at [815, 404] on button "結帳" at bounding box center [812, 413] width 51 height 28
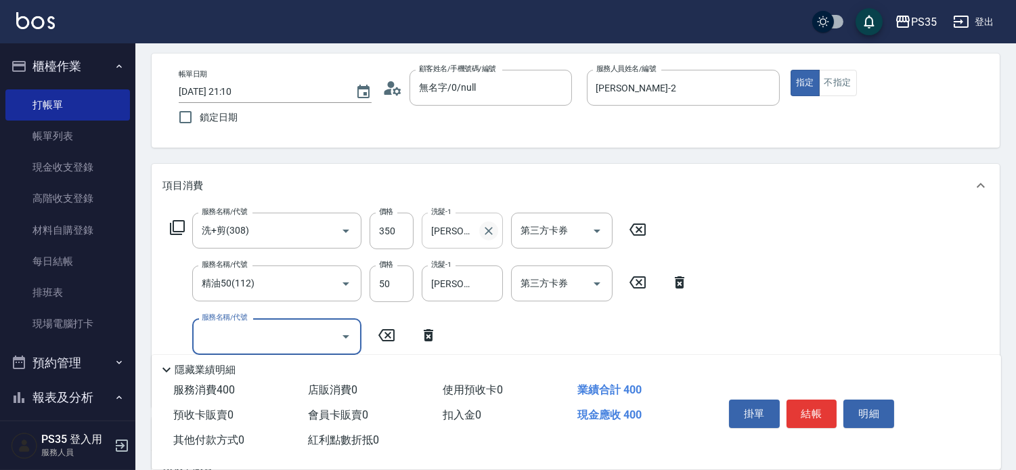
click at [491, 236] on icon "Clear" at bounding box center [489, 231] width 14 height 14
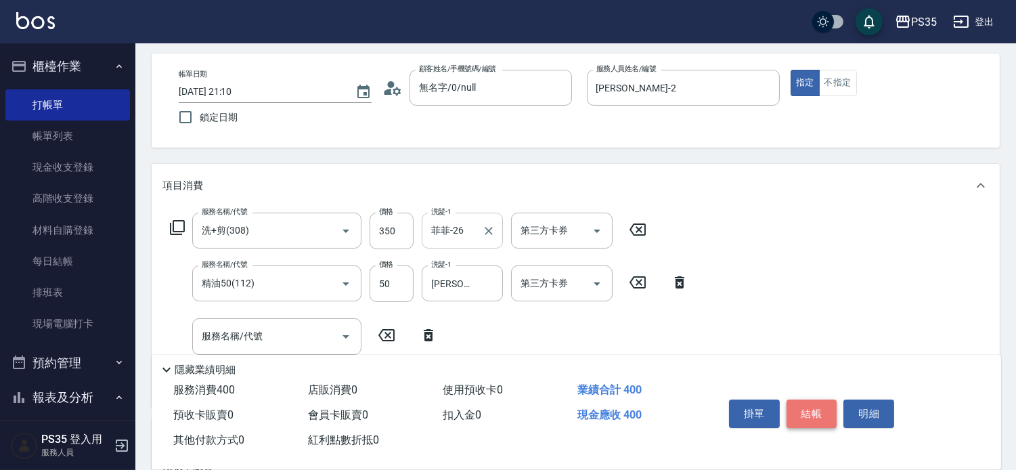
click at [816, 399] on button "結帳" at bounding box center [812, 413] width 51 height 28
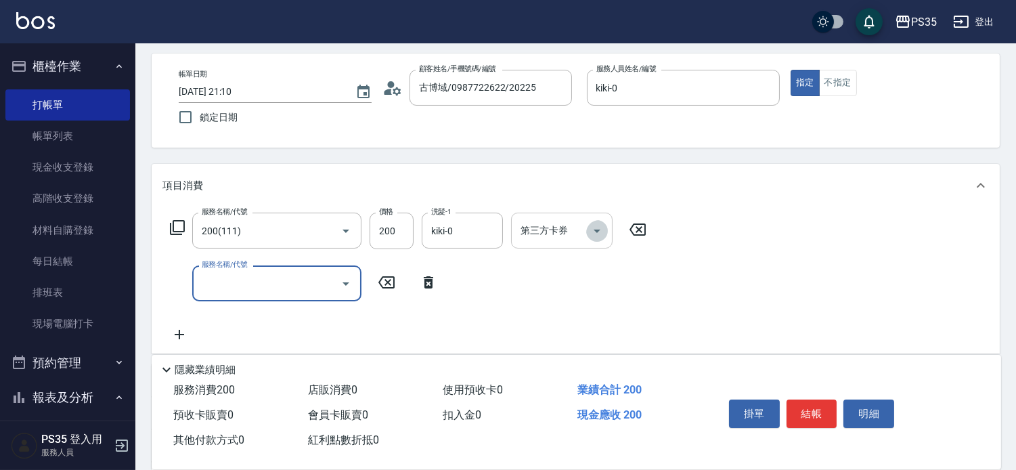
click at [596, 239] on icon "Open" at bounding box center [597, 231] width 16 height 16
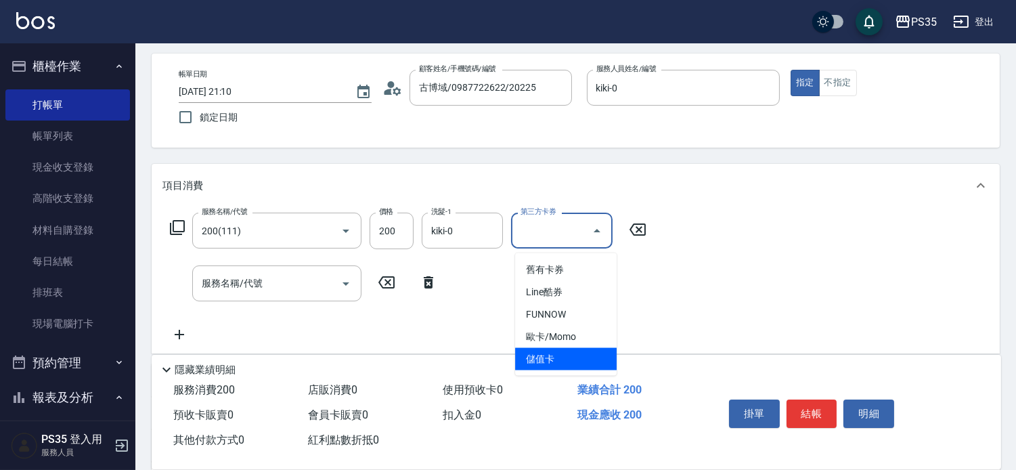
click at [552, 348] on span "儲值卡" at bounding box center [566, 359] width 102 height 22
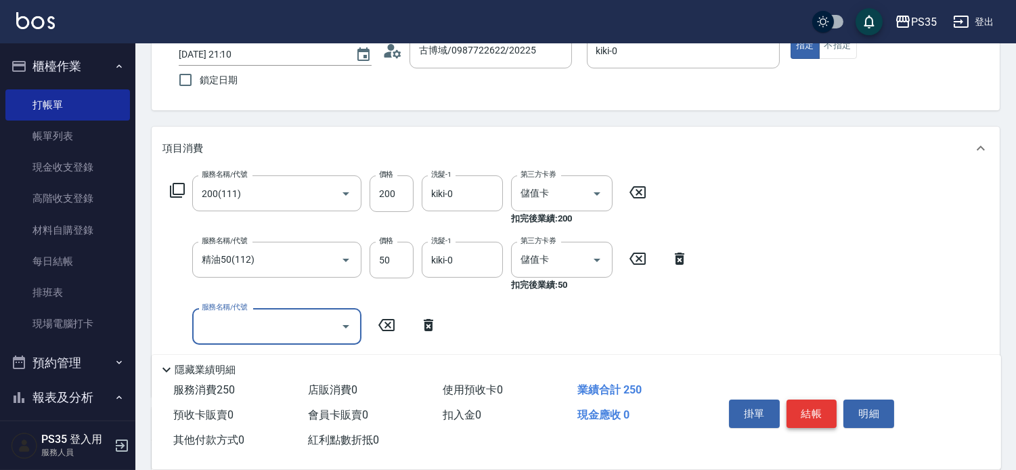
scroll to position [131, 0]
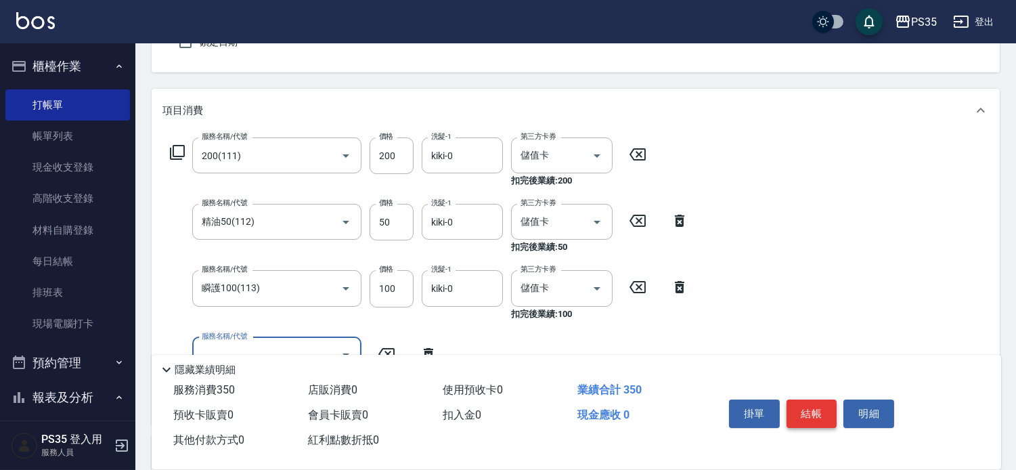
click at [827, 405] on button "結帳" at bounding box center [812, 413] width 51 height 28
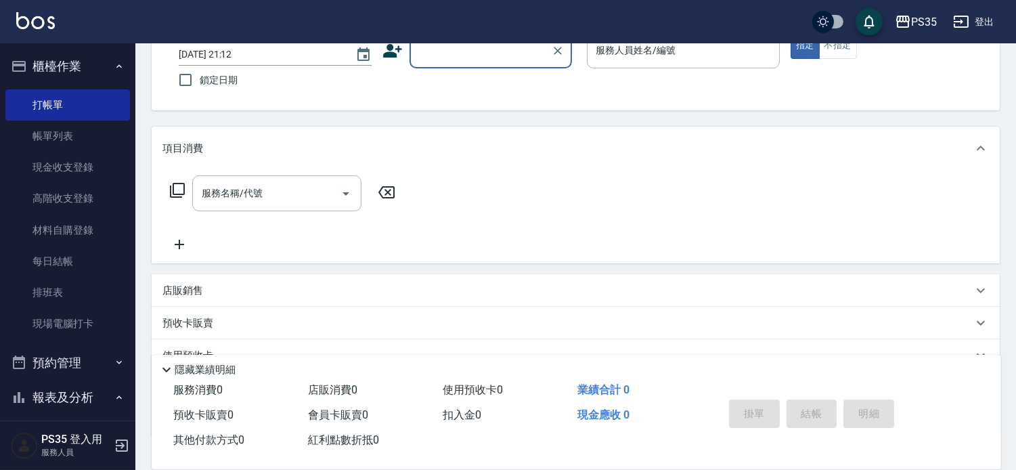
scroll to position [56, 0]
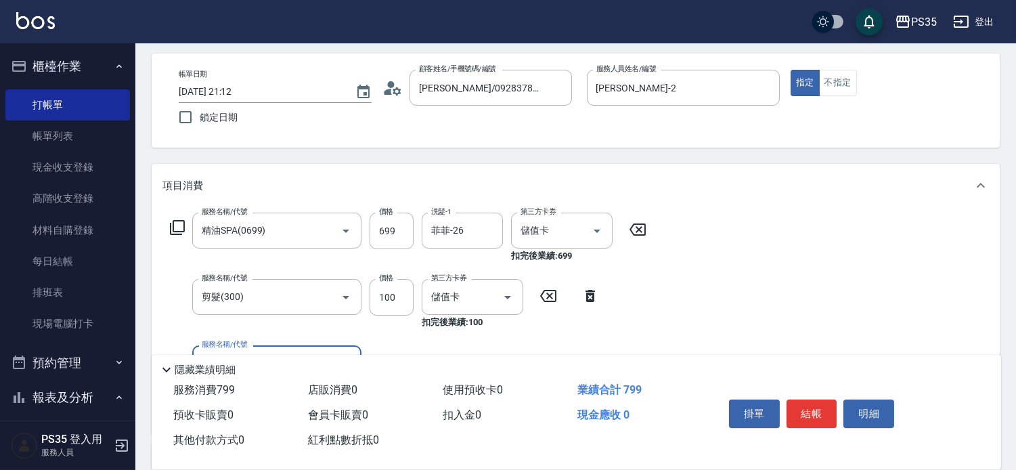
click at [827, 407] on button "結帳" at bounding box center [812, 413] width 51 height 28
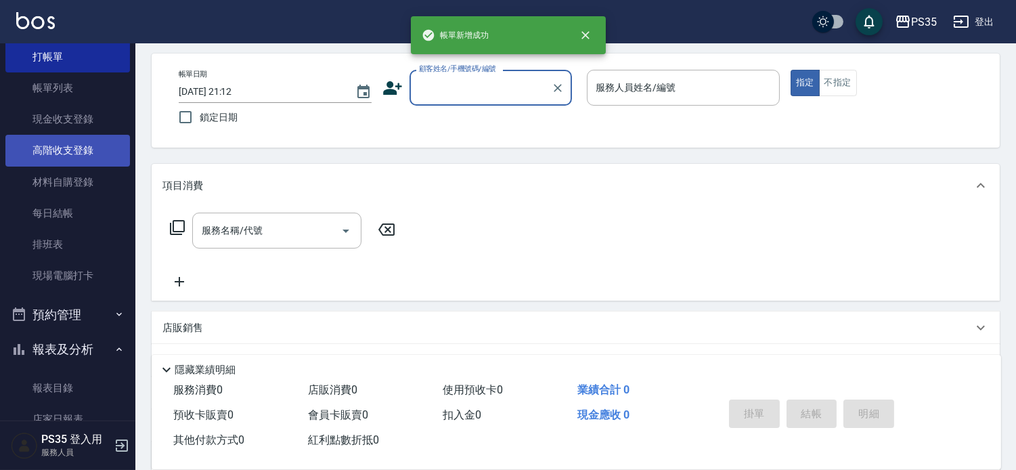
scroll to position [75, 0]
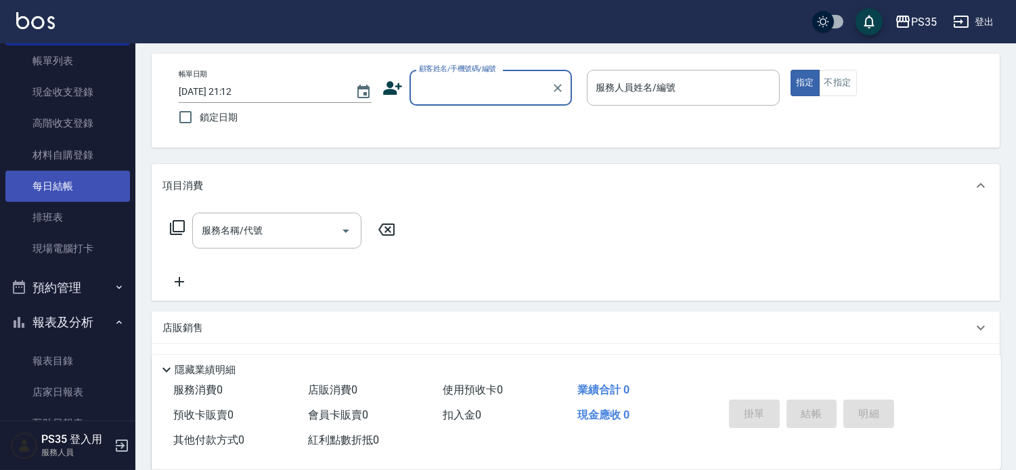
click at [79, 186] on link "每日結帳" at bounding box center [67, 186] width 125 height 31
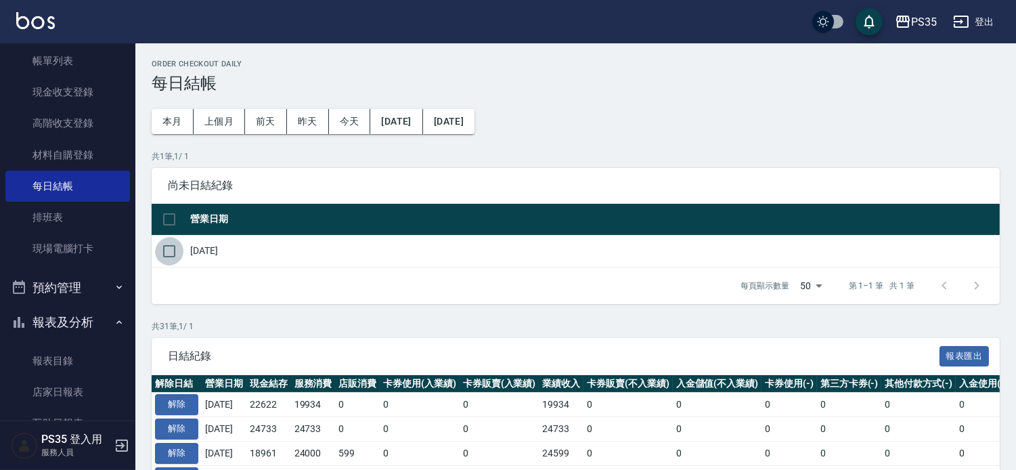
click at [165, 249] on input "checkbox" at bounding box center [169, 251] width 28 height 28
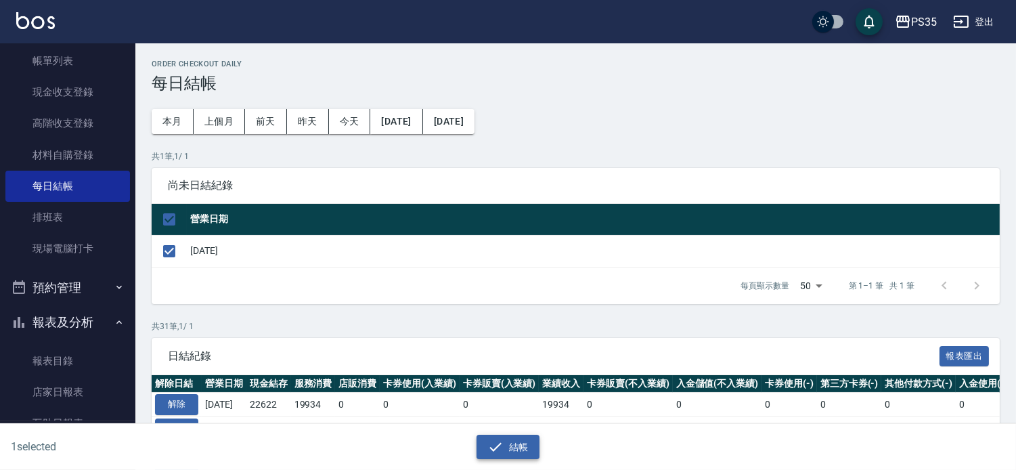
click at [504, 452] on icon "button" at bounding box center [495, 447] width 16 height 16
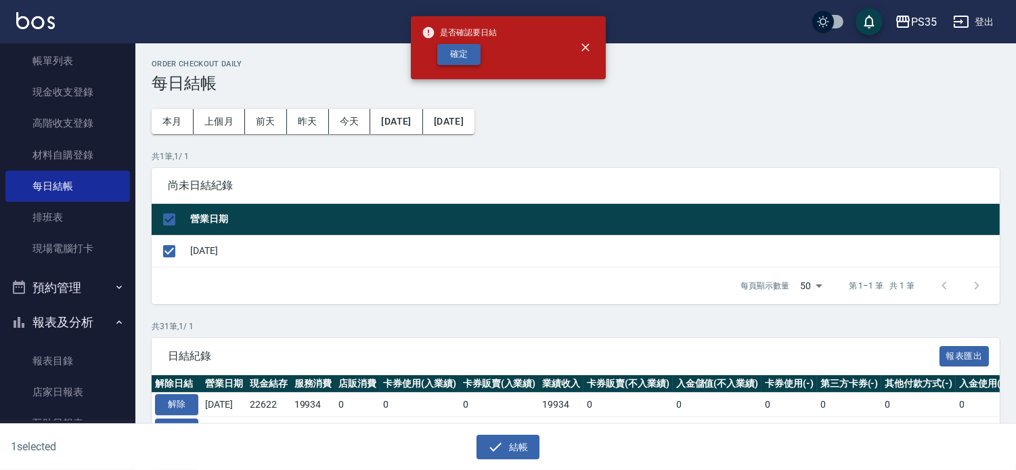
click at [472, 50] on button "確定" at bounding box center [458, 54] width 43 height 21
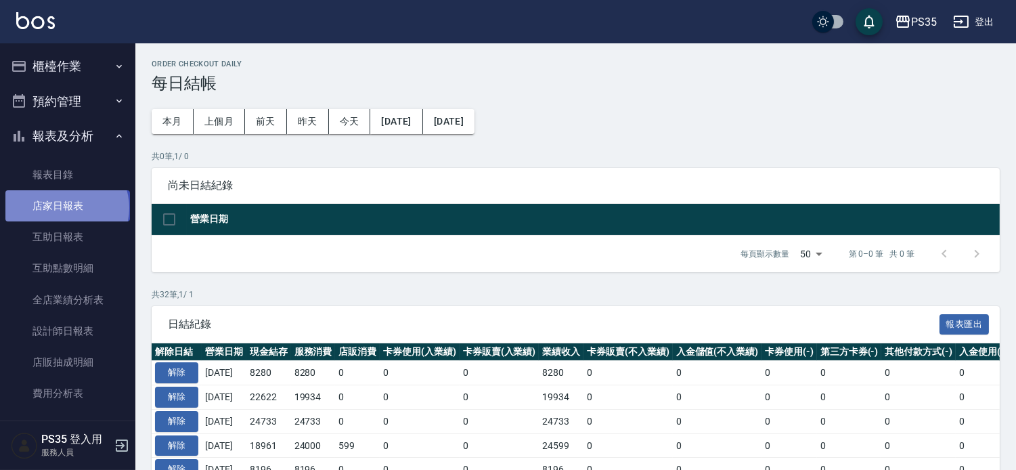
click at [66, 208] on link "店家日報表" at bounding box center [67, 205] width 125 height 31
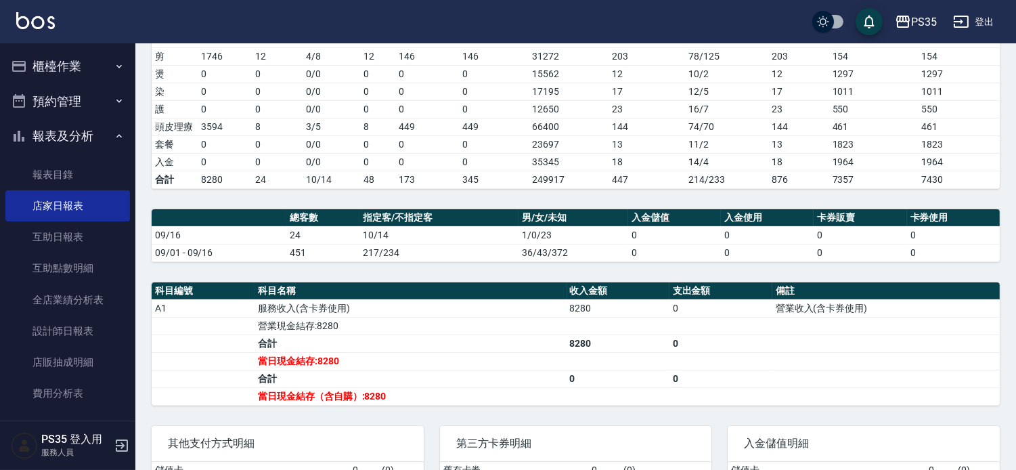
scroll to position [225, 0]
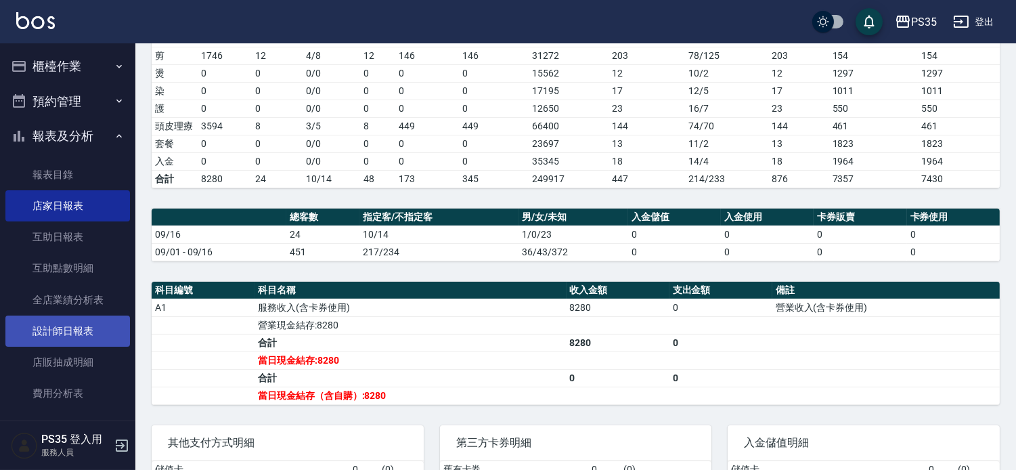
click at [78, 332] on link "設計師日報表" at bounding box center [67, 330] width 125 height 31
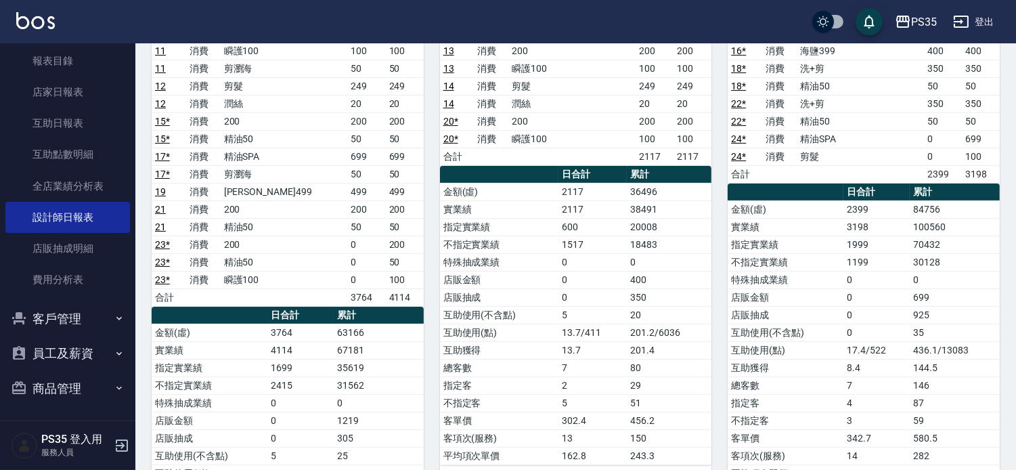
scroll to position [301, 0]
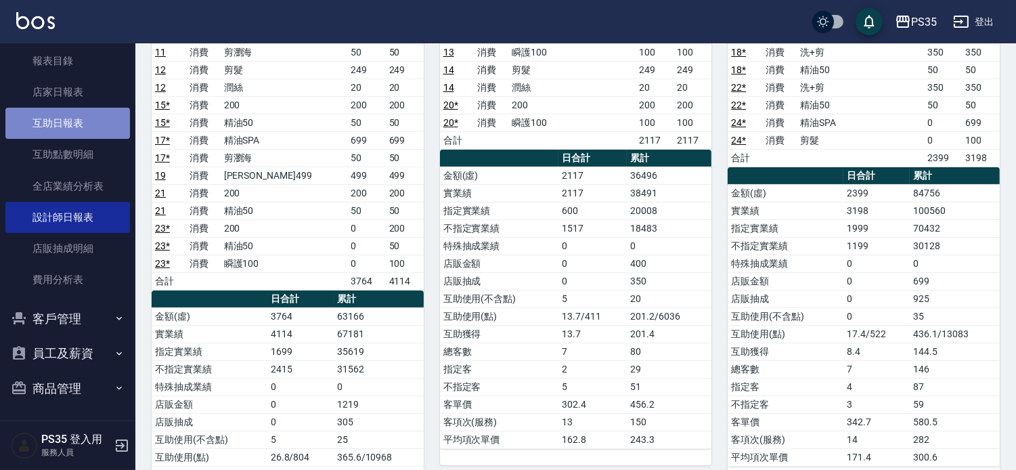
click at [71, 122] on link "互助日報表" at bounding box center [67, 123] width 125 height 31
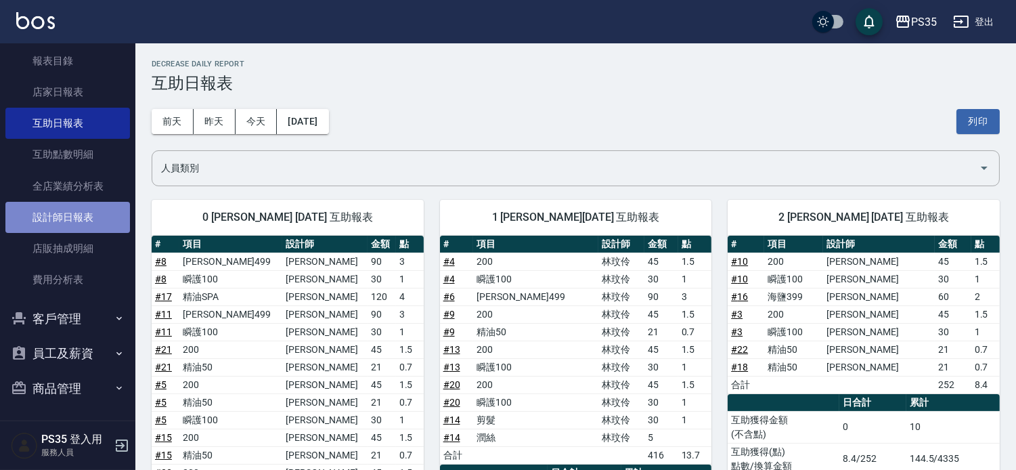
click at [74, 206] on link "設計師日報表" at bounding box center [67, 217] width 125 height 31
